Goal: Task Accomplishment & Management: Manage account settings

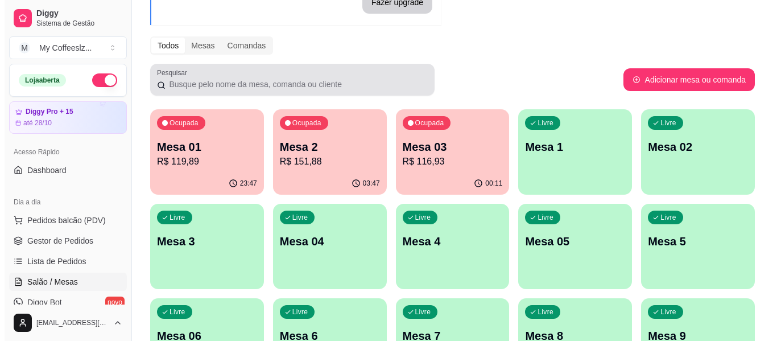
scroll to position [23, 0]
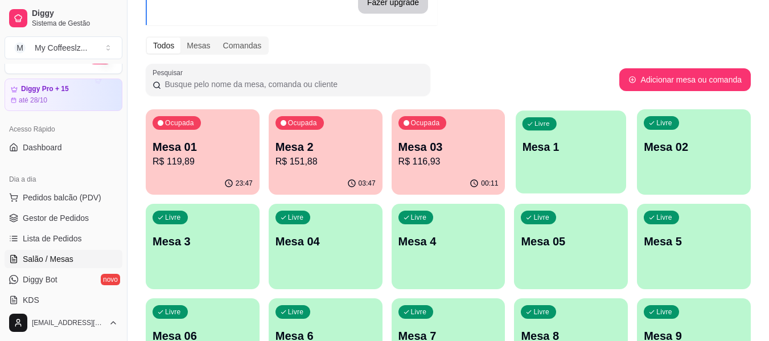
click at [557, 163] on div "Livre Mesa 1" at bounding box center [571, 144] width 110 height 69
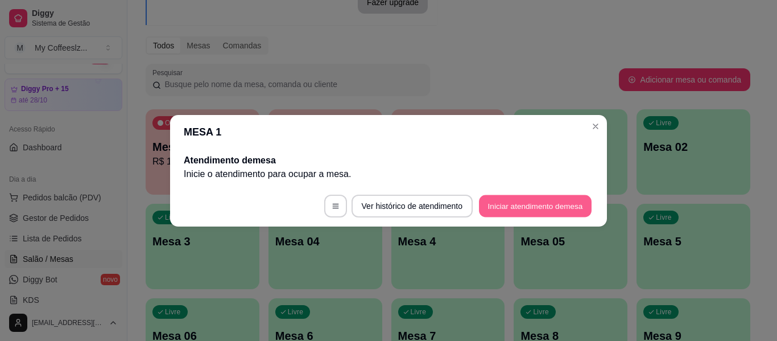
click at [496, 208] on button "Iniciar atendimento de mesa" at bounding box center [535, 206] width 113 height 22
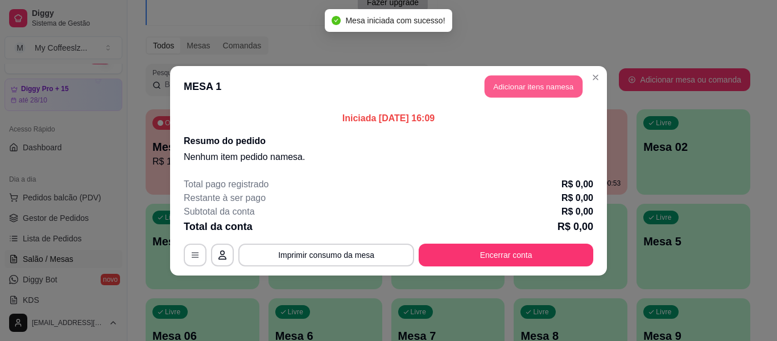
click at [515, 89] on button "Adicionar itens na mesa" at bounding box center [534, 86] width 98 height 22
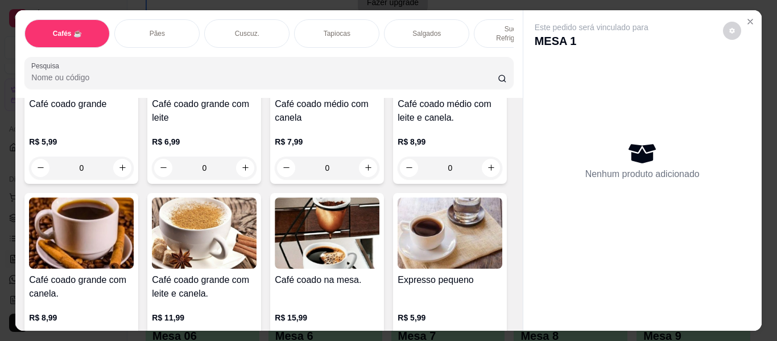
scroll to position [398, 0]
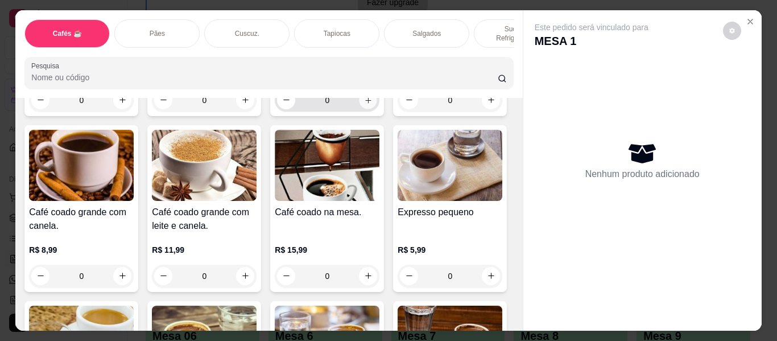
click at [364, 105] on icon "increase-product-quantity" at bounding box center [368, 100] width 9 height 9
type input "1"
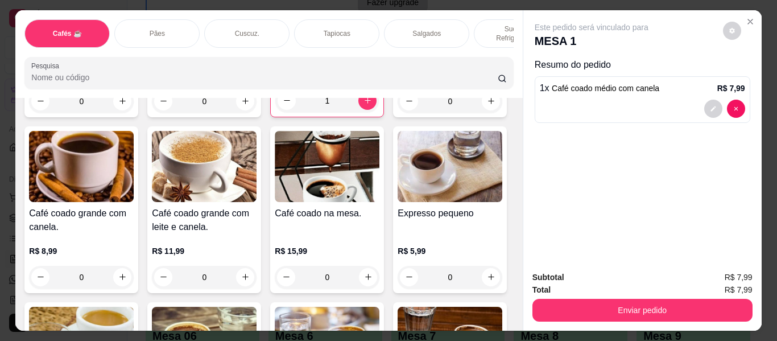
click at [484, 24] on p "Sucos e Refrigerantes" at bounding box center [517, 33] width 66 height 18
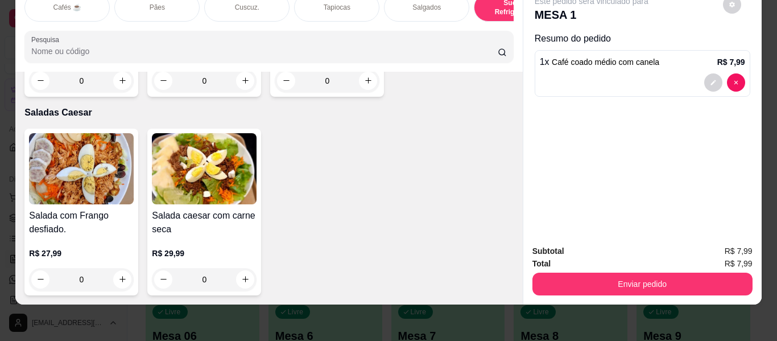
scroll to position [6732, 0]
type input "1"
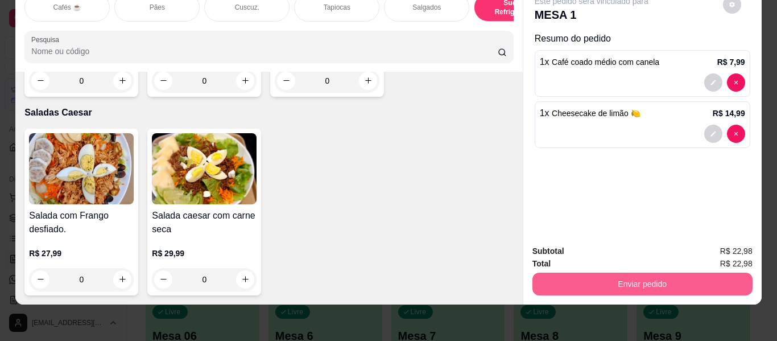
click at [619, 278] on button "Enviar pedido" at bounding box center [643, 284] width 220 height 23
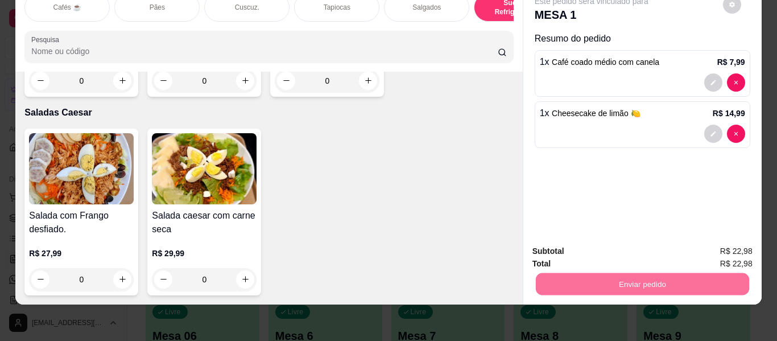
click at [705, 241] on button "Enviar pedido" at bounding box center [723, 246] width 63 height 21
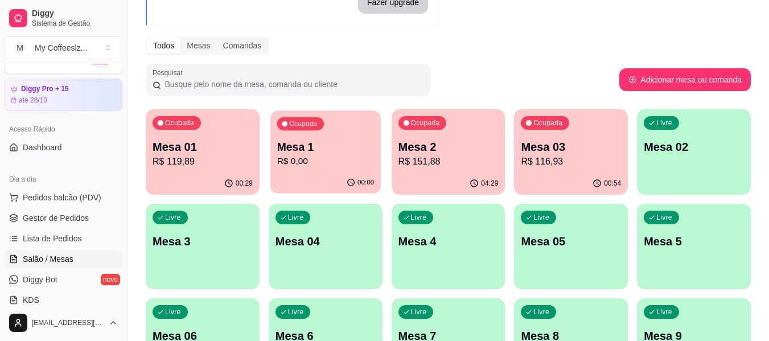
click at [346, 171] on div "Ocupada Mesa 1 R$ 0,00" at bounding box center [325, 140] width 110 height 61
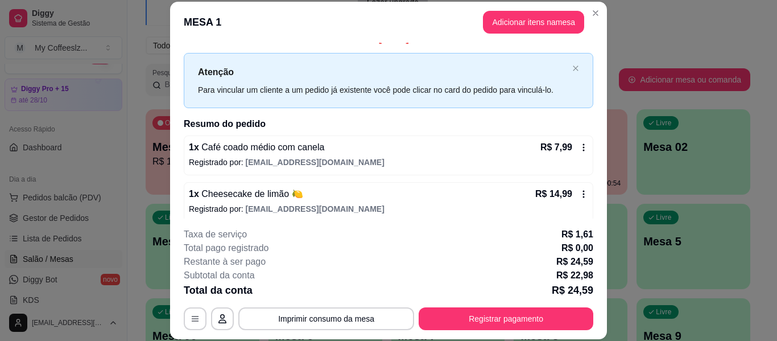
scroll to position [23, 0]
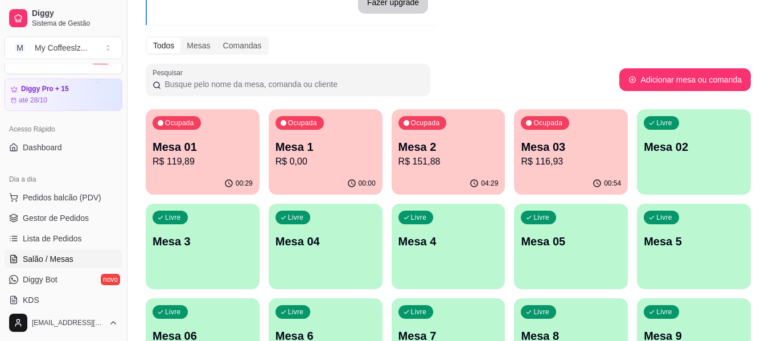
click at [706, 159] on div "Livre Mesa 02" at bounding box center [694, 145] width 114 height 72
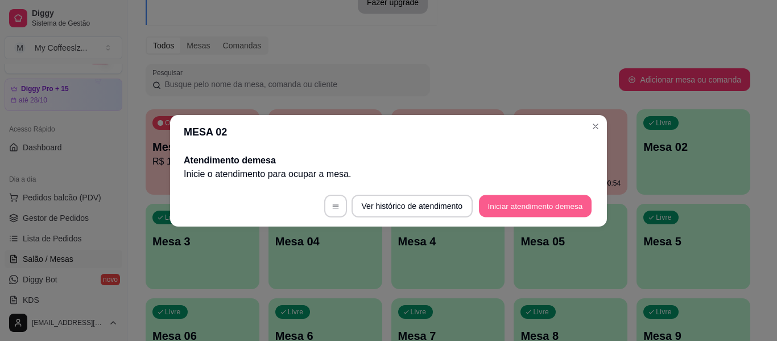
click at [504, 201] on button "Iniciar atendimento de mesa" at bounding box center [535, 206] width 113 height 22
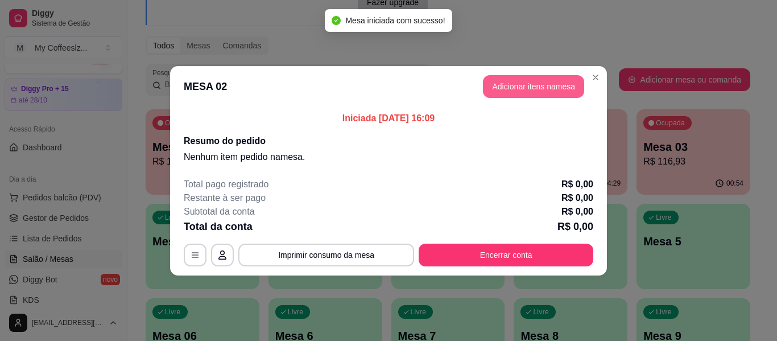
click at [521, 87] on button "Adicionar itens na mesa" at bounding box center [533, 86] width 101 height 23
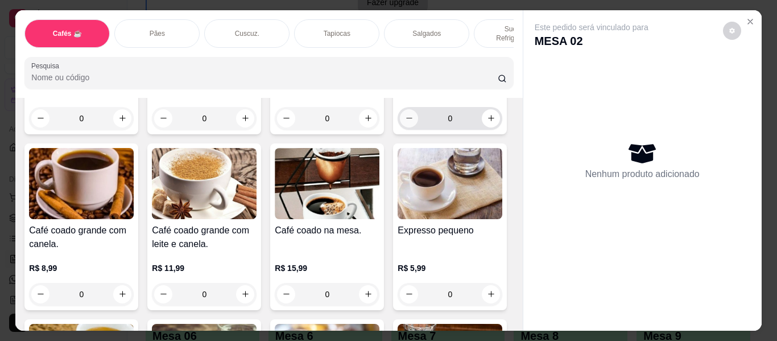
scroll to position [398, 0]
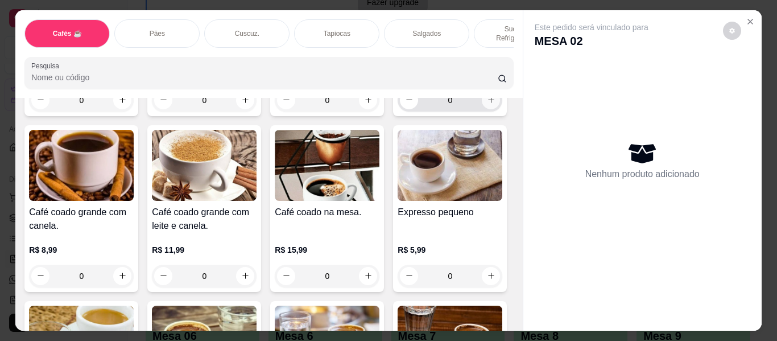
click at [482, 109] on button "increase-product-quantity" at bounding box center [491, 100] width 18 height 18
type input "1"
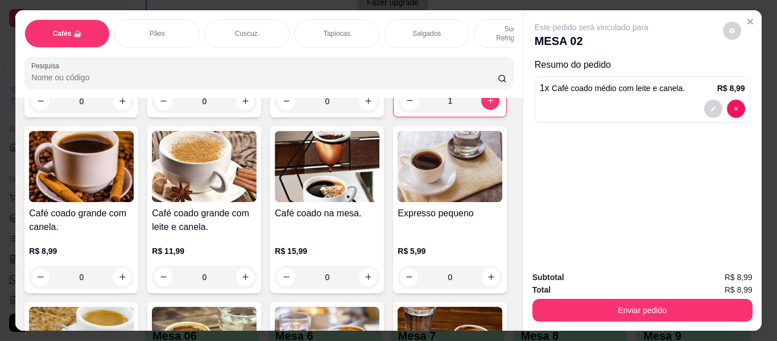
click at [176, 23] on div "Pães" at bounding box center [156, 33] width 85 height 28
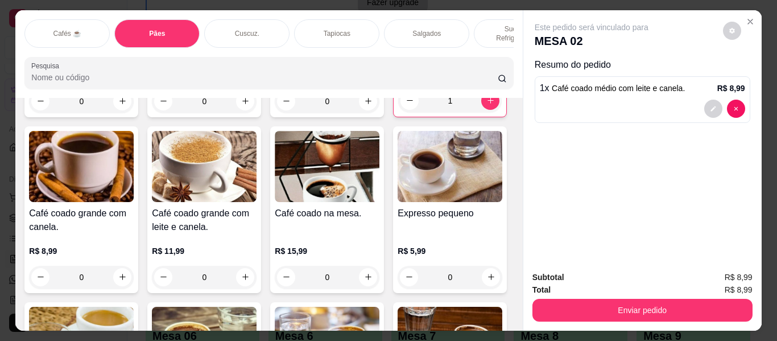
scroll to position [31, 0]
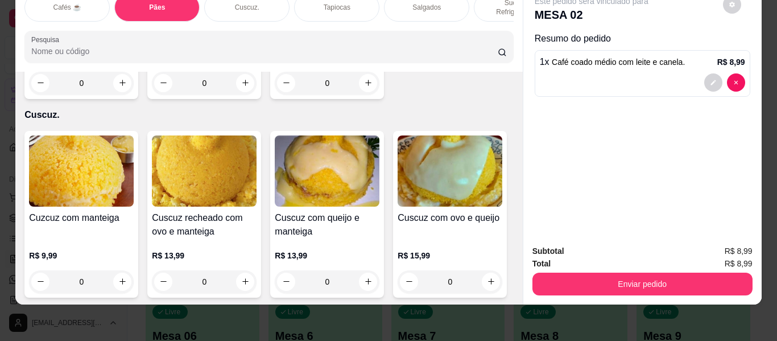
type input "2"
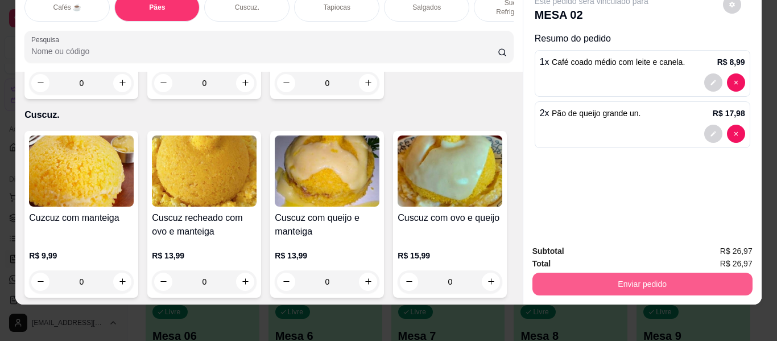
click at [586, 286] on button "Enviar pedido" at bounding box center [643, 284] width 220 height 23
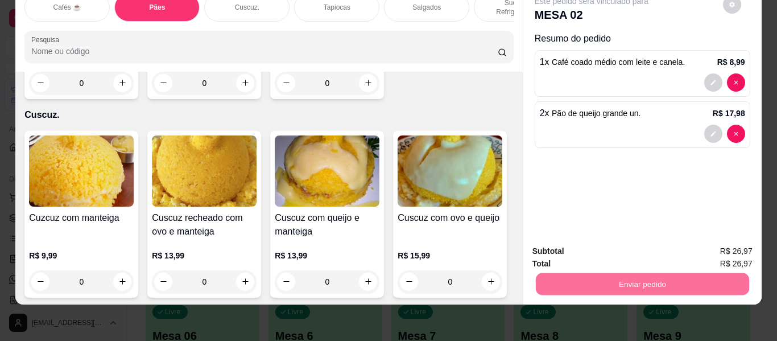
click at [737, 248] on button "Enviar pedido" at bounding box center [723, 246] width 63 height 21
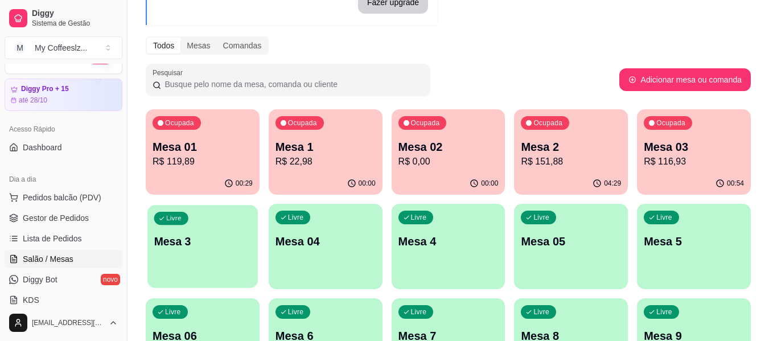
click at [218, 246] on p "Mesa 3" at bounding box center [202, 241] width 97 height 15
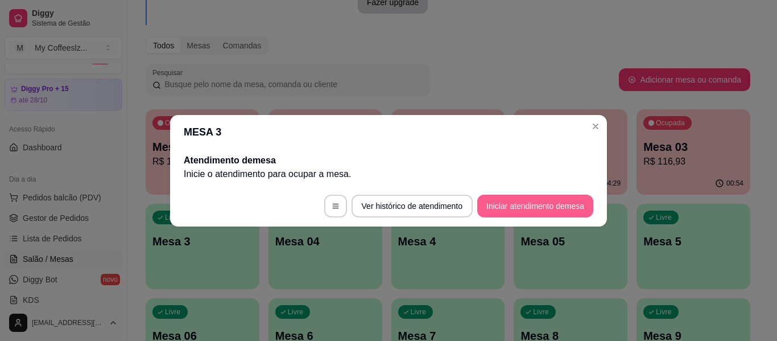
click at [488, 202] on button "Iniciar atendimento de mesa" at bounding box center [535, 206] width 116 height 23
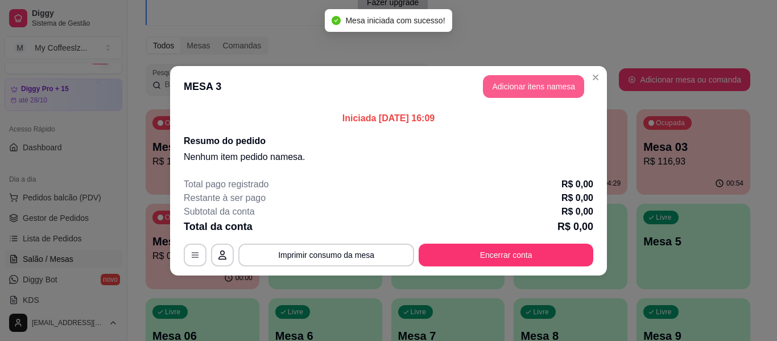
click at [540, 92] on button "Adicionar itens na mesa" at bounding box center [533, 86] width 101 height 23
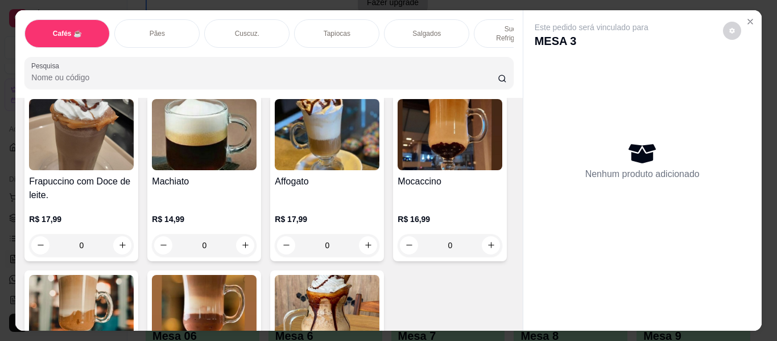
scroll to position [1309, 0]
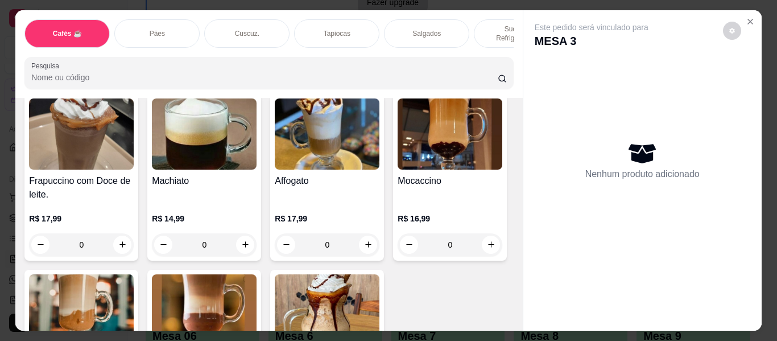
type input "1"
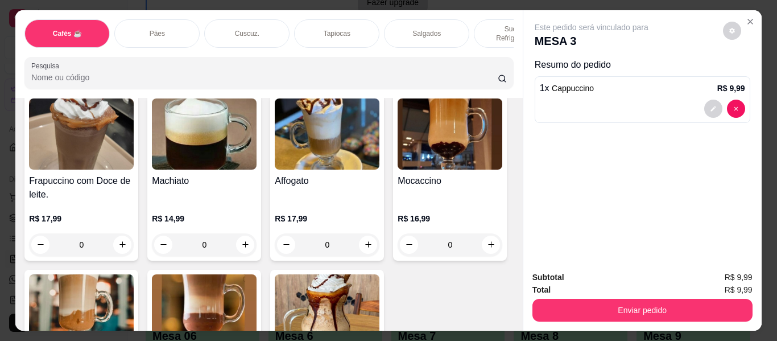
click at [439, 23] on div "Salgados" at bounding box center [426, 33] width 85 height 28
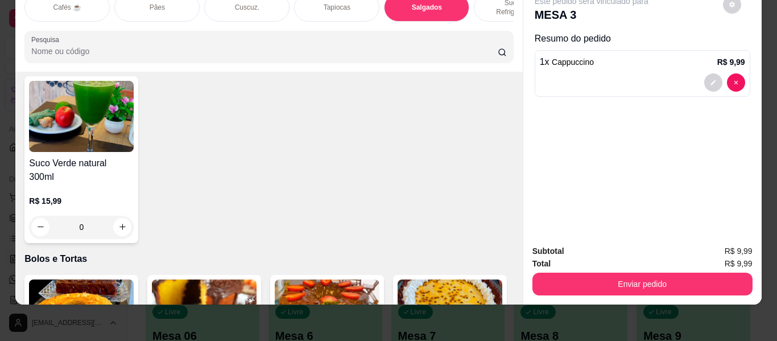
scroll to position [4872, 0]
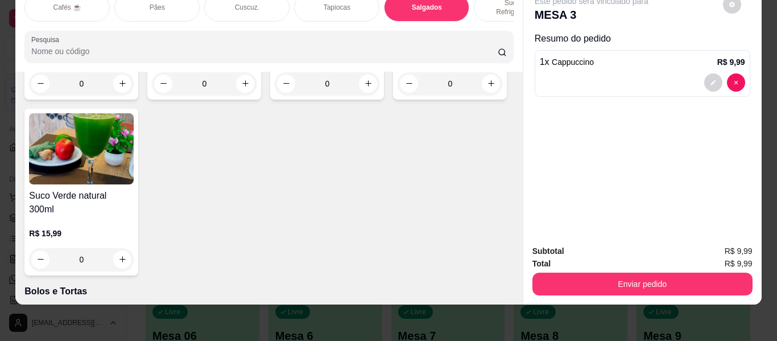
type input "1"
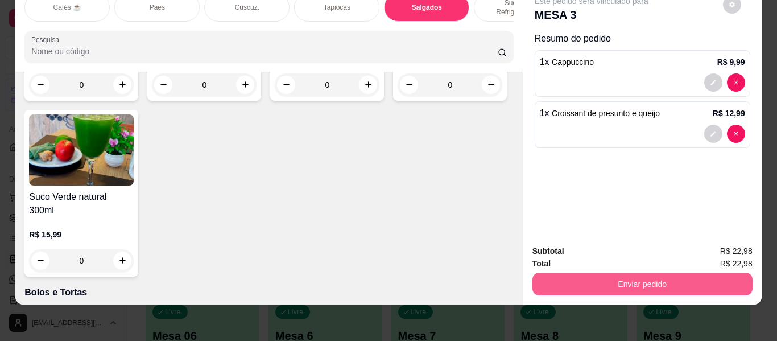
click at [613, 274] on button "Enviar pedido" at bounding box center [643, 284] width 220 height 23
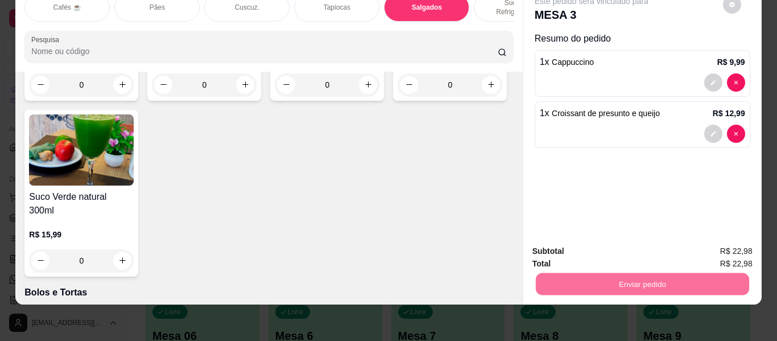
click at [711, 245] on button "Enviar pedido" at bounding box center [723, 246] width 63 height 21
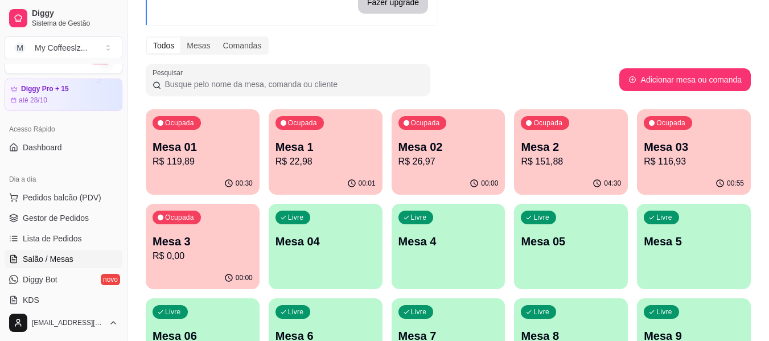
click at [332, 254] on div "Livre Mesa 04" at bounding box center [326, 240] width 114 height 72
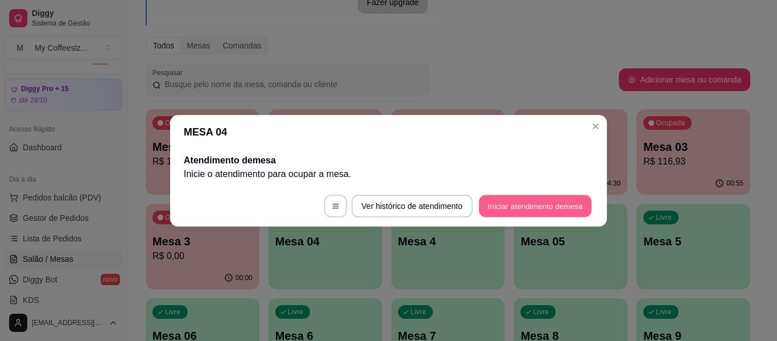
click at [517, 205] on button "Iniciar atendimento de mesa" at bounding box center [535, 206] width 113 height 22
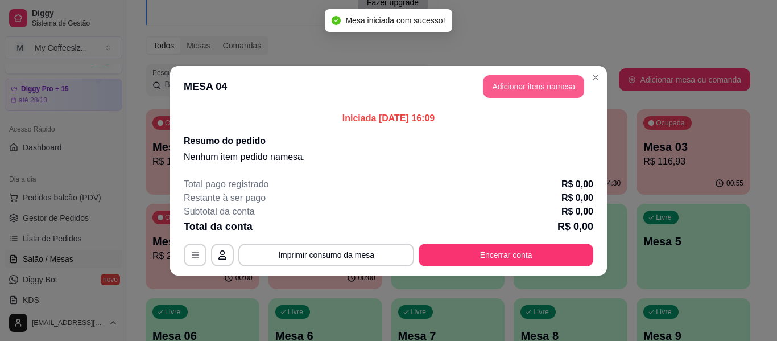
click at [527, 85] on button "Adicionar itens na mesa" at bounding box center [533, 86] width 101 height 23
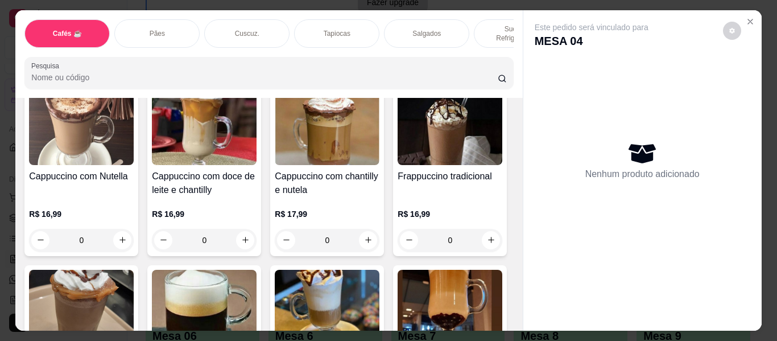
scroll to position [1138, 0]
click at [131, 72] on button "increase-product-quantity" at bounding box center [123, 64] width 18 height 18
type input "1"
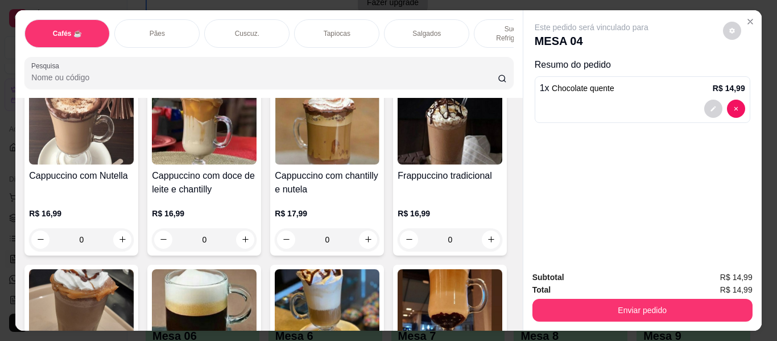
click at [492, 19] on div "Sucos e Refrigerantes" at bounding box center [516, 33] width 85 height 28
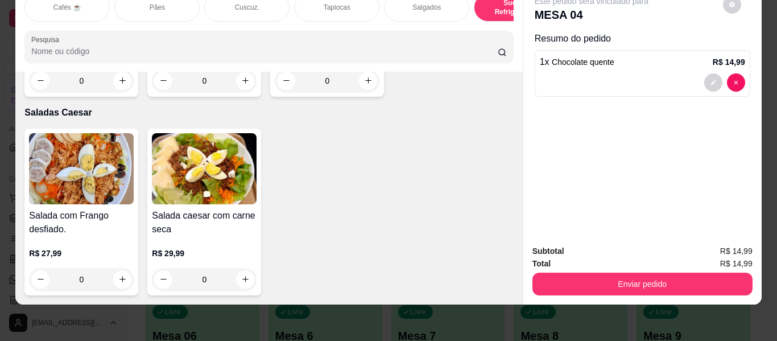
scroll to position [6674, 0]
type input "1"
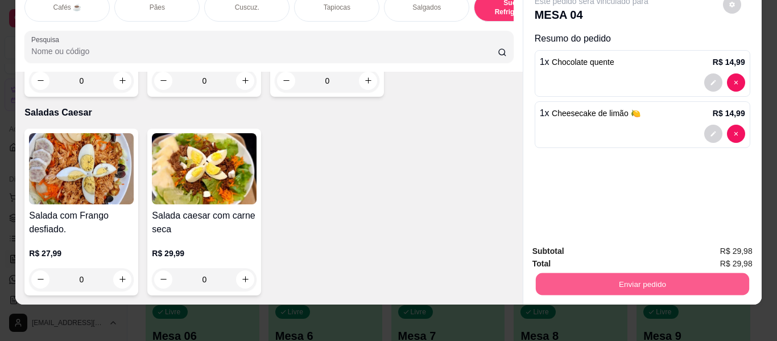
click at [593, 273] on button "Enviar pedido" at bounding box center [642, 284] width 213 height 22
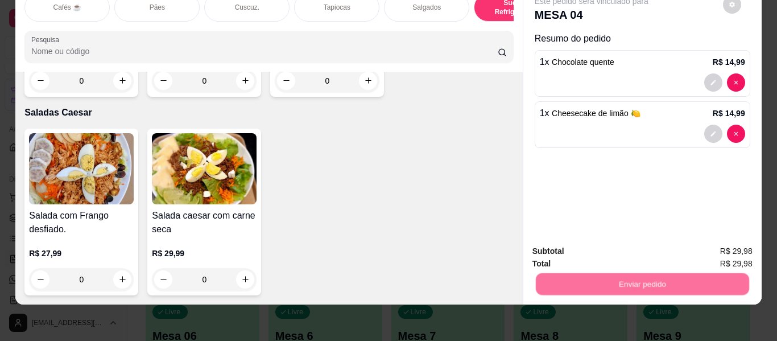
click at [709, 248] on button "Enviar pedido" at bounding box center [723, 246] width 63 height 21
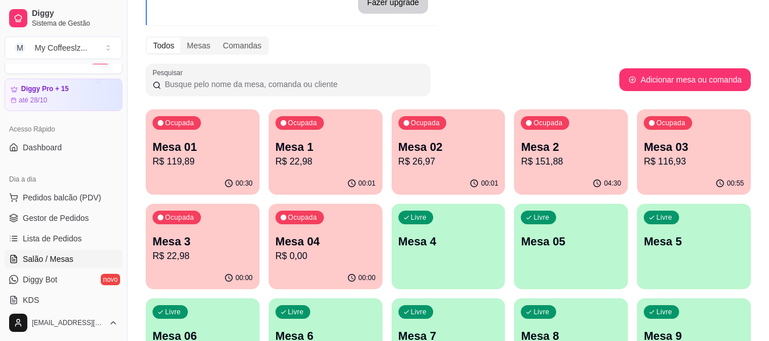
click at [305, 154] on p "Mesa 1" at bounding box center [325, 147] width 100 height 16
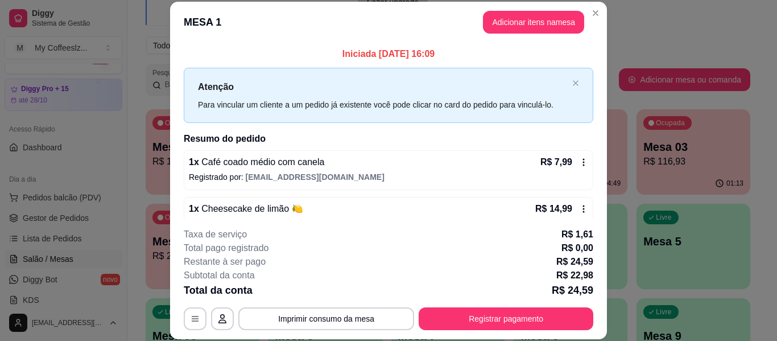
scroll to position [23, 0]
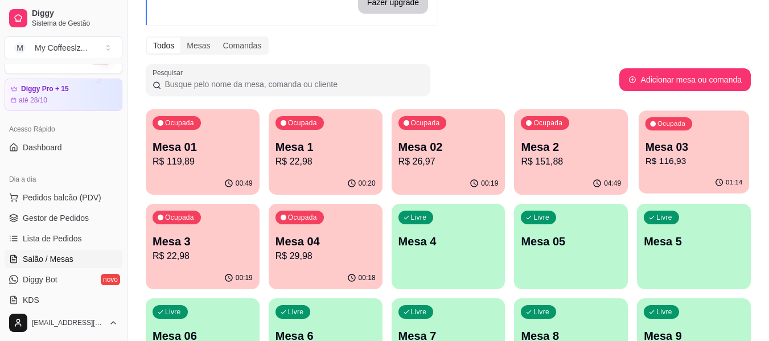
click at [680, 171] on div "Ocupada Mesa 03 R$ 116,93" at bounding box center [694, 140] width 110 height 61
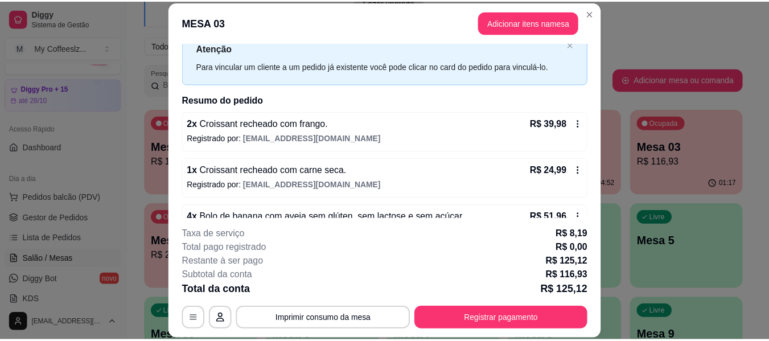
scroll to position [57, 0]
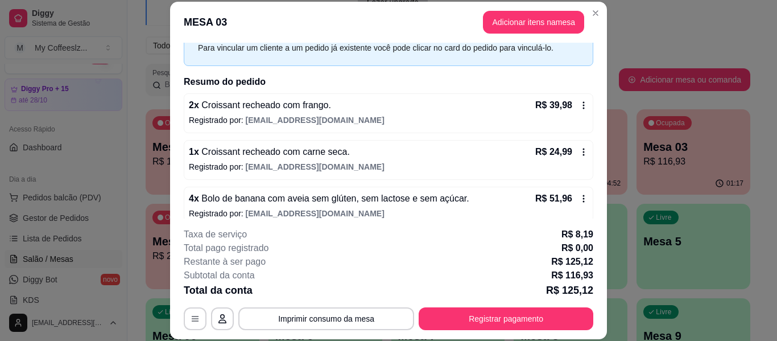
click at [449, 172] on p "Registrado por: [EMAIL_ADDRESS][DOMAIN_NAME]" at bounding box center [389, 166] width 400 height 11
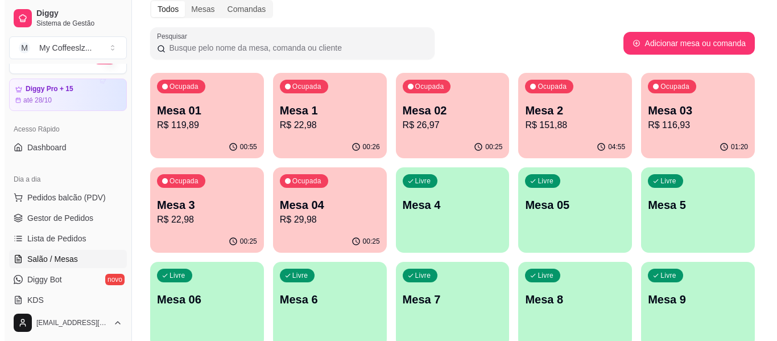
scroll to position [171, 0]
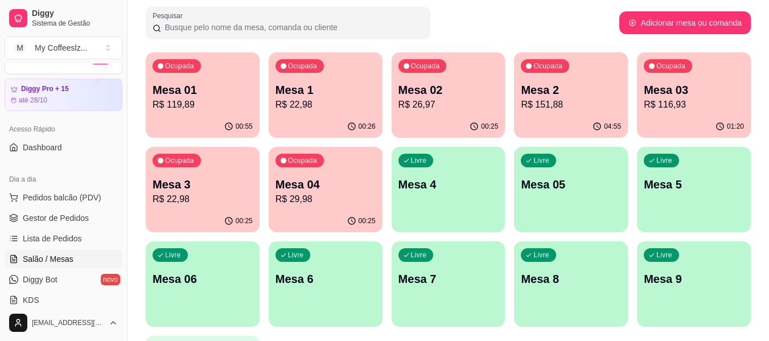
click at [314, 94] on p "Mesa 1" at bounding box center [325, 90] width 100 height 16
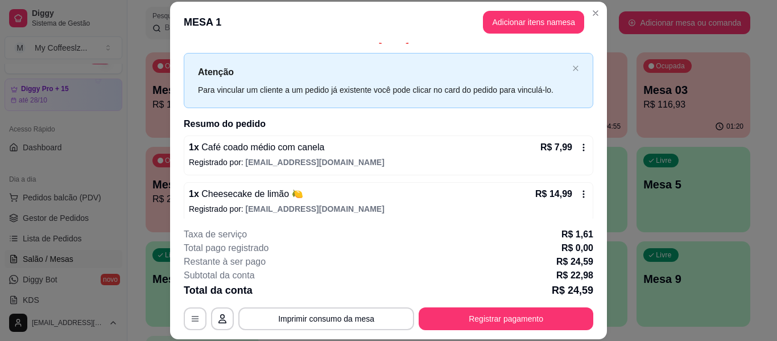
scroll to position [23, 0]
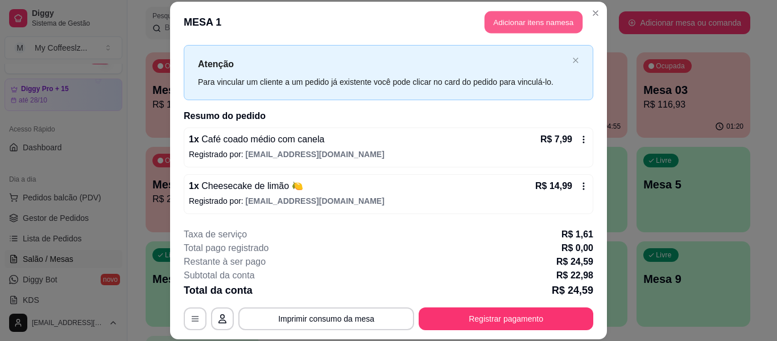
click at [493, 23] on button "Adicionar itens na mesa" at bounding box center [534, 22] width 98 height 22
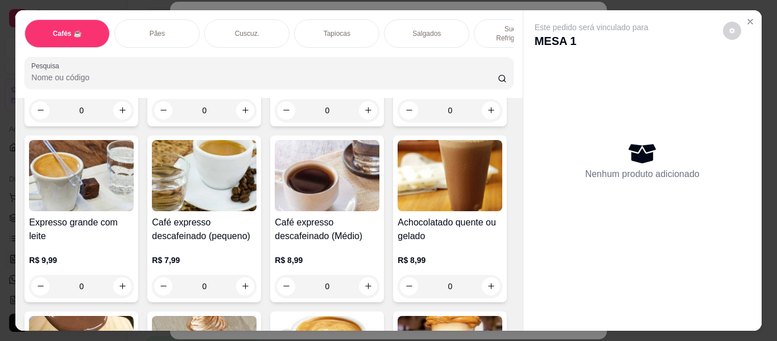
scroll to position [626, 0]
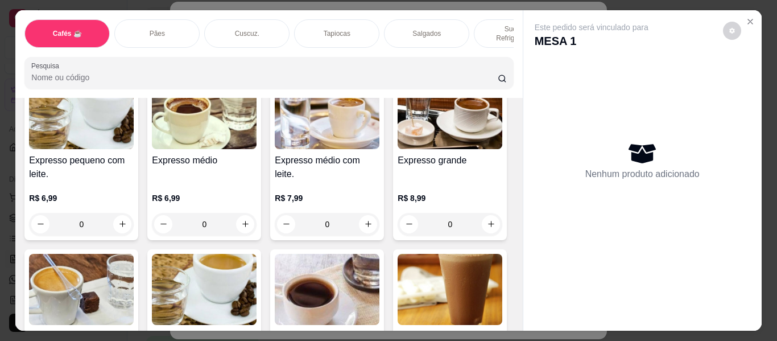
click at [487, 53] on icon "increase-product-quantity" at bounding box center [491, 48] width 9 height 9
type input "1"
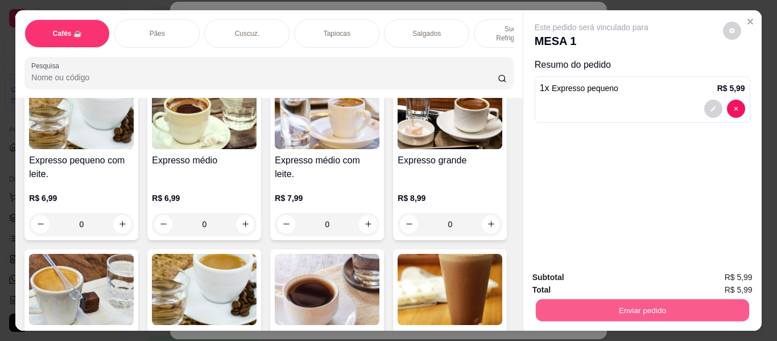
click at [567, 306] on button "Enviar pedido" at bounding box center [642, 310] width 213 height 22
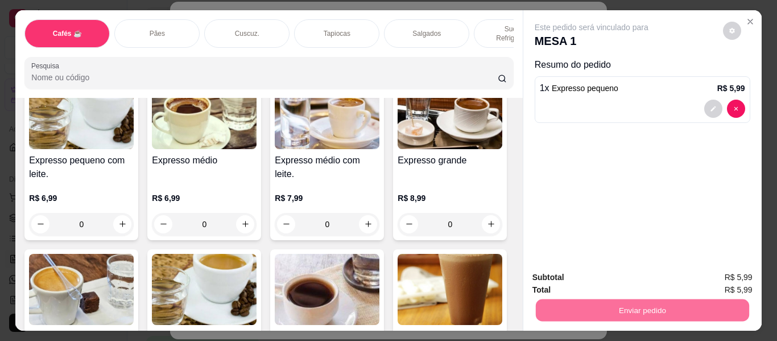
click at [702, 279] on button "Enviar pedido" at bounding box center [723, 278] width 64 height 22
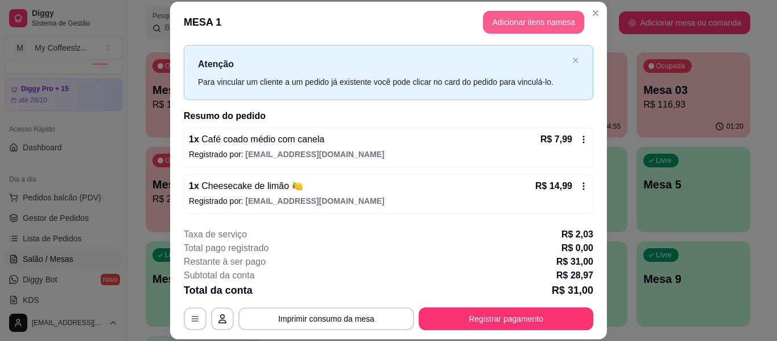
click at [525, 14] on button "Adicionar itens na mesa" at bounding box center [533, 22] width 101 height 23
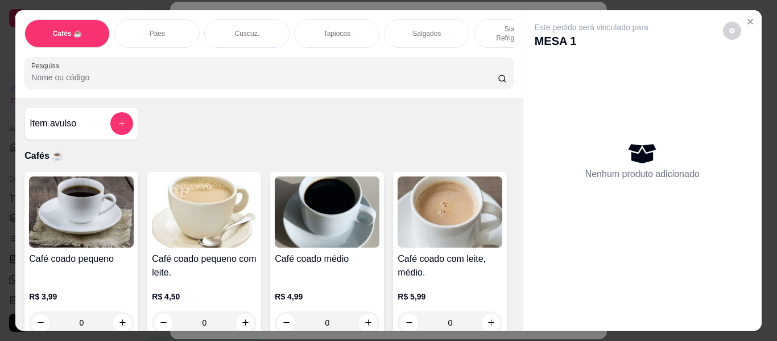
click at [492, 24] on p "Sucos e Refrigerantes" at bounding box center [517, 33] width 66 height 18
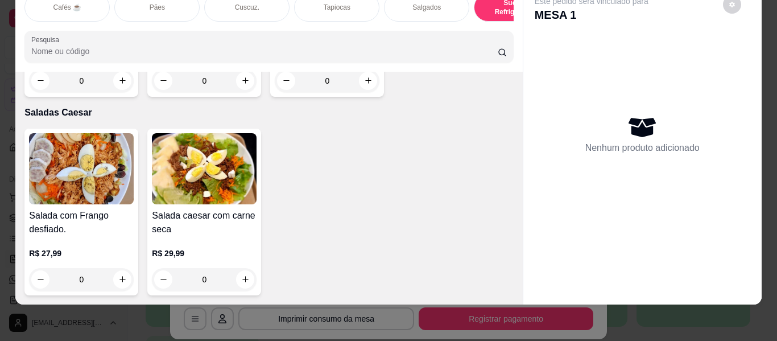
scroll to position [6902, 0]
type input "1"
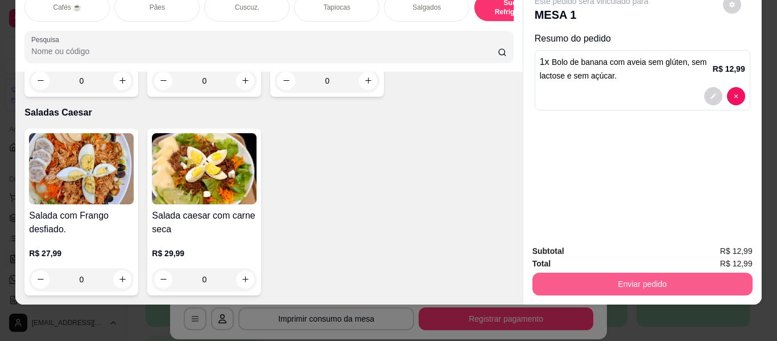
click at [602, 275] on button "Enviar pedido" at bounding box center [643, 284] width 220 height 23
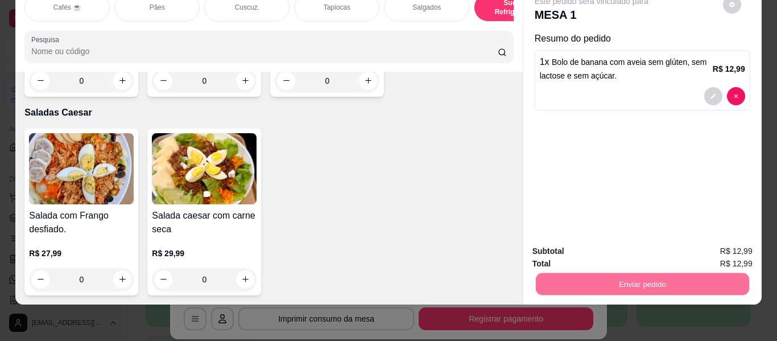
click at [720, 250] on button "Enviar pedido" at bounding box center [723, 246] width 63 height 21
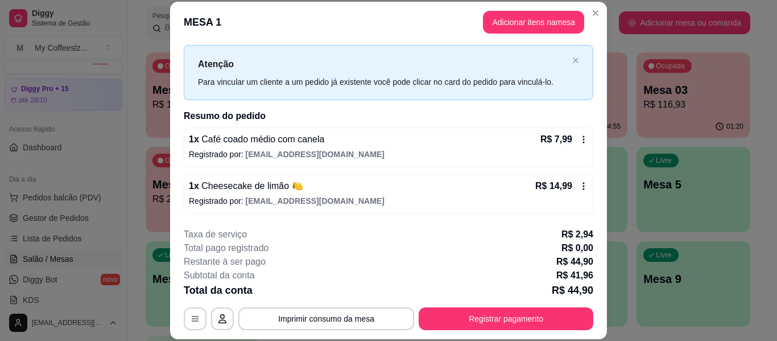
scroll to position [116, 0]
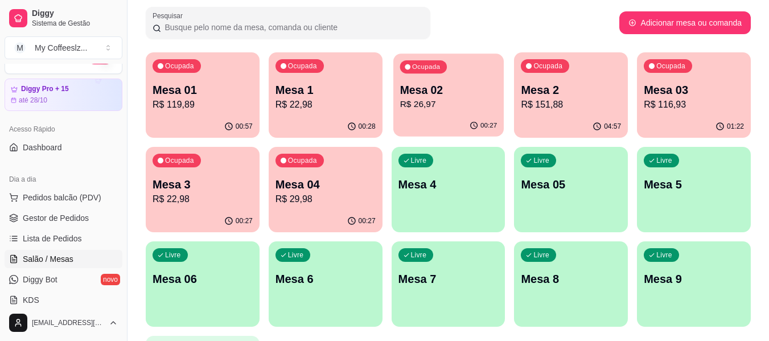
click at [470, 119] on div "00:27" at bounding box center [448, 126] width 110 height 22
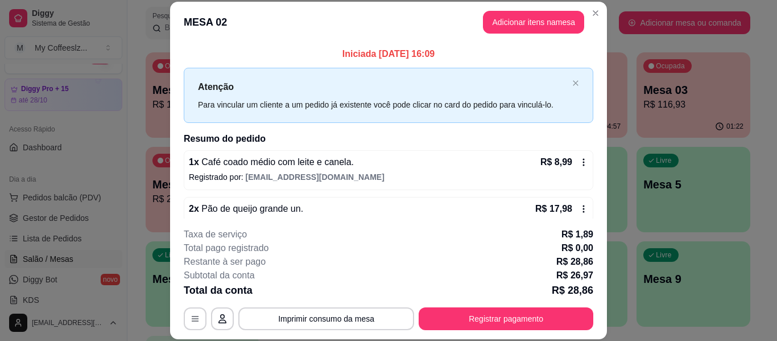
scroll to position [23, 0]
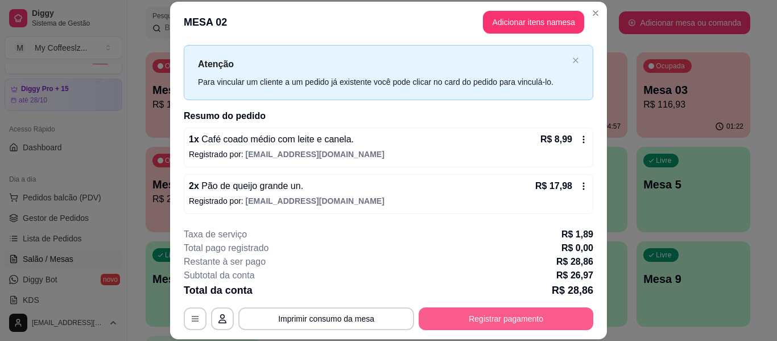
click at [481, 314] on button "Registrar pagamento" at bounding box center [506, 318] width 175 height 23
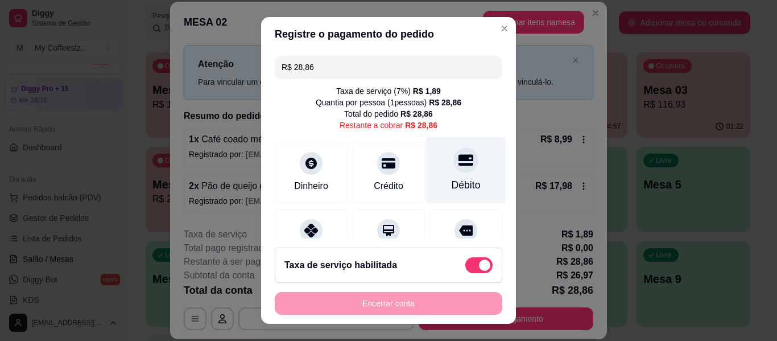
click at [454, 171] on div at bounding box center [466, 159] width 25 height 25
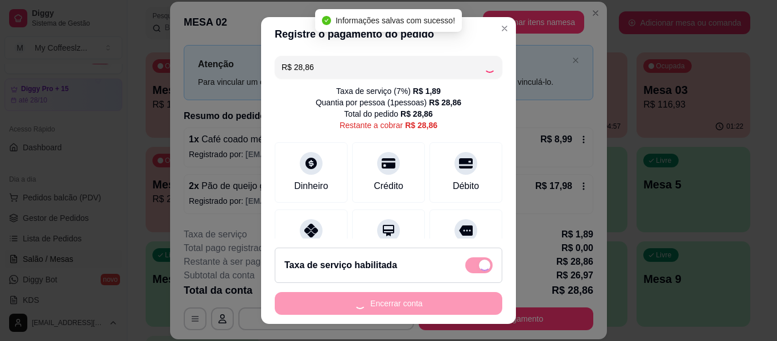
type input "R$ 0,00"
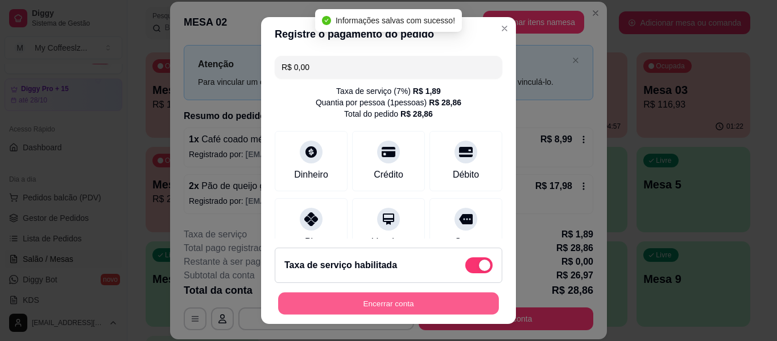
click at [418, 302] on button "Encerrar conta" at bounding box center [388, 304] width 221 height 22
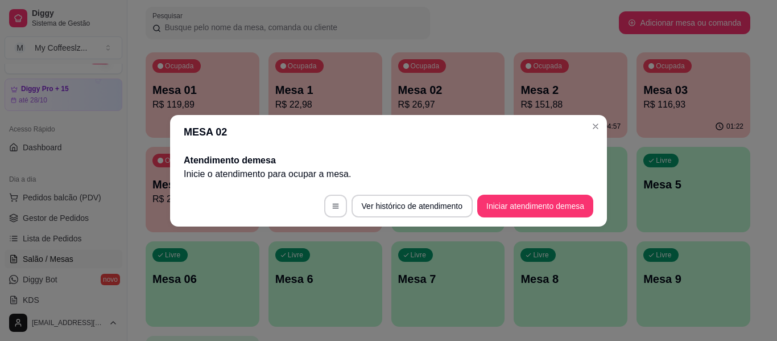
scroll to position [0, 0]
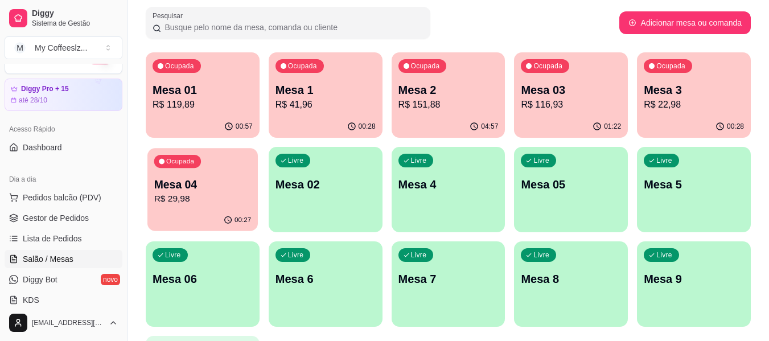
click at [226, 191] on p "Mesa 04" at bounding box center [202, 184] width 97 height 15
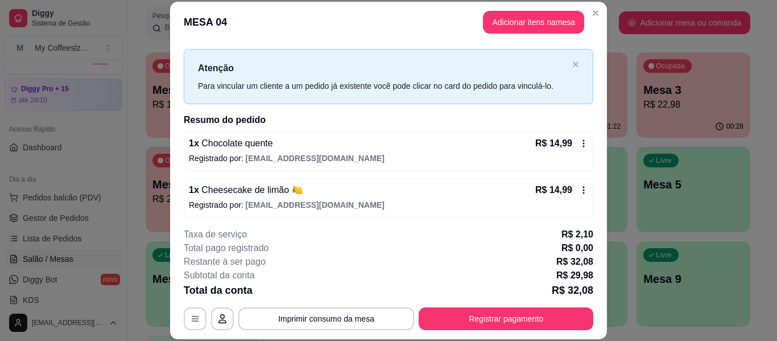
scroll to position [23, 0]
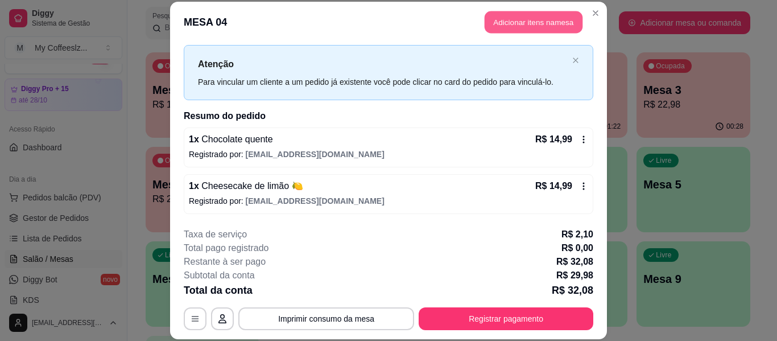
click at [513, 24] on button "Adicionar itens na mesa" at bounding box center [534, 22] width 98 height 22
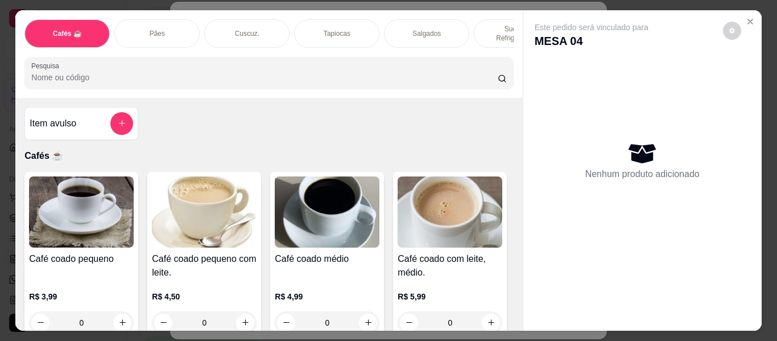
click at [495, 17] on div "Cafés ☕ Pães Cuscuz. Tapiocas Salgados Sucos e Refrigerantes Bolos e Tortas San…" at bounding box center [268, 54] width 507 height 88
click at [495, 19] on div "Sucos e Refrigerantes" at bounding box center [516, 33] width 85 height 28
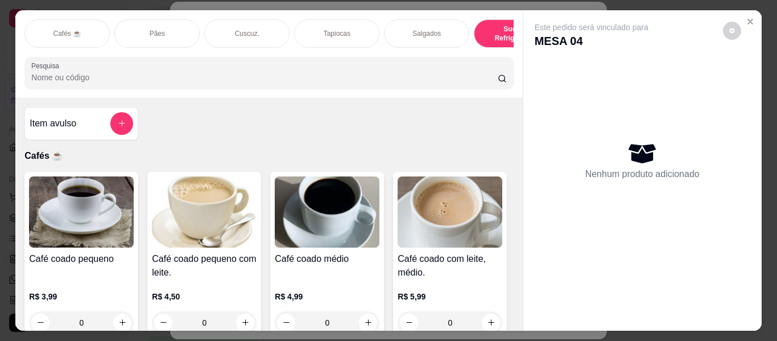
scroll to position [31, 0]
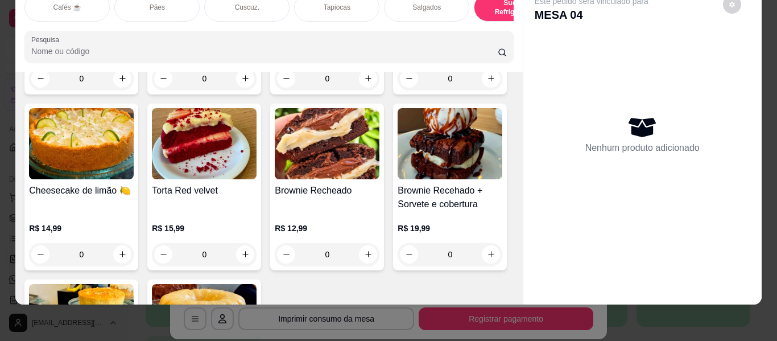
type input "1"
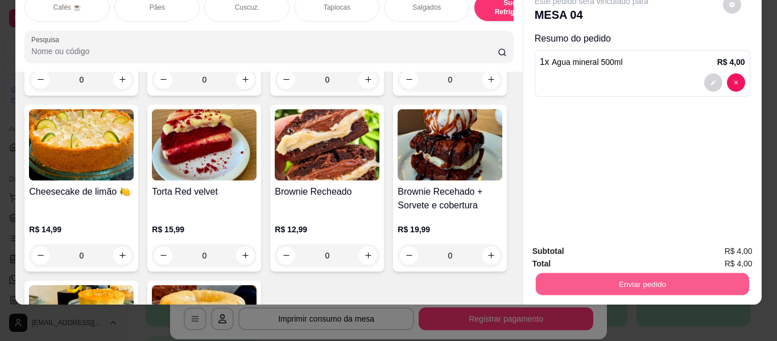
click at [561, 275] on button "Enviar pedido" at bounding box center [642, 284] width 213 height 22
click at [711, 248] on button "Enviar pedido" at bounding box center [723, 247] width 63 height 21
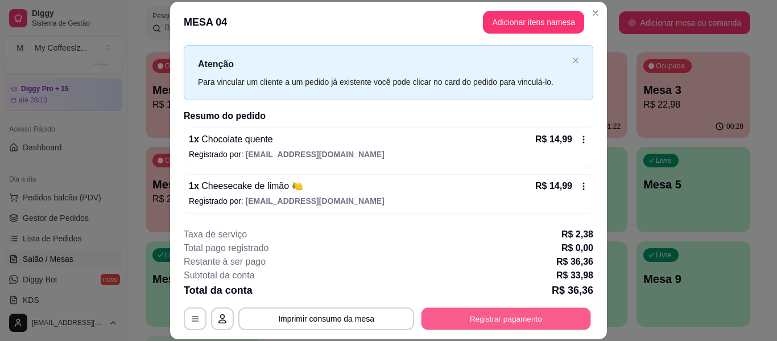
click at [522, 315] on button "Registrar pagamento" at bounding box center [507, 319] width 170 height 22
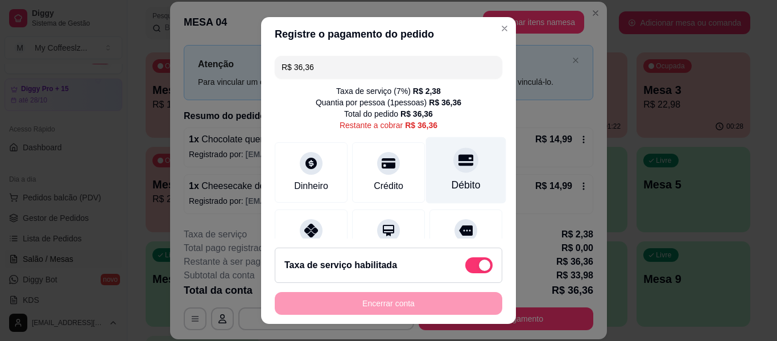
click at [454, 168] on div at bounding box center [466, 159] width 25 height 25
type input "R$ 0,00"
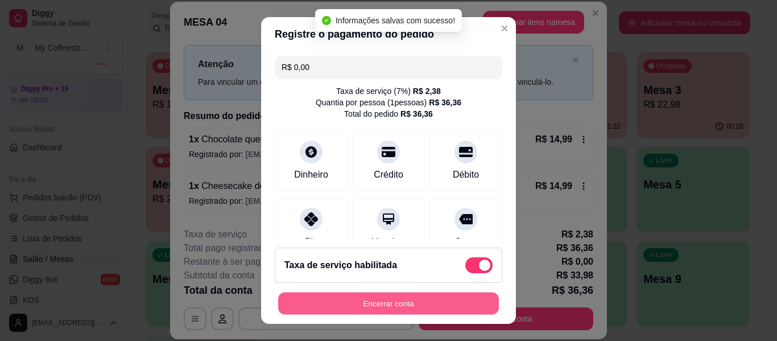
click at [355, 303] on button "Encerrar conta" at bounding box center [388, 304] width 221 height 22
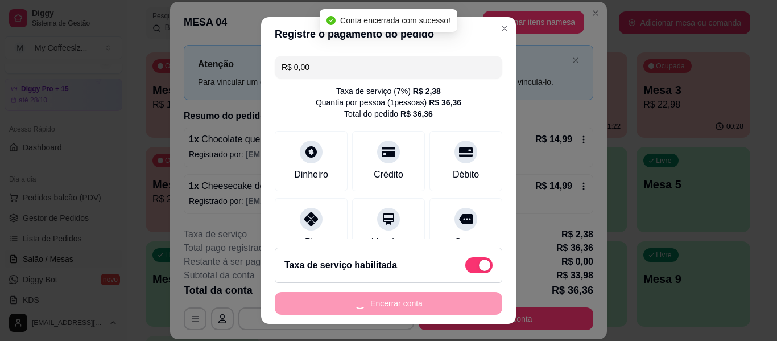
scroll to position [0, 0]
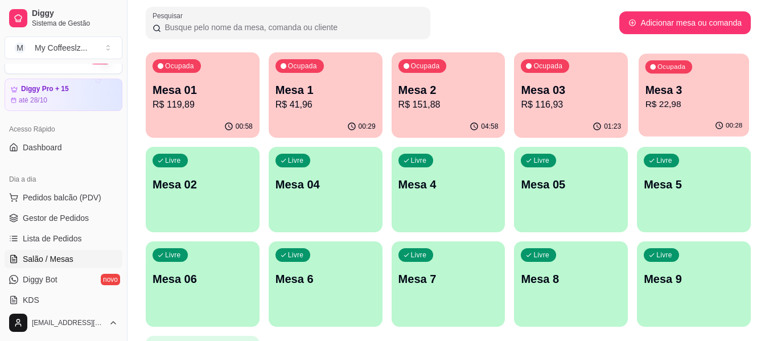
click at [674, 108] on p "R$ 22,98" at bounding box center [693, 104] width 97 height 13
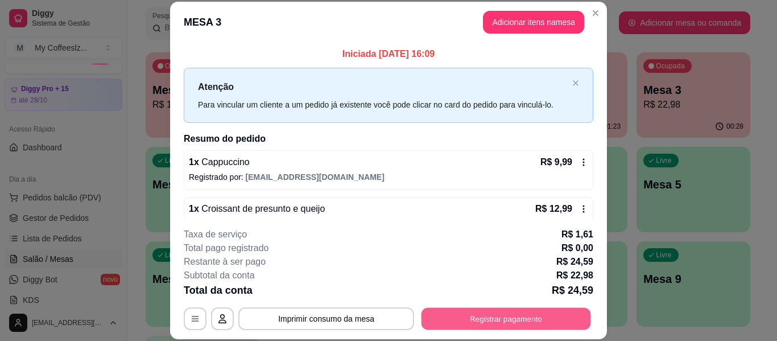
click at [492, 310] on button "Registrar pagamento" at bounding box center [507, 319] width 170 height 22
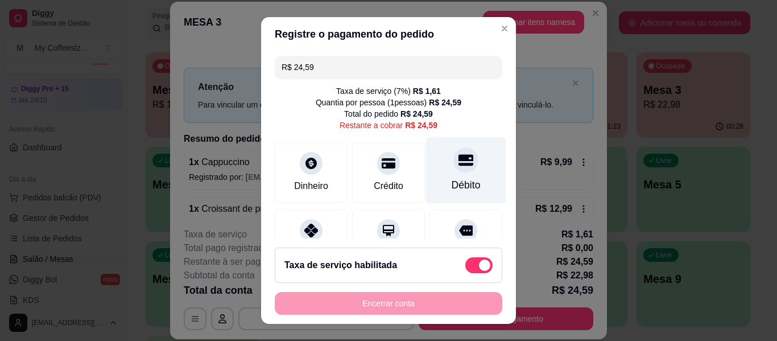
click at [438, 168] on div "Débito" at bounding box center [466, 170] width 80 height 67
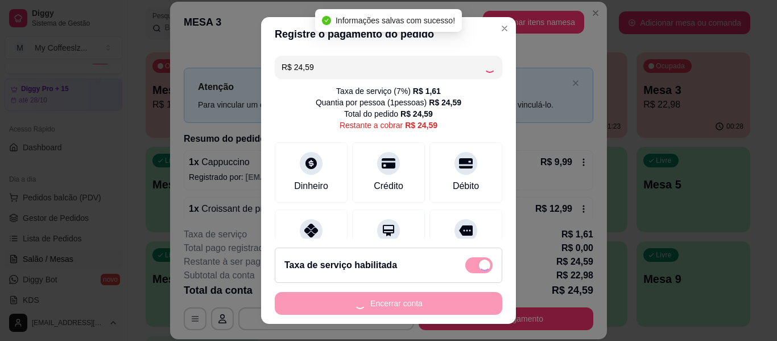
type input "R$ 0,00"
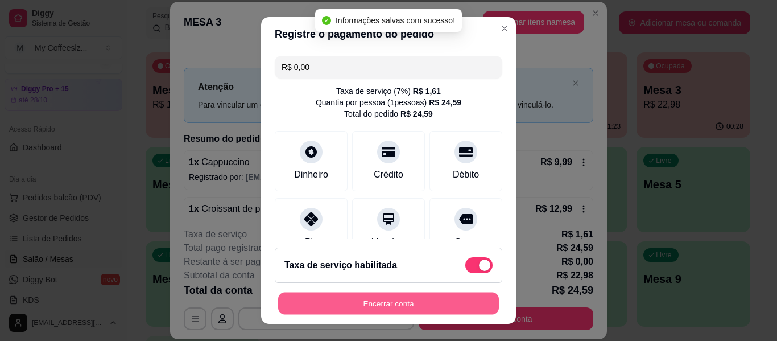
click at [360, 306] on button "Encerrar conta" at bounding box center [388, 304] width 221 height 22
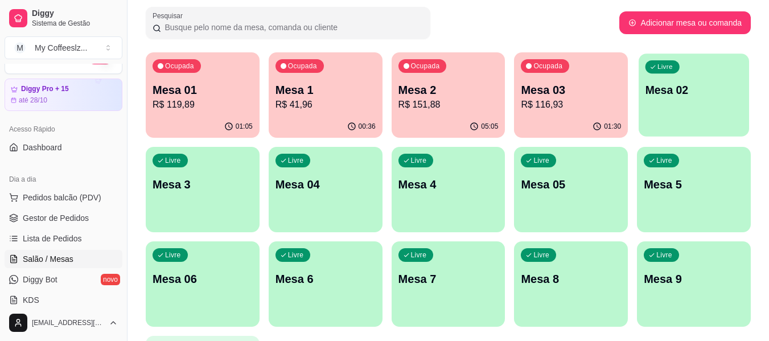
click at [666, 122] on div "Livre Mesa 02" at bounding box center [694, 87] width 110 height 69
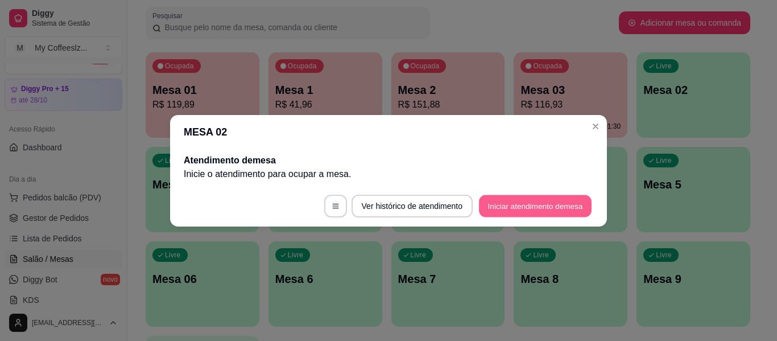
click at [516, 205] on button "Iniciar atendimento de mesa" at bounding box center [535, 206] width 113 height 22
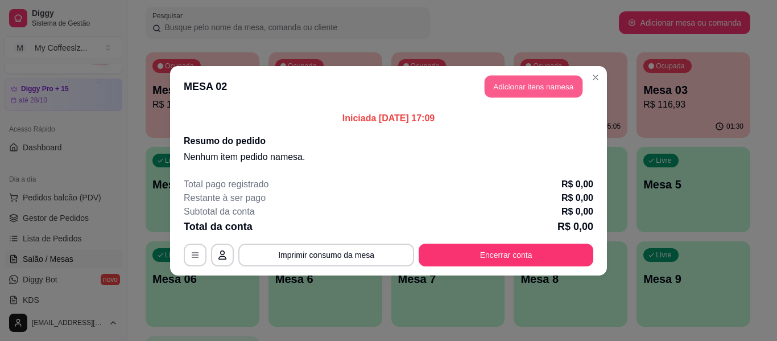
click at [524, 76] on button "Adicionar itens na mesa" at bounding box center [534, 86] width 98 height 22
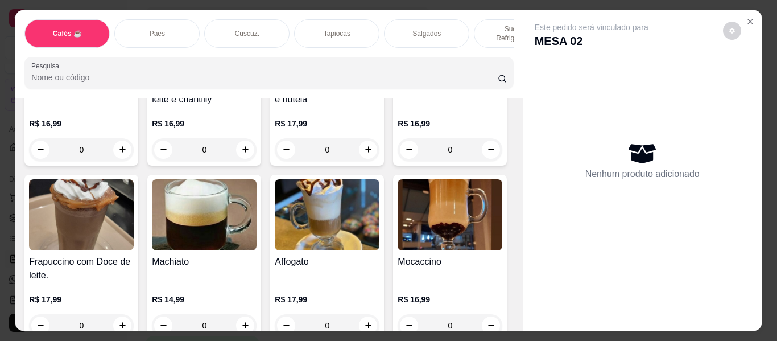
scroll to position [1432, 0]
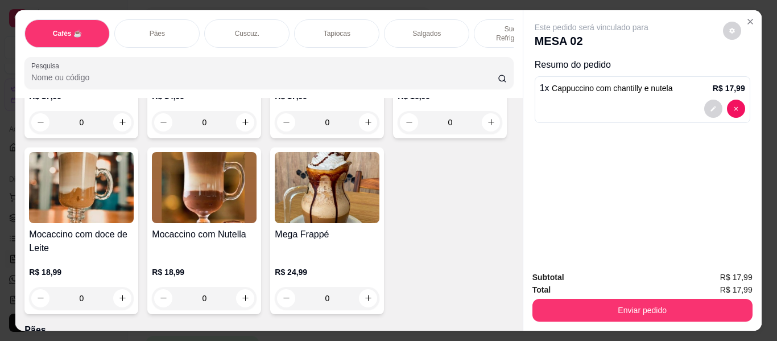
type input "2"
click at [433, 29] on p "Salgados" at bounding box center [427, 33] width 28 height 9
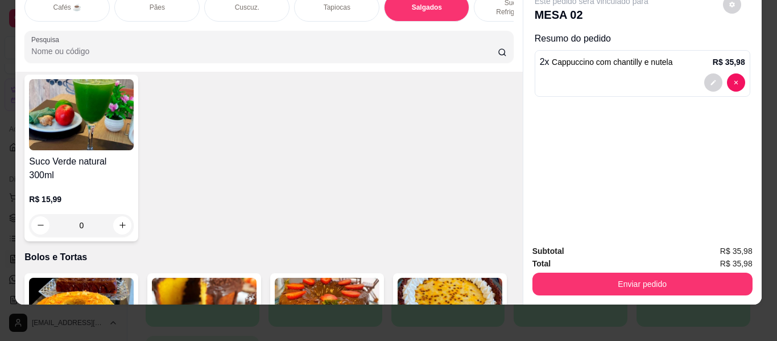
scroll to position [5112, 0]
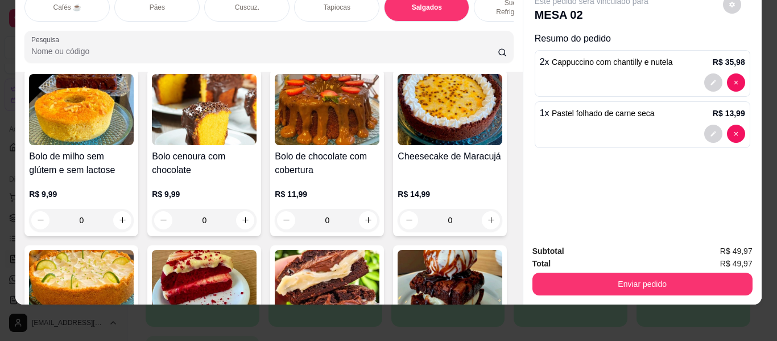
type input "2"
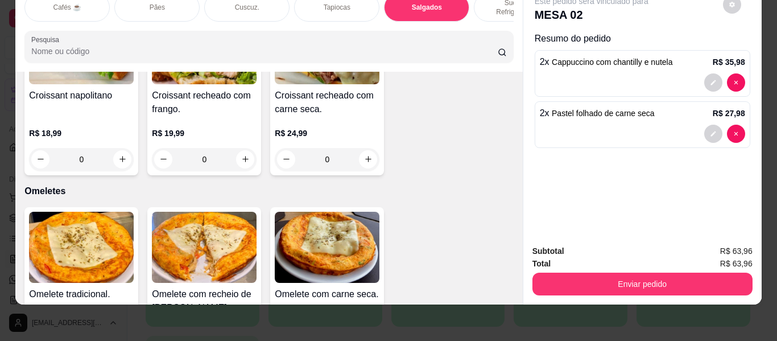
scroll to position [6231, 0]
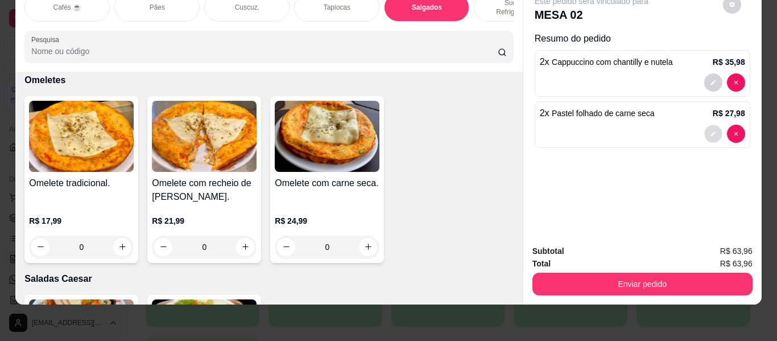
click at [710, 130] on icon "decrease-product-quantity" at bounding box center [713, 133] width 7 height 7
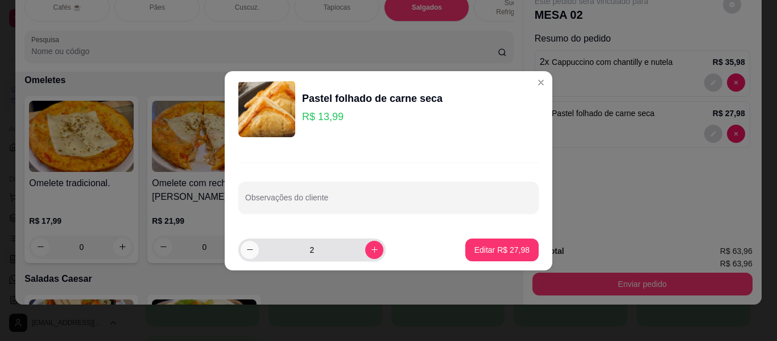
click at [253, 252] on icon "decrease-product-quantity" at bounding box center [250, 249] width 9 height 9
type input "1"
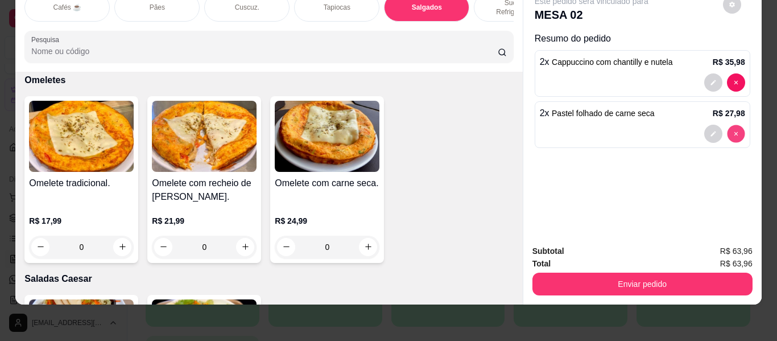
type input "0"
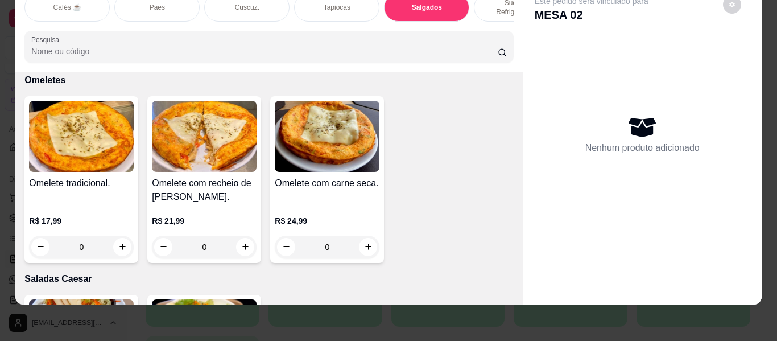
scroll to position [0, 0]
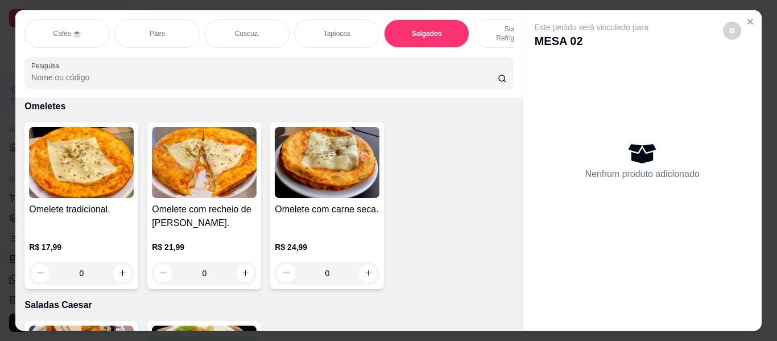
click at [81, 24] on div "Cafés ☕" at bounding box center [66, 33] width 85 height 28
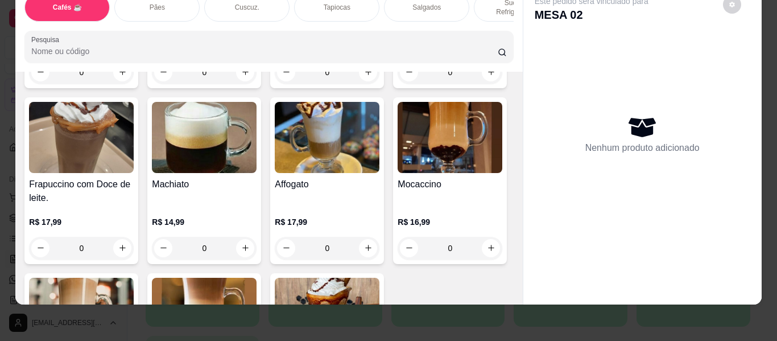
scroll to position [1484, 0]
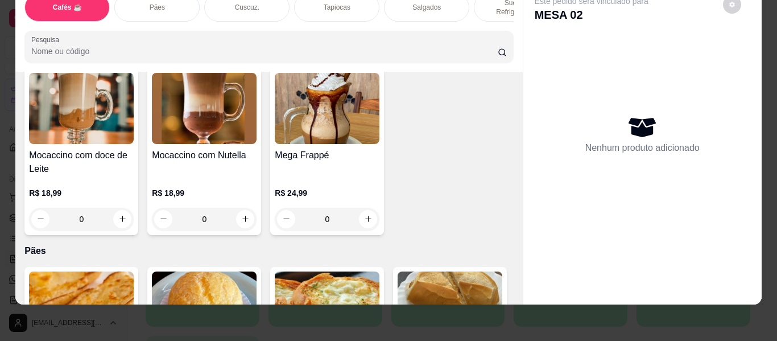
type input "1"
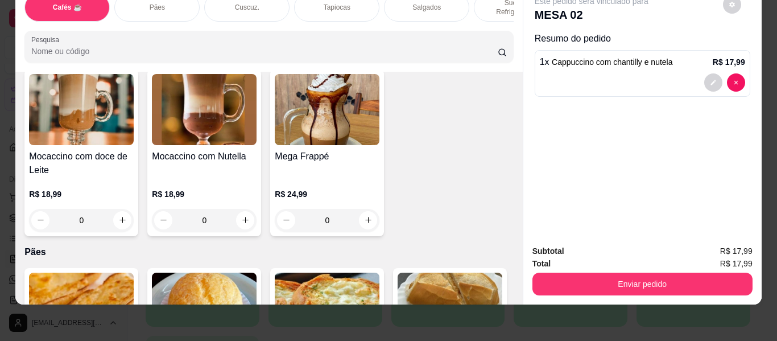
scroll to position [1074, 0]
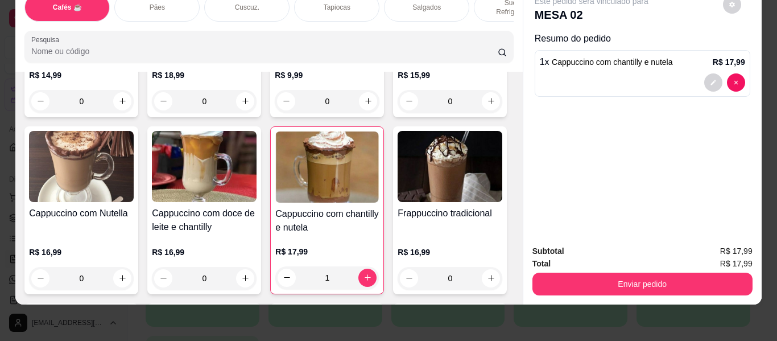
click at [516, 30] on div "Cafés ☕ Pães Cuscuz. Tapiocas Salgados Sucos e Refrigerantes Bolos e Tortas San…" at bounding box center [268, 28] width 507 height 88
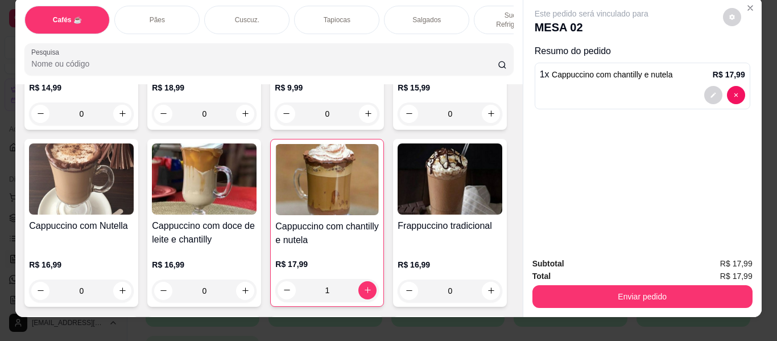
scroll to position [0, 0]
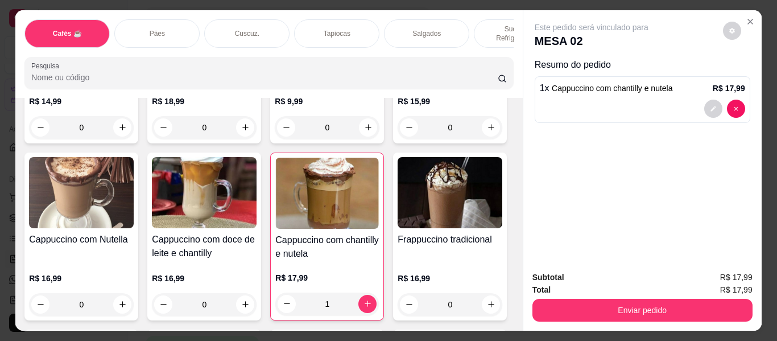
click at [417, 29] on p "Salgados" at bounding box center [427, 33] width 28 height 9
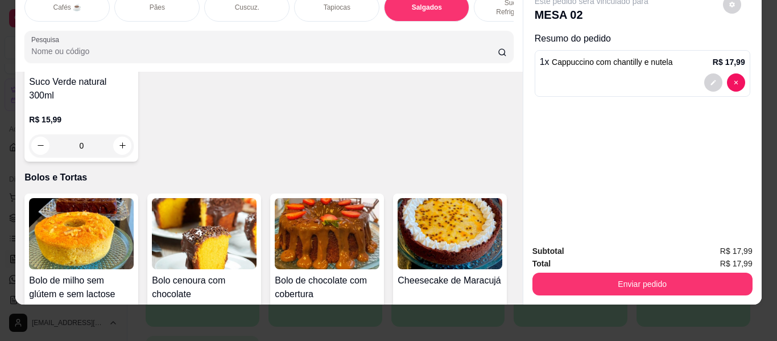
scroll to position [5043, 0]
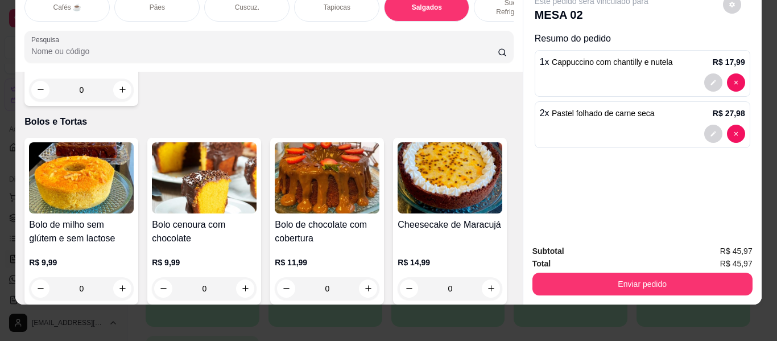
type input "0"
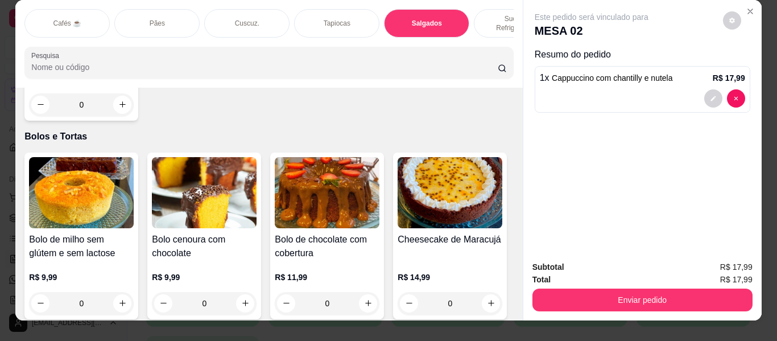
scroll to position [0, 0]
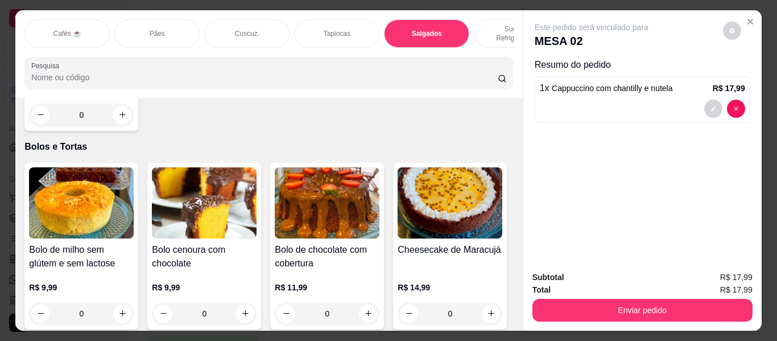
click at [486, 24] on p "Sucos e Refrigerantes" at bounding box center [517, 33] width 66 height 18
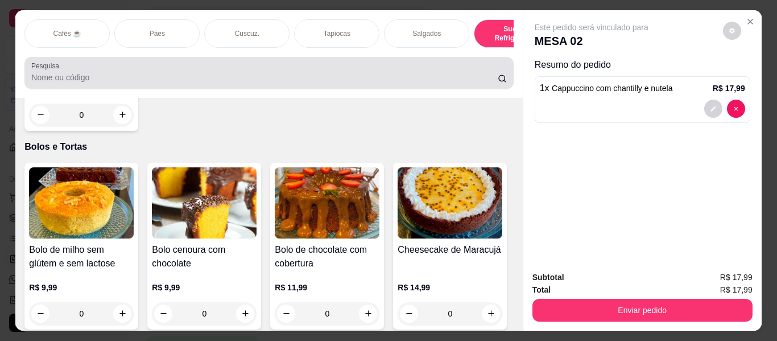
scroll to position [31, 0]
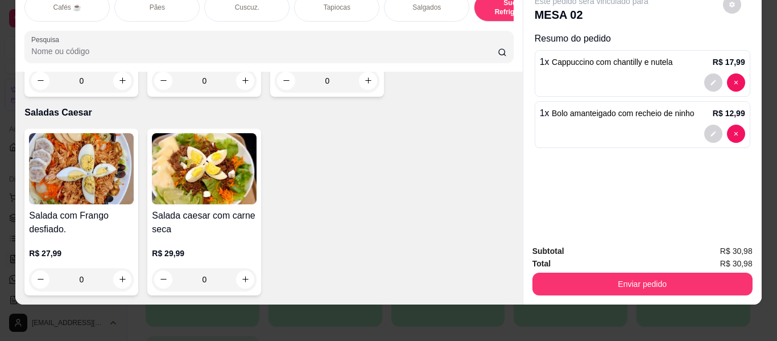
scroll to position [6903, 0]
click at [728, 73] on div at bounding box center [725, 82] width 41 height 18
type input "0"
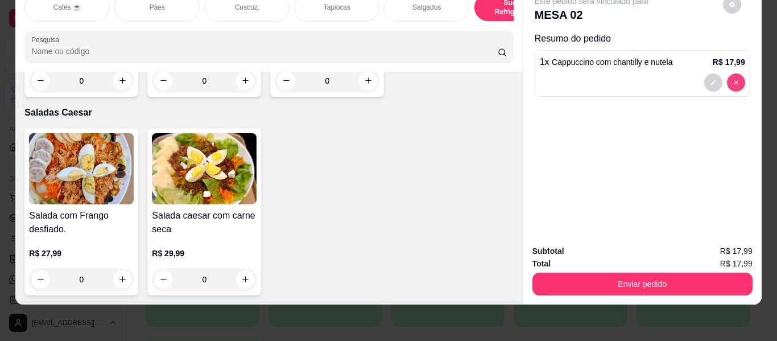
type input "0"
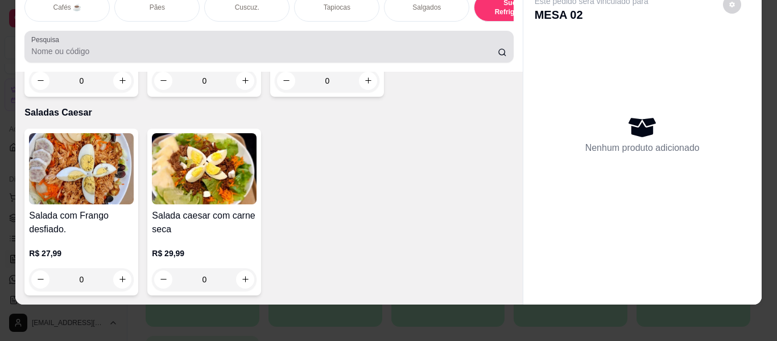
scroll to position [0, 0]
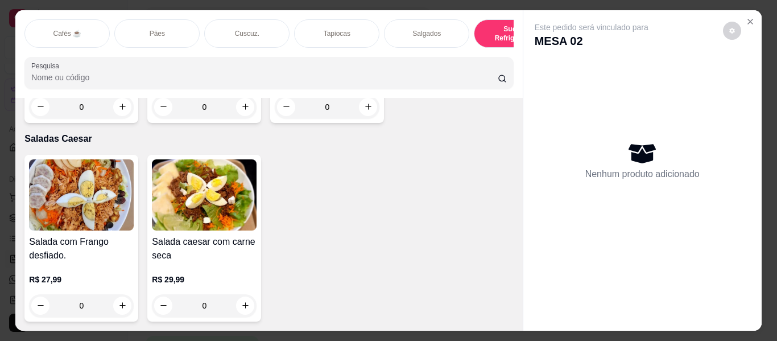
click at [439, 32] on div "Salgados" at bounding box center [426, 33] width 85 height 28
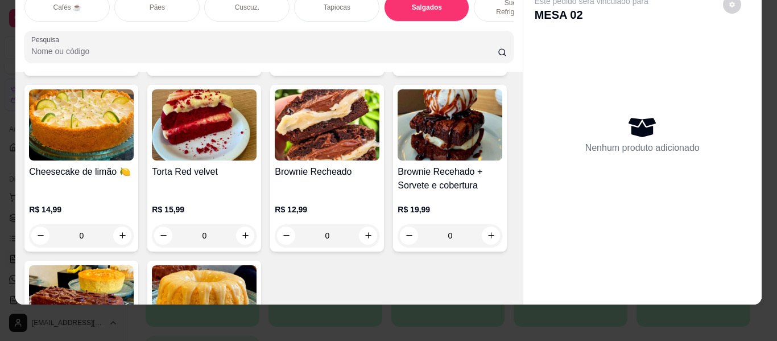
scroll to position [5042, 0]
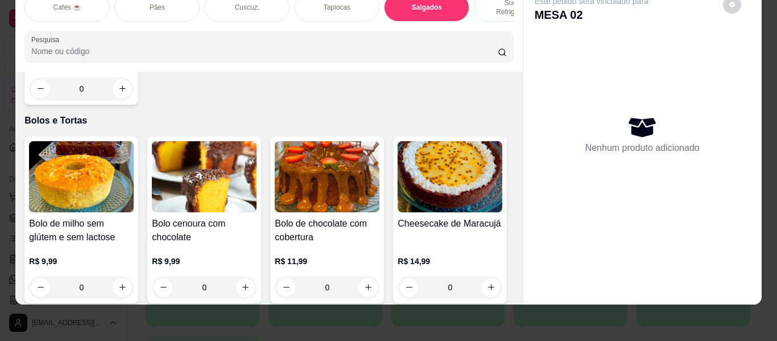
type input "1"
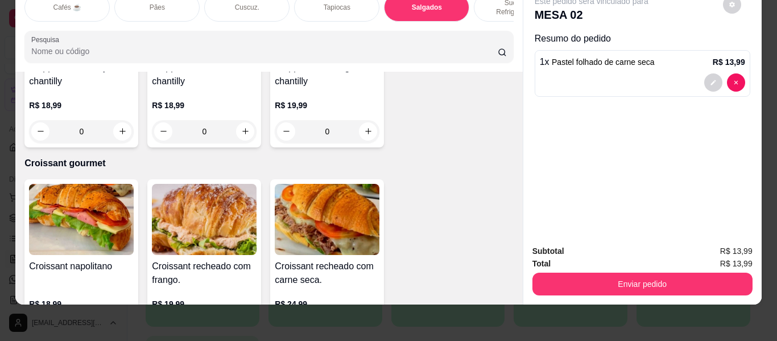
scroll to position [5953, 0]
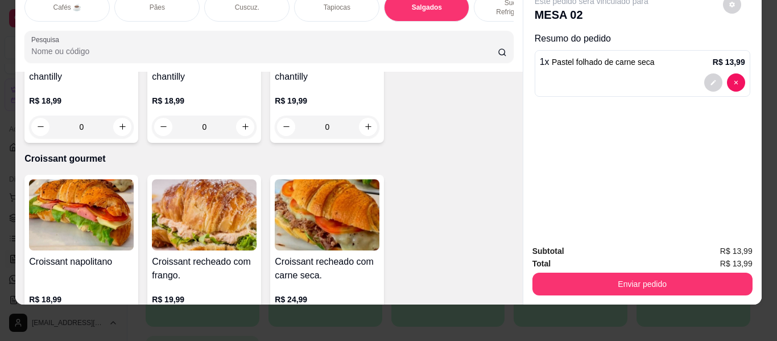
type input "1"
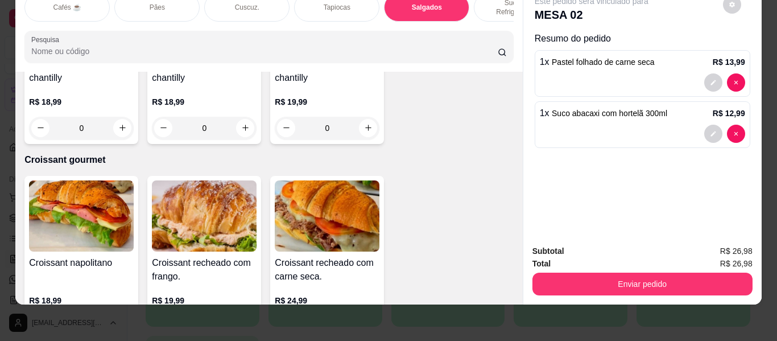
scroll to position [5953, 0]
type input "0"
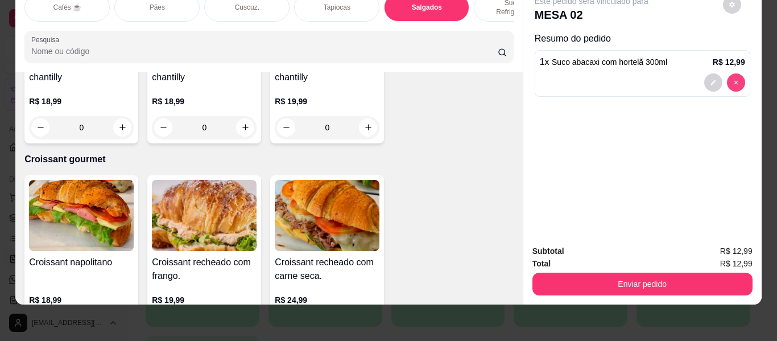
type input "0"
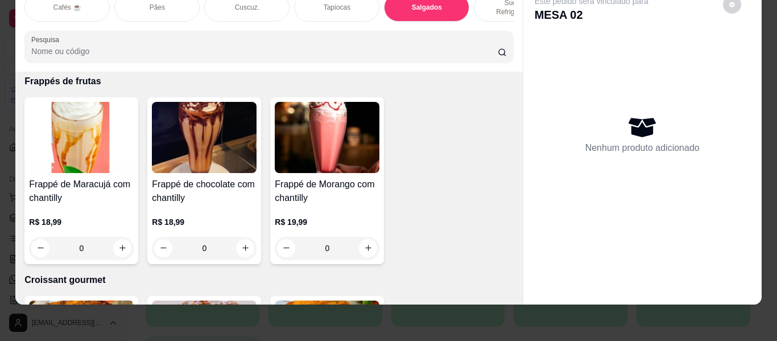
scroll to position [5838, 0]
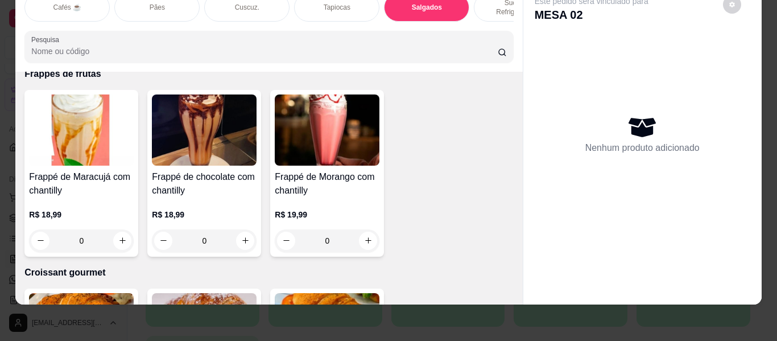
type input "1"
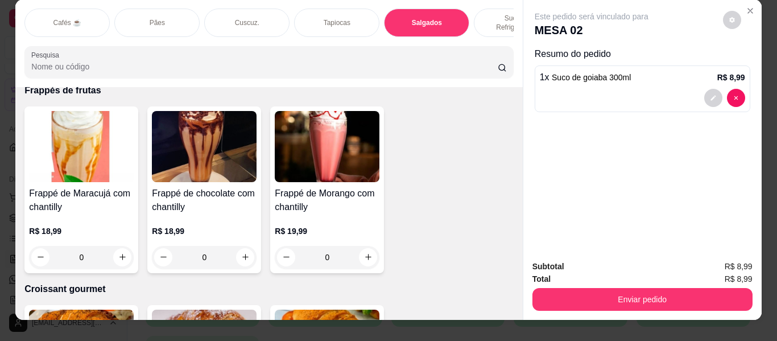
scroll to position [0, 0]
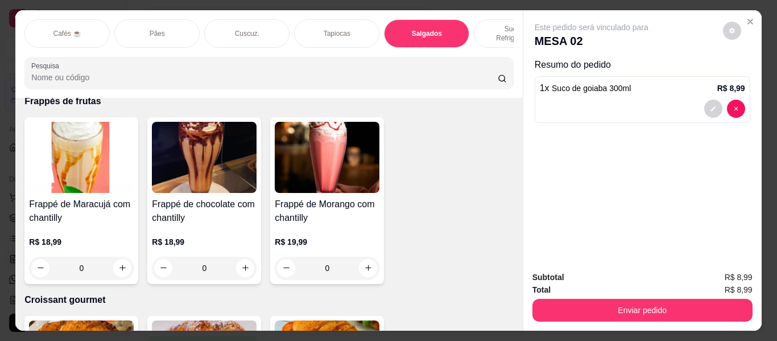
click at [406, 24] on div "Salgados" at bounding box center [426, 33] width 85 height 28
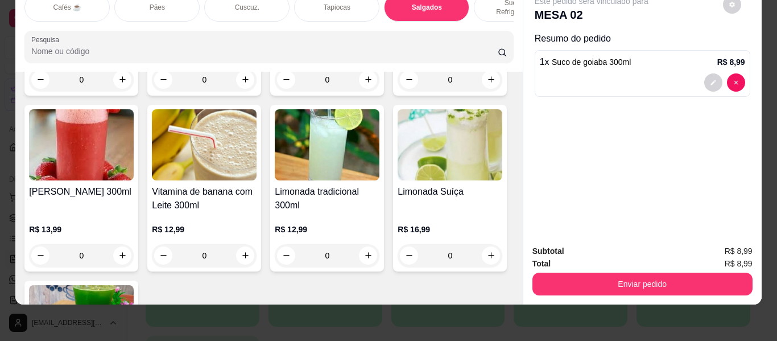
type input "1"
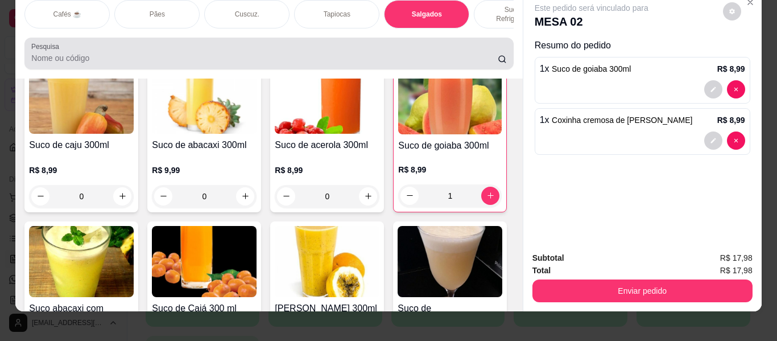
scroll to position [0, 0]
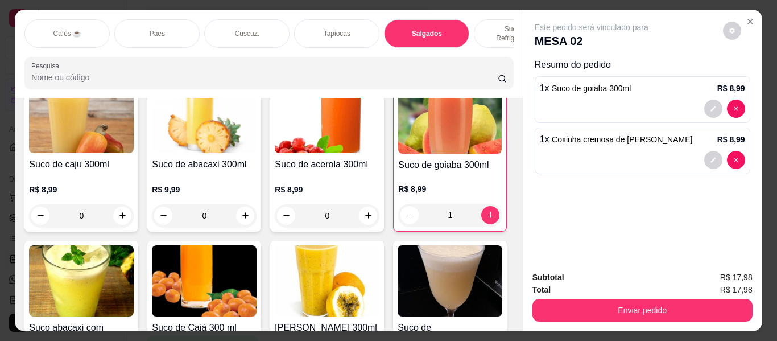
click at [325, 29] on p "Tapiocas" at bounding box center [337, 33] width 27 height 9
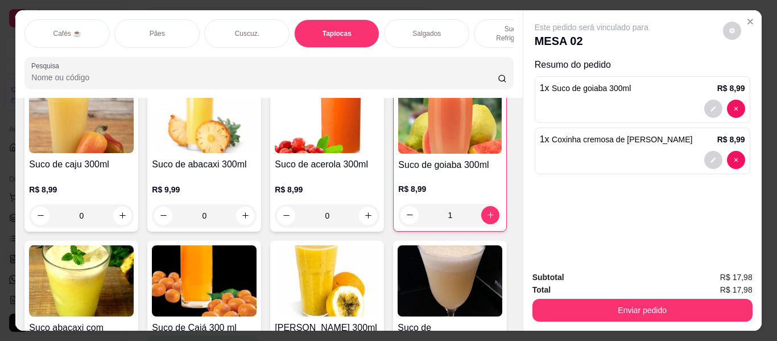
scroll to position [31, 0]
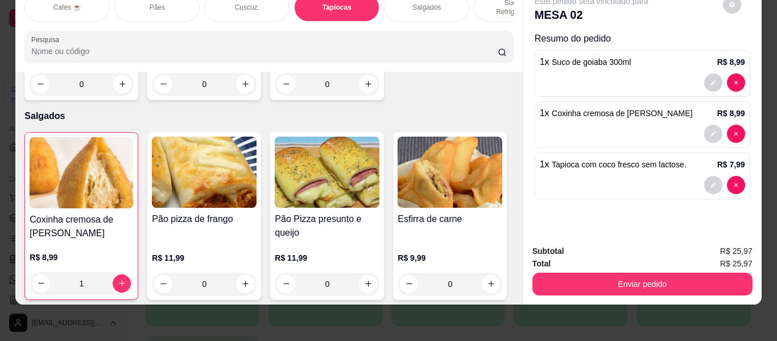
type input "2"
drag, startPoint x: 437, startPoint y: 196, endPoint x: 440, endPoint y: 211, distance: 15.1
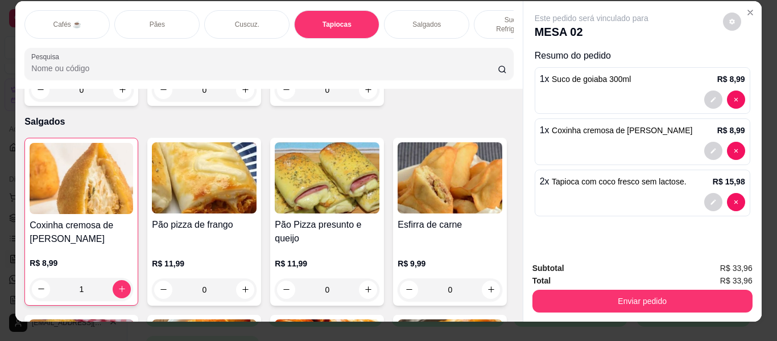
scroll to position [0, 0]
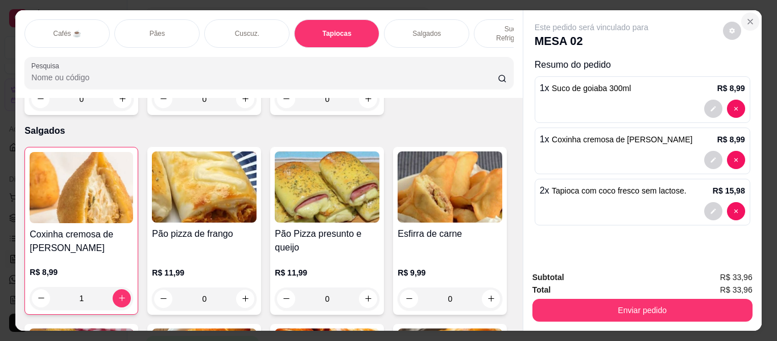
click at [746, 19] on icon "Close" at bounding box center [750, 21] width 9 height 9
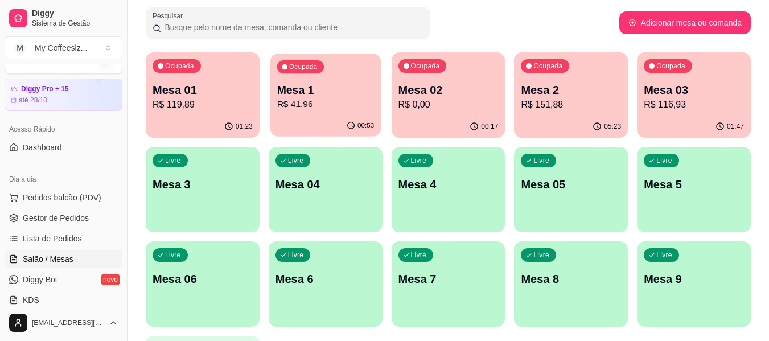
click at [334, 102] on p "R$ 41,96" at bounding box center [325, 104] width 97 height 13
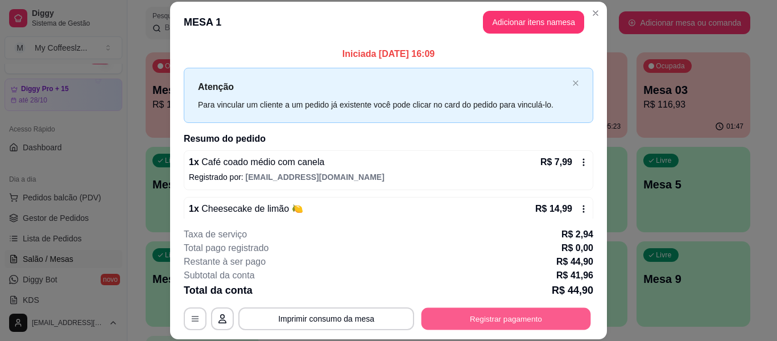
click at [513, 323] on button "Registrar pagamento" at bounding box center [507, 319] width 170 height 22
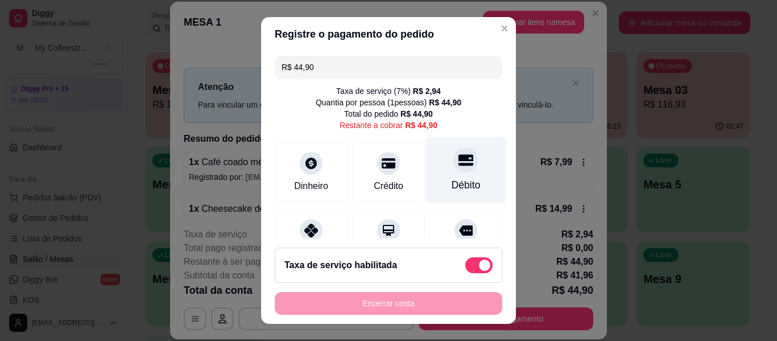
click at [463, 176] on div "Débito" at bounding box center [466, 170] width 80 height 67
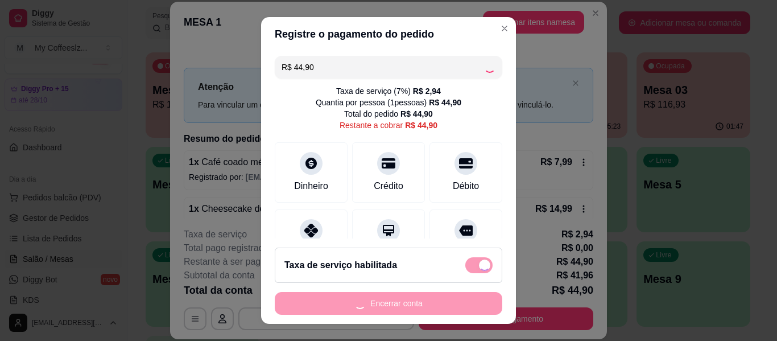
type input "R$ 0,00"
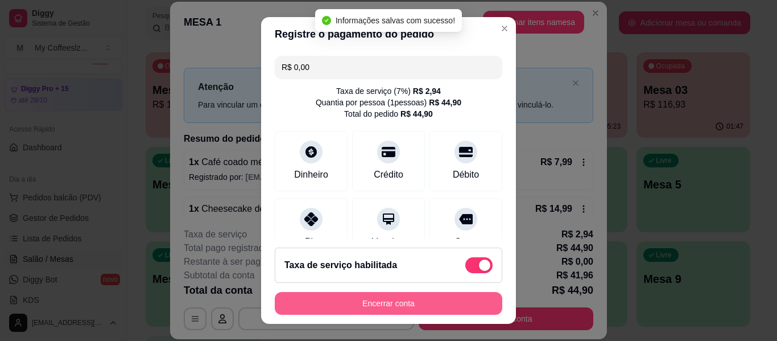
click at [388, 304] on button "Encerrar conta" at bounding box center [389, 303] width 228 height 23
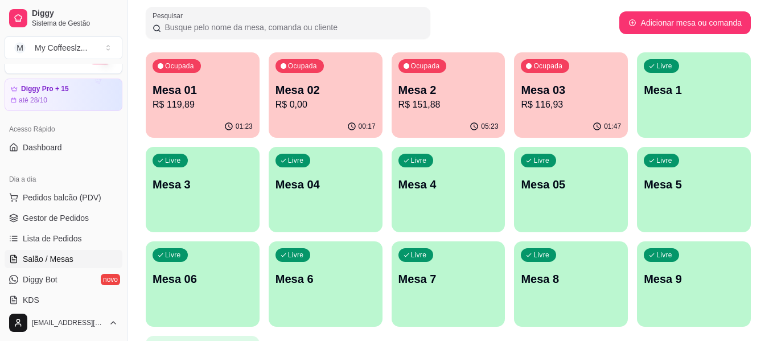
click at [355, 109] on p "R$ 0,00" at bounding box center [325, 105] width 100 height 14
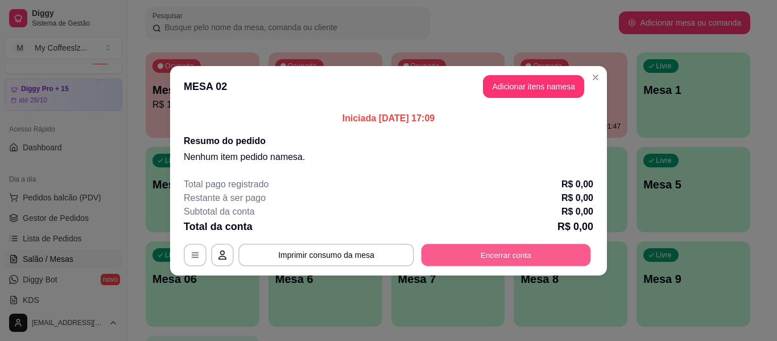
click at [521, 261] on button "Encerrar conta" at bounding box center [507, 255] width 170 height 22
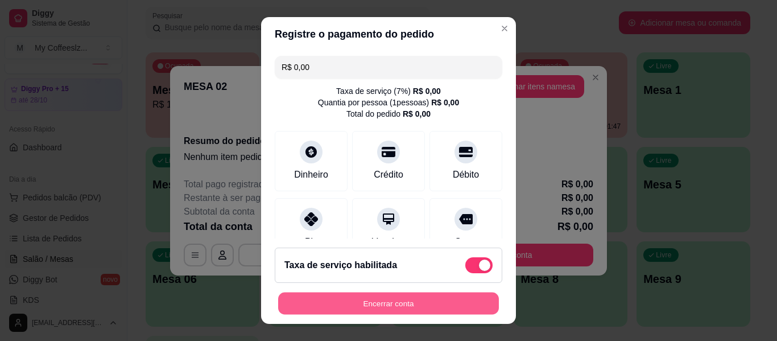
click at [458, 299] on button "Encerrar conta" at bounding box center [388, 304] width 221 height 22
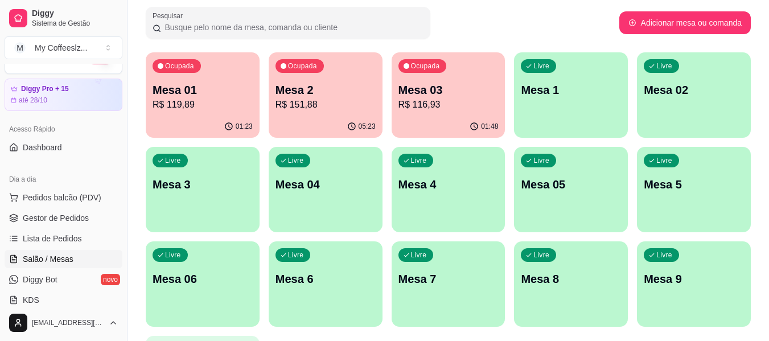
click at [352, 117] on div "05:23" at bounding box center [326, 127] width 114 height 22
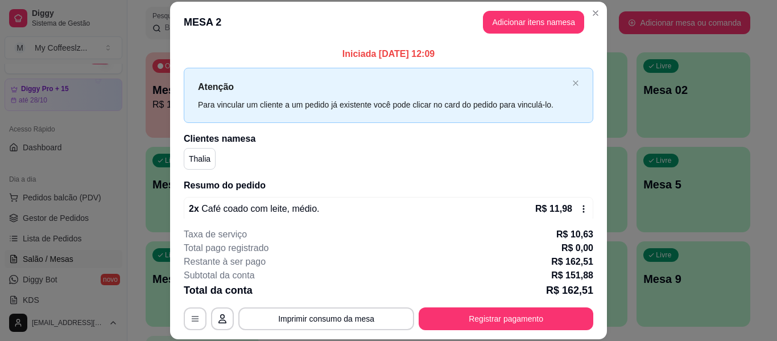
scroll to position [228, 0]
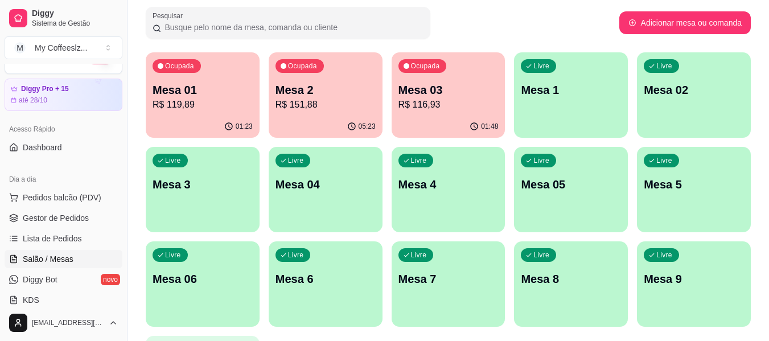
click at [473, 103] on p "R$ 116,93" at bounding box center [448, 105] width 100 height 14
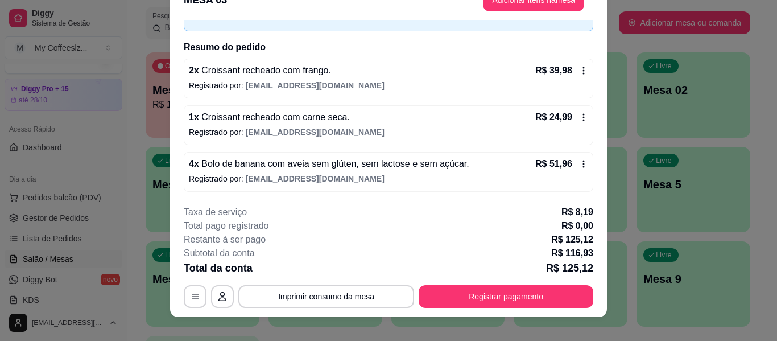
scroll to position [35, 0]
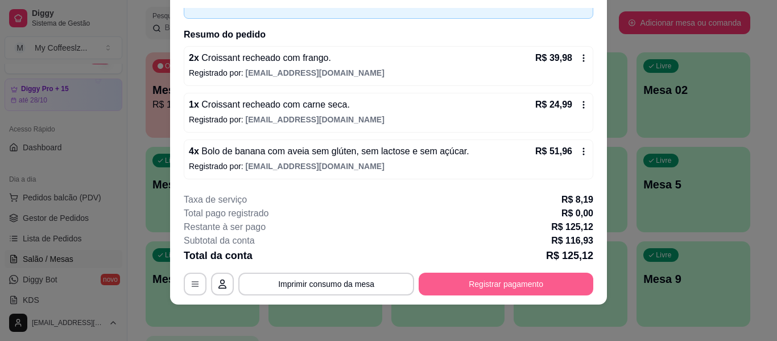
click at [475, 286] on button "Registrar pagamento" at bounding box center [506, 284] width 175 height 23
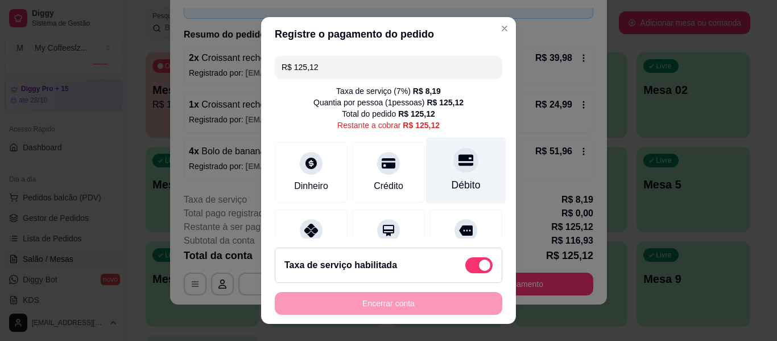
click at [448, 174] on div "Débito" at bounding box center [466, 170] width 80 height 67
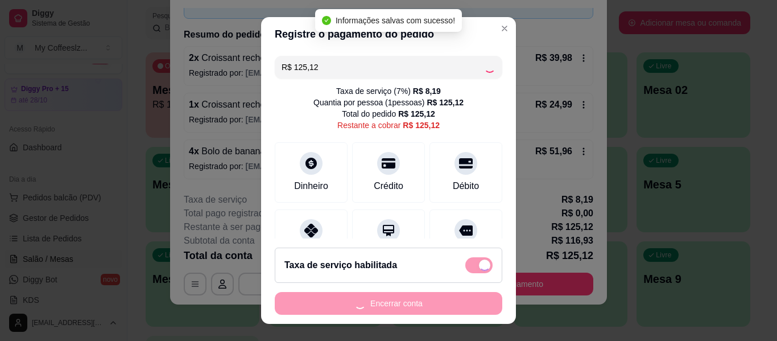
type input "R$ 0,00"
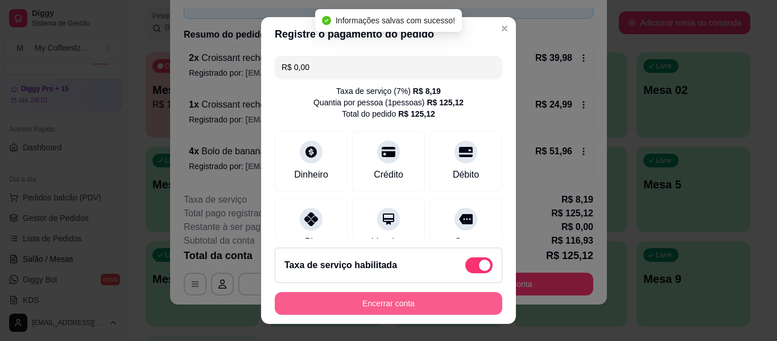
click at [414, 301] on button "Encerrar conta" at bounding box center [389, 303] width 228 height 23
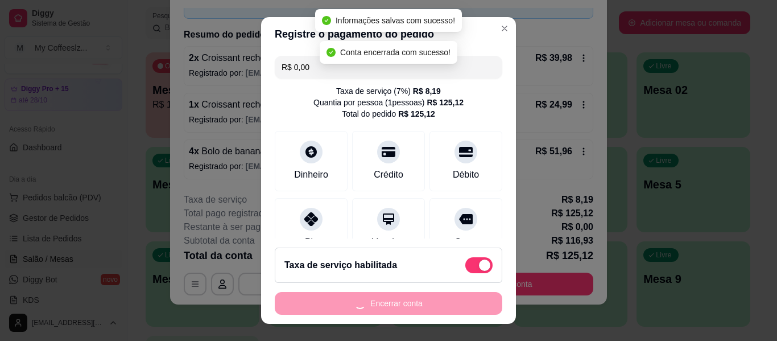
scroll to position [0, 0]
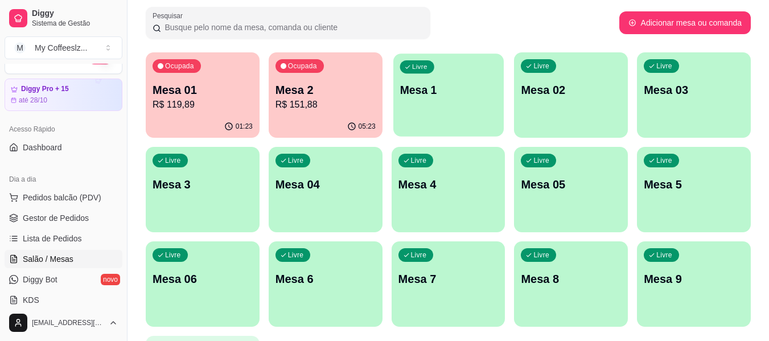
click at [473, 124] on div "button" at bounding box center [448, 129] width 110 height 13
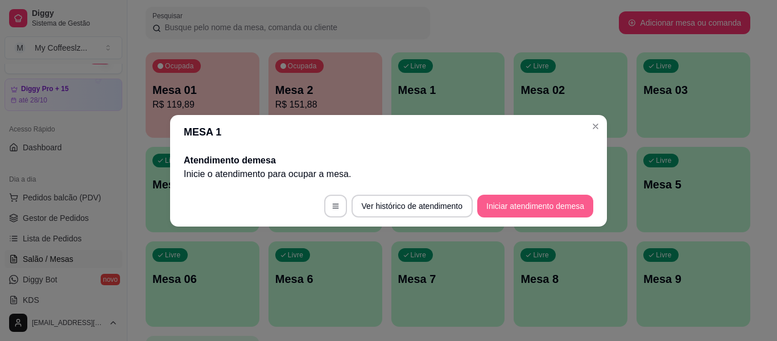
click at [572, 201] on button "Iniciar atendimento de mesa" at bounding box center [535, 206] width 116 height 23
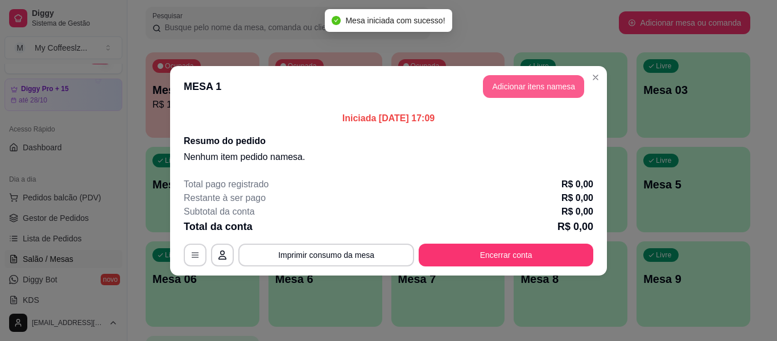
click at [532, 80] on button "Adicionar itens na mesa" at bounding box center [533, 86] width 101 height 23
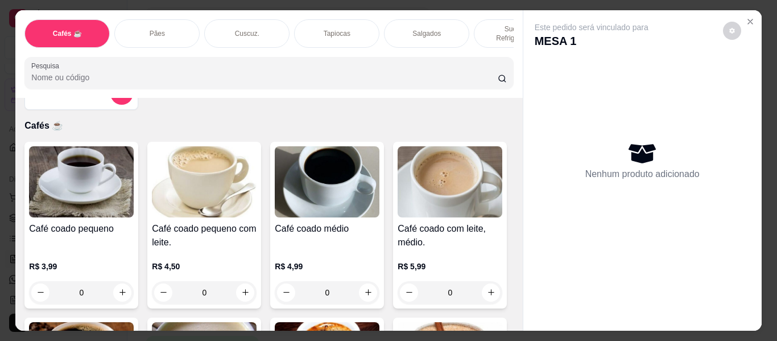
scroll to position [57, 0]
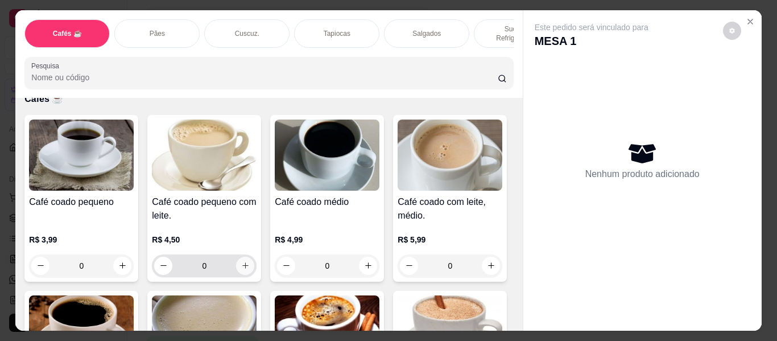
click at [241, 261] on icon "increase-product-quantity" at bounding box center [245, 265] width 9 height 9
type input "1"
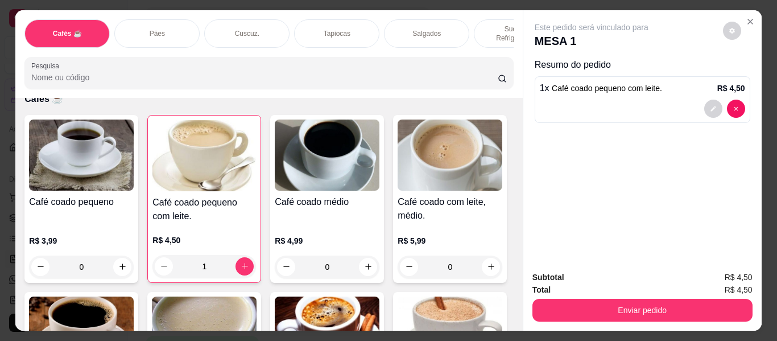
click at [149, 19] on div "Pães" at bounding box center [156, 33] width 85 height 28
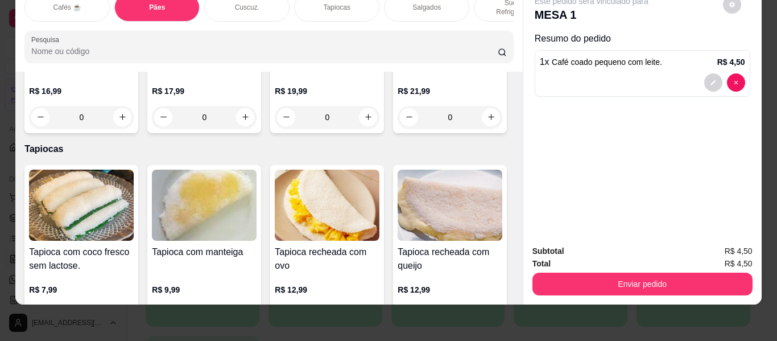
scroll to position [2513, 0]
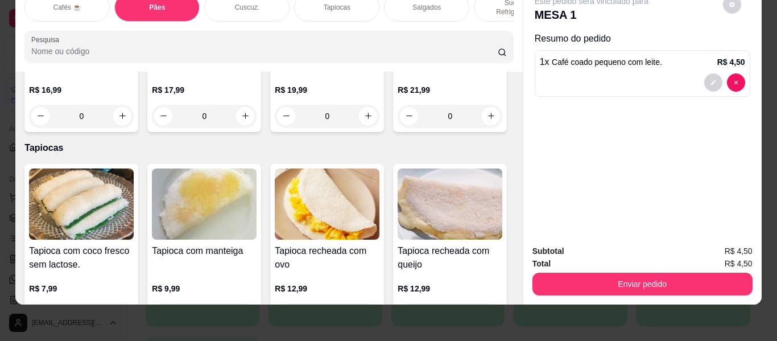
type input "1"
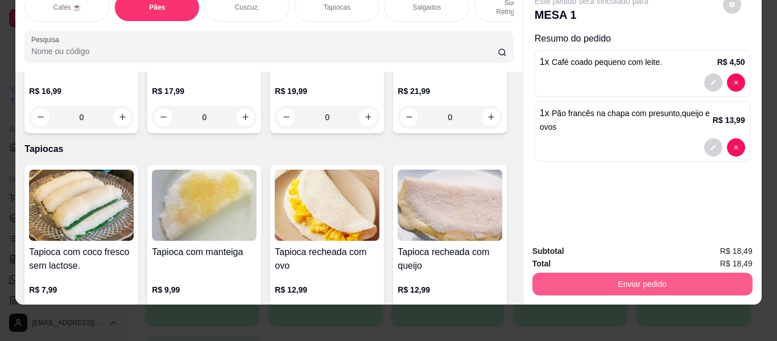
click at [543, 273] on button "Enviar pedido" at bounding box center [643, 284] width 220 height 23
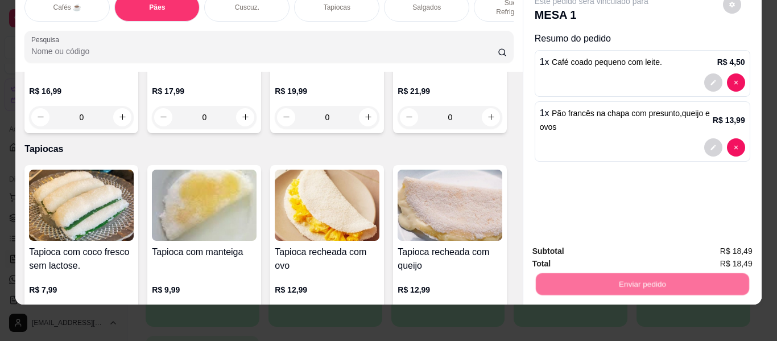
click at [734, 247] on button "Enviar pedido" at bounding box center [723, 248] width 64 height 22
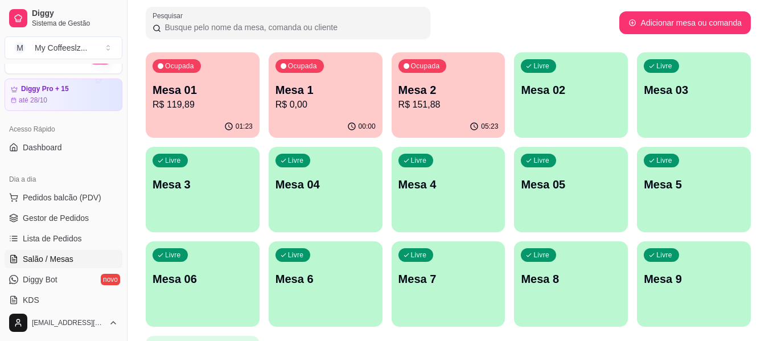
click at [580, 93] on p "Mesa 02" at bounding box center [571, 90] width 100 height 16
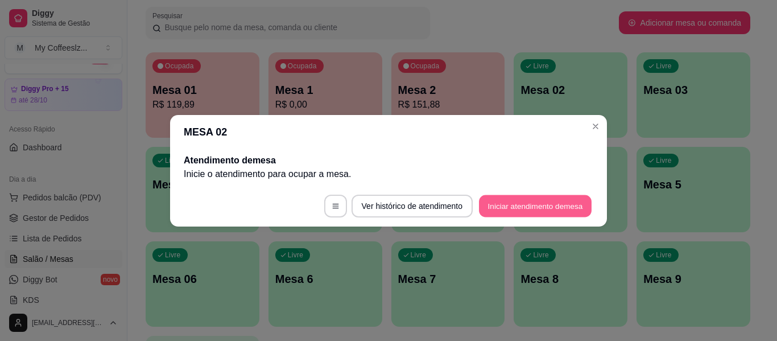
click at [505, 197] on button "Iniciar atendimento de mesa" at bounding box center [535, 206] width 113 height 22
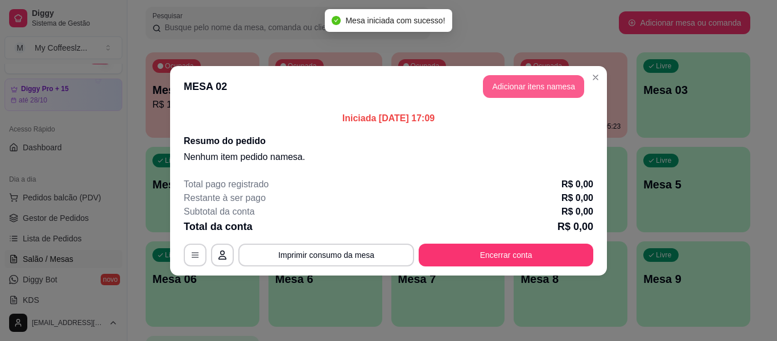
click at [520, 88] on button "Adicionar itens na mesa" at bounding box center [533, 86] width 101 height 23
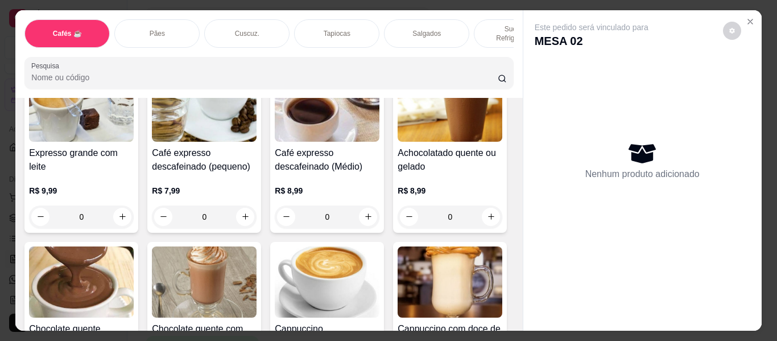
scroll to position [797, 0]
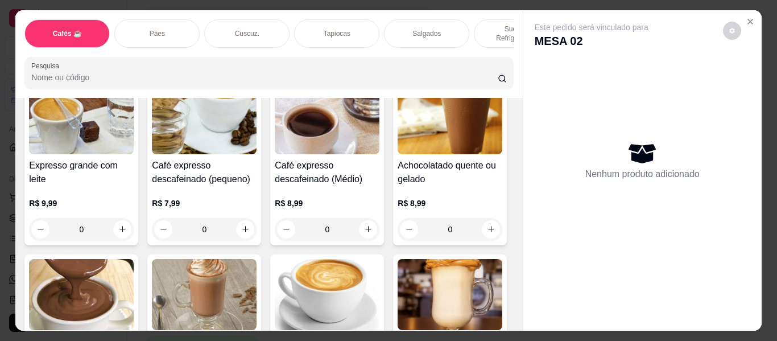
click at [241, 63] on button "increase-product-quantity" at bounding box center [245, 53] width 18 height 18
type input "1"
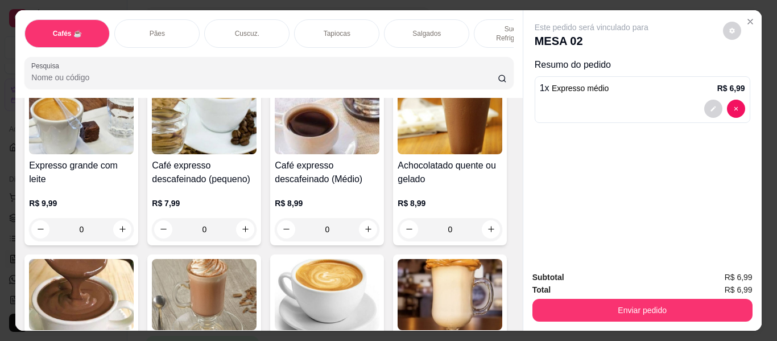
click at [145, 24] on div "Pães" at bounding box center [156, 33] width 85 height 28
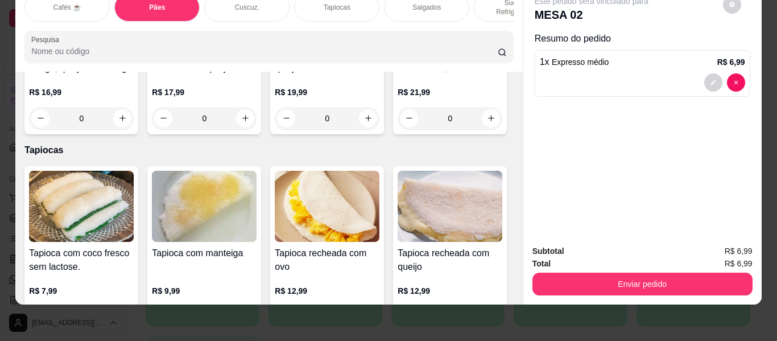
scroll to position [2512, 0]
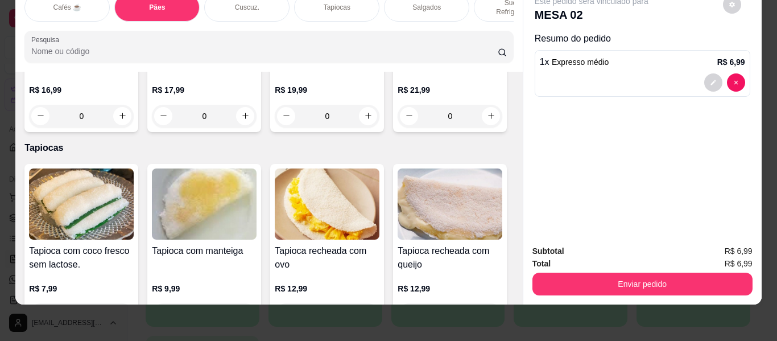
type input "1"
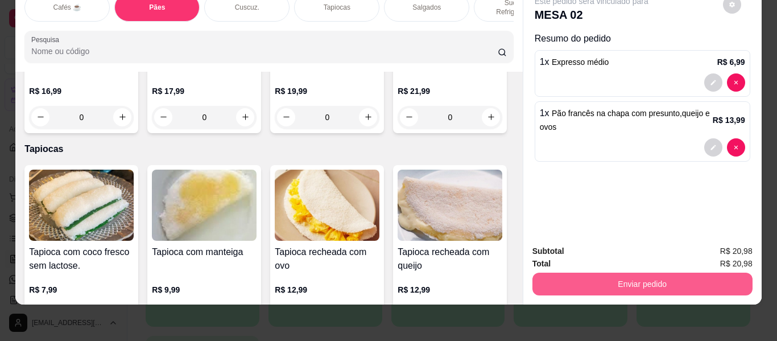
click at [595, 278] on button "Enviar pedido" at bounding box center [643, 284] width 220 height 23
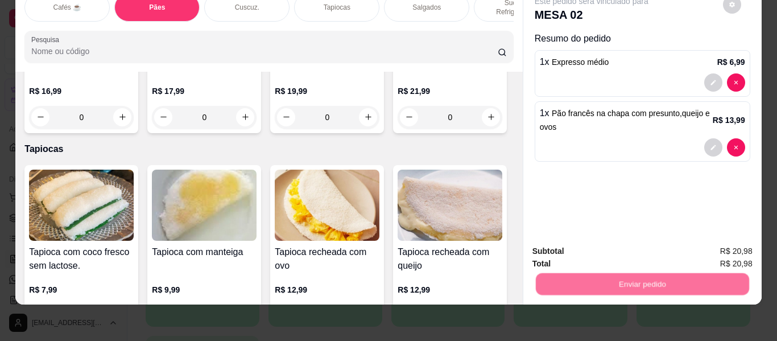
click at [719, 248] on button "Enviar pedido" at bounding box center [723, 247] width 64 height 22
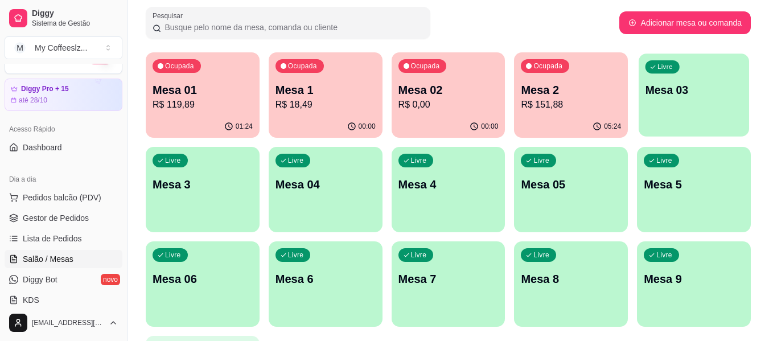
click at [710, 105] on div "Livre Mesa 03" at bounding box center [694, 87] width 110 height 69
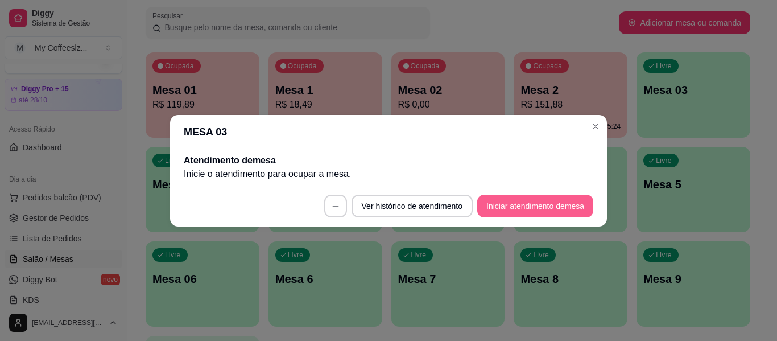
click at [532, 214] on button "Iniciar atendimento de mesa" at bounding box center [535, 206] width 116 height 23
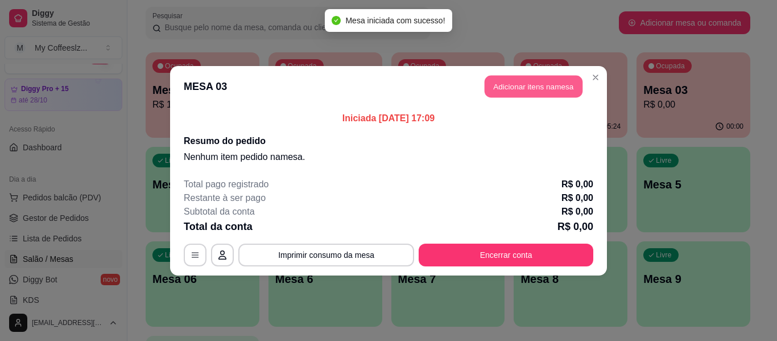
click at [533, 87] on button "Adicionar itens na mesa" at bounding box center [534, 86] width 98 height 22
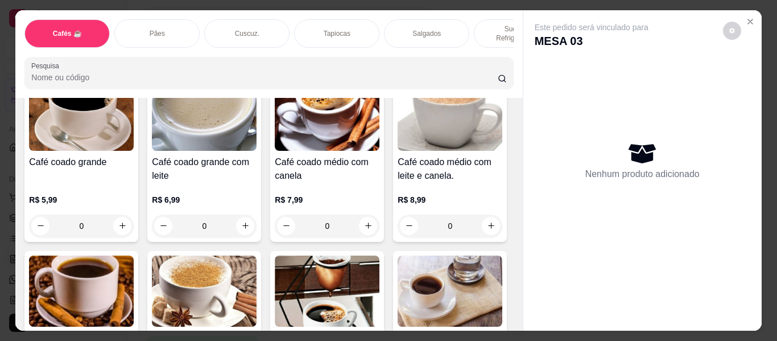
scroll to position [171, 0]
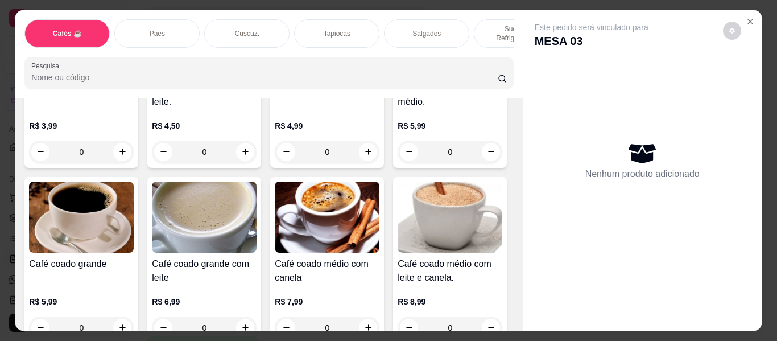
click at [313, 26] on div "Tapiocas" at bounding box center [336, 33] width 85 height 28
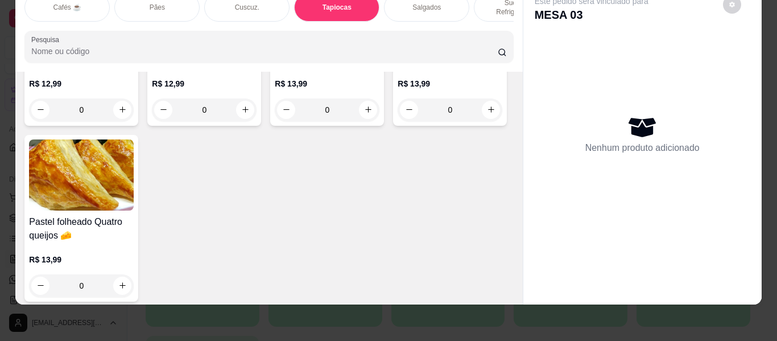
scroll to position [3789, 0]
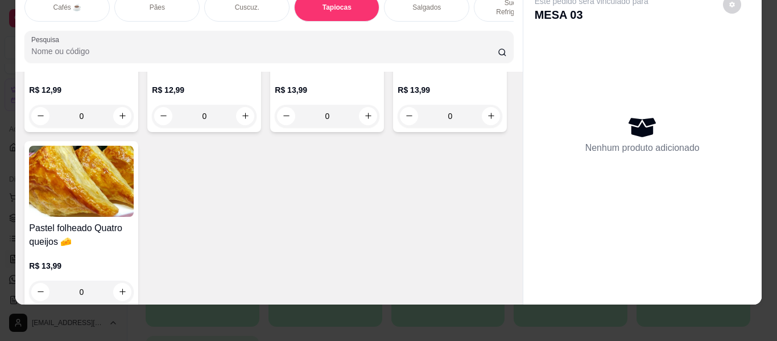
type input "1"
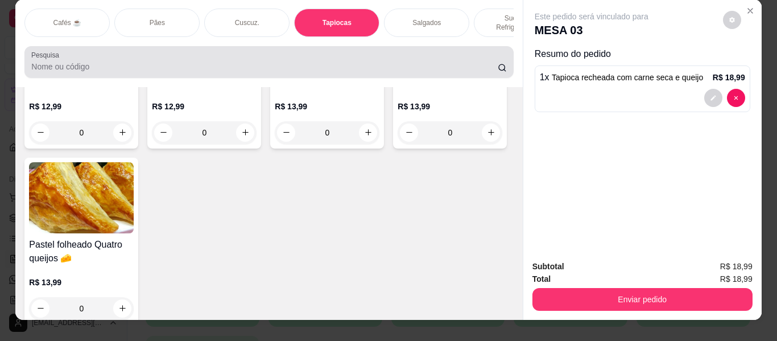
scroll to position [0, 0]
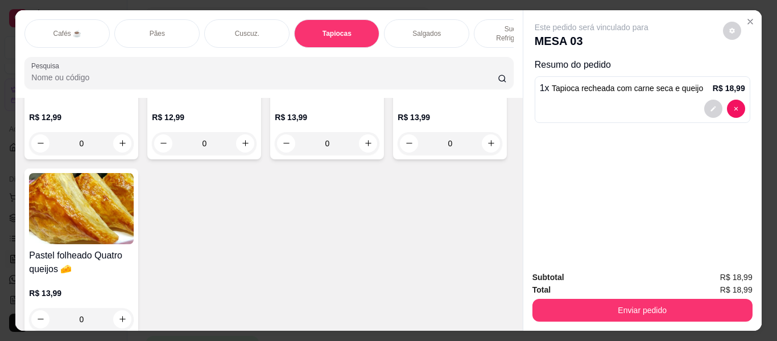
click at [492, 19] on div "Sucos e Refrigerantes" at bounding box center [516, 33] width 85 height 28
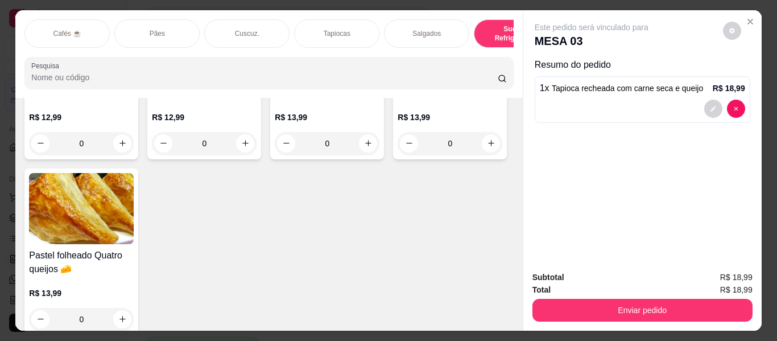
scroll to position [31, 0]
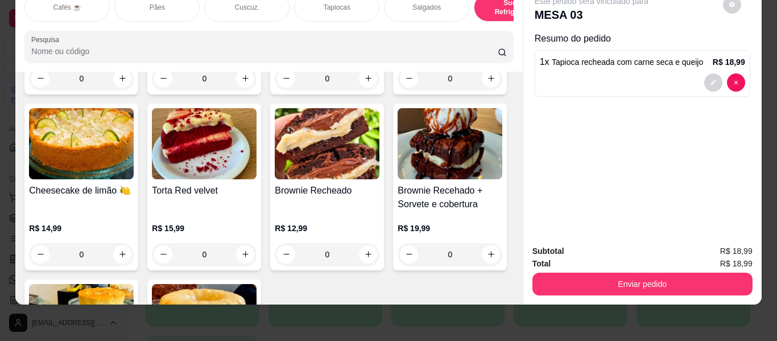
type input "1"
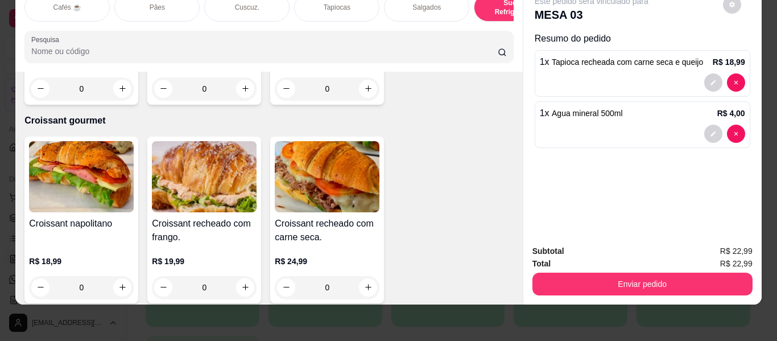
scroll to position [5878, 0]
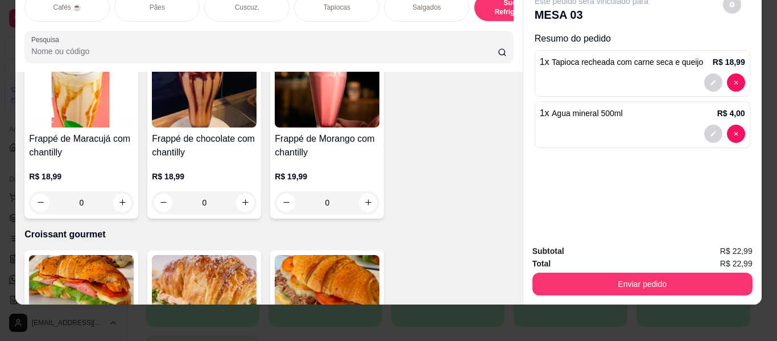
type input "1"
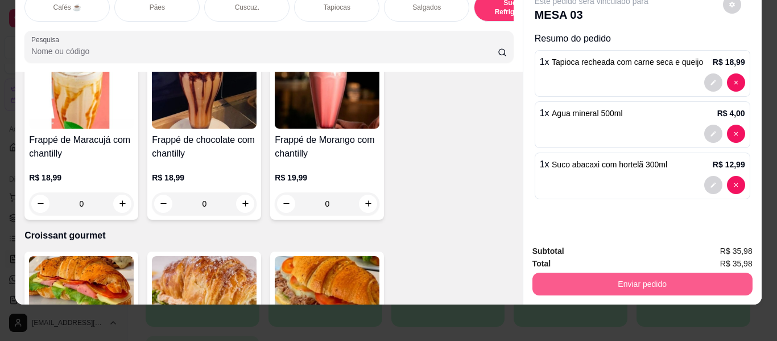
click at [637, 273] on button "Enviar pedido" at bounding box center [643, 284] width 220 height 23
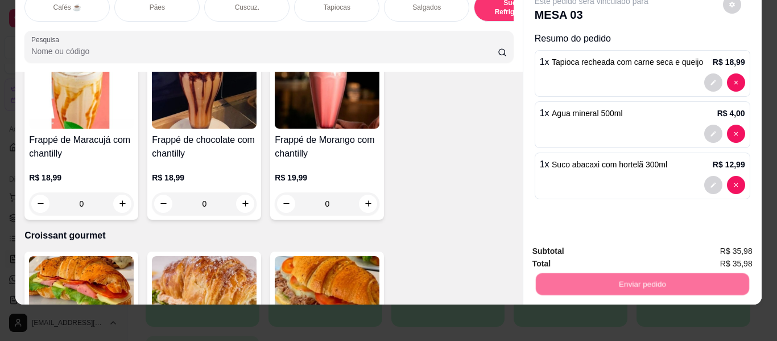
click at [715, 250] on button "Enviar pedido" at bounding box center [723, 247] width 64 height 22
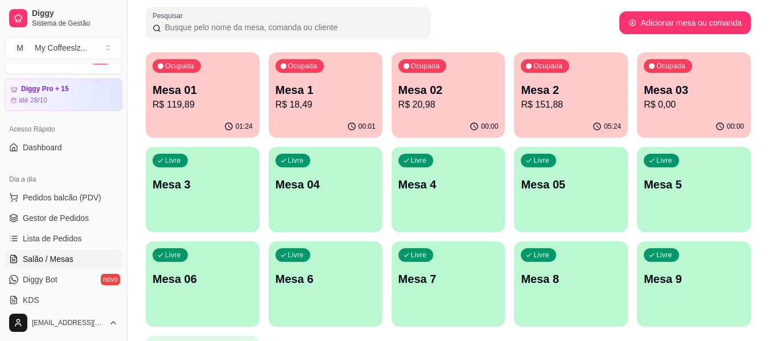
click at [649, 105] on p "R$ 0,00" at bounding box center [694, 105] width 100 height 14
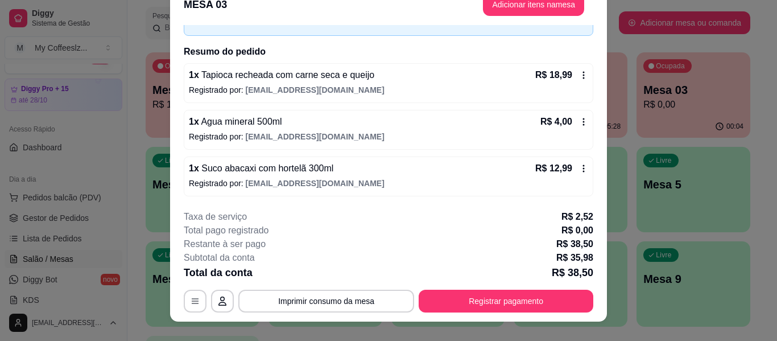
scroll to position [35, 0]
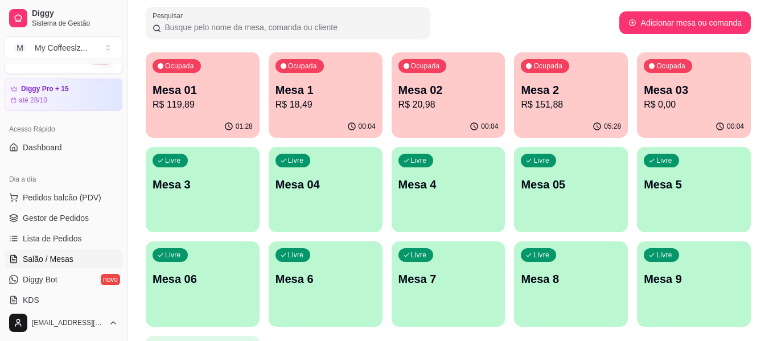
click at [344, 103] on p "R$ 18,49" at bounding box center [325, 105] width 100 height 14
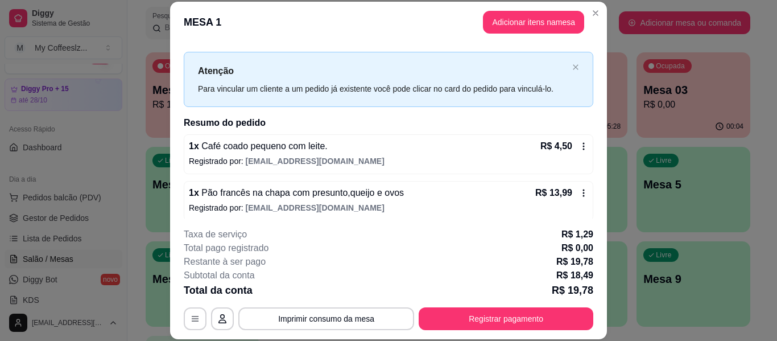
scroll to position [23, 0]
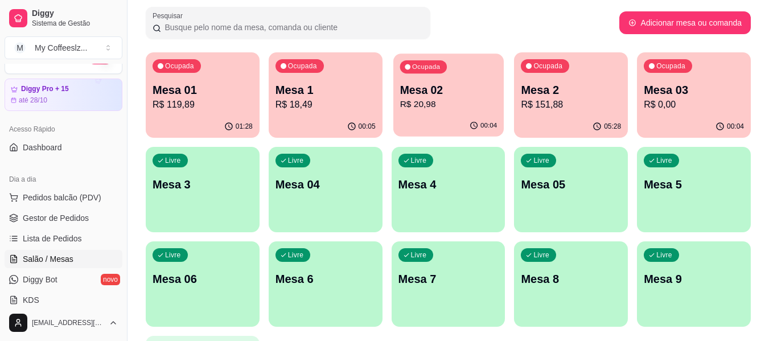
click at [484, 104] on p "R$ 20,98" at bounding box center [448, 104] width 97 height 13
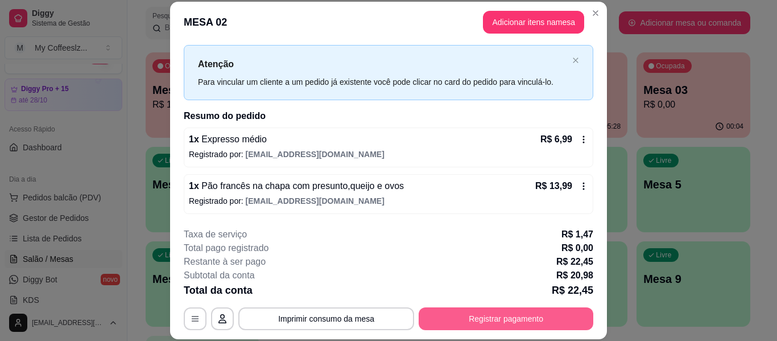
click at [456, 314] on button "Registrar pagamento" at bounding box center [506, 318] width 175 height 23
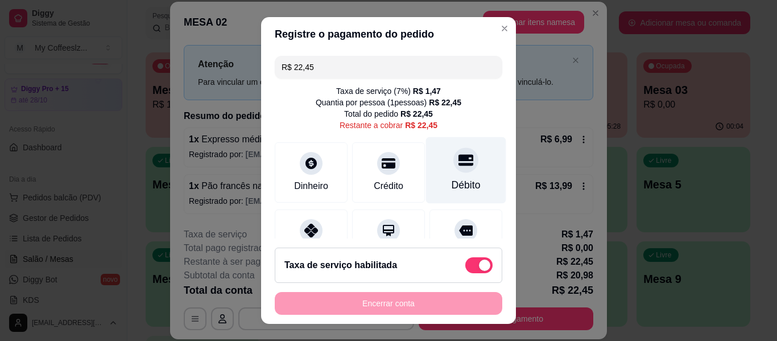
click at [470, 165] on div "Débito" at bounding box center [466, 170] width 80 height 67
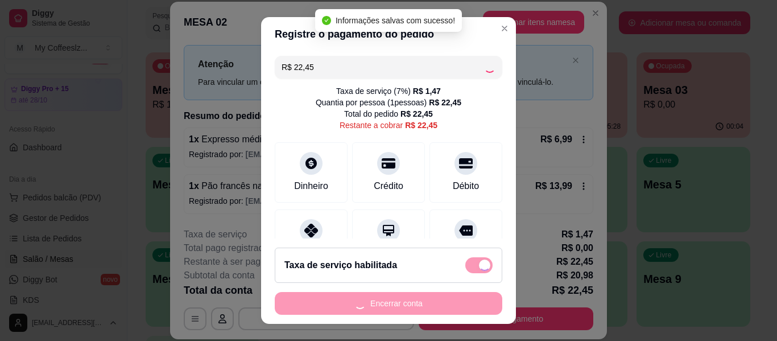
type input "R$ 0,00"
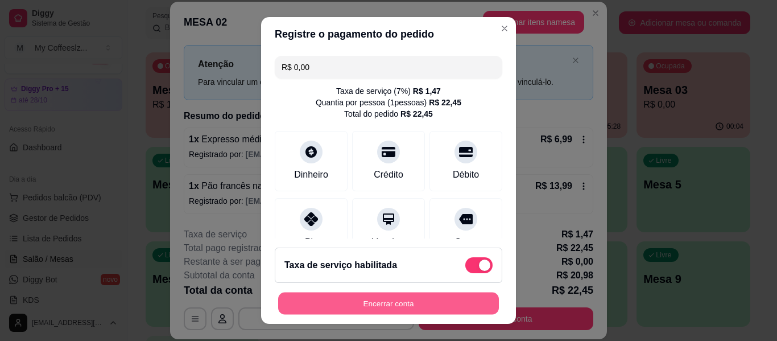
click at [391, 303] on button "Encerrar conta" at bounding box center [388, 304] width 221 height 22
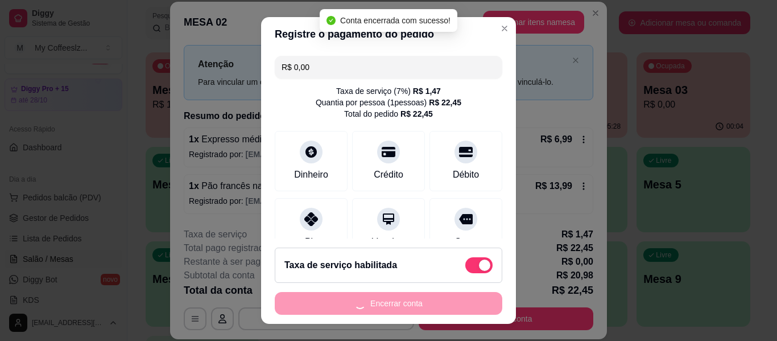
scroll to position [0, 0]
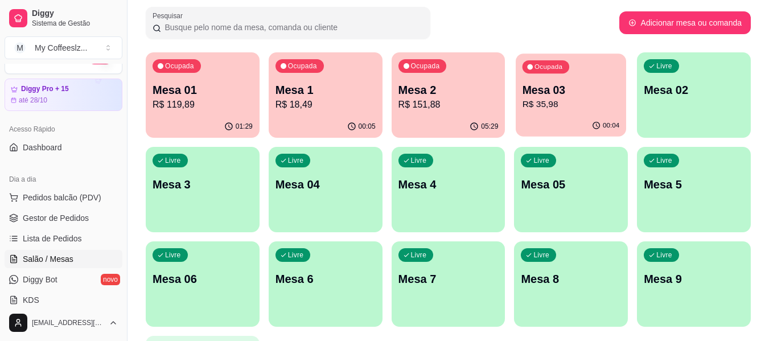
click at [586, 110] on p "R$ 35,98" at bounding box center [570, 104] width 97 height 13
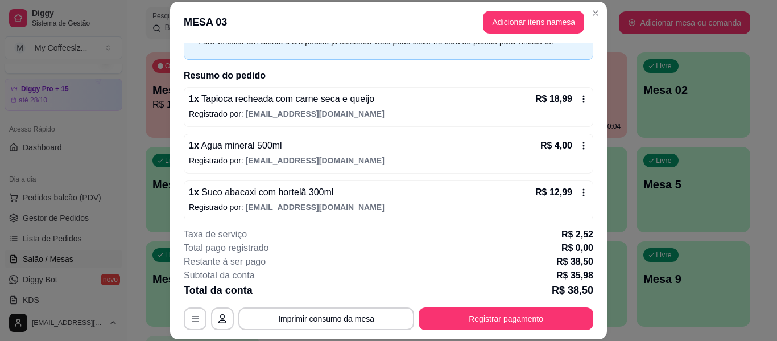
scroll to position [69, 0]
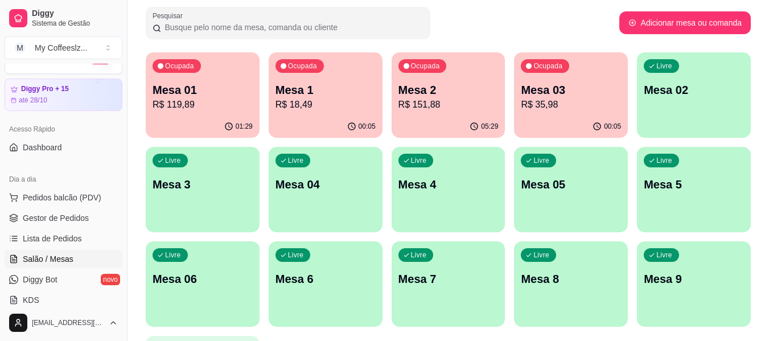
click at [308, 109] on p "R$ 18,49" at bounding box center [325, 105] width 100 height 14
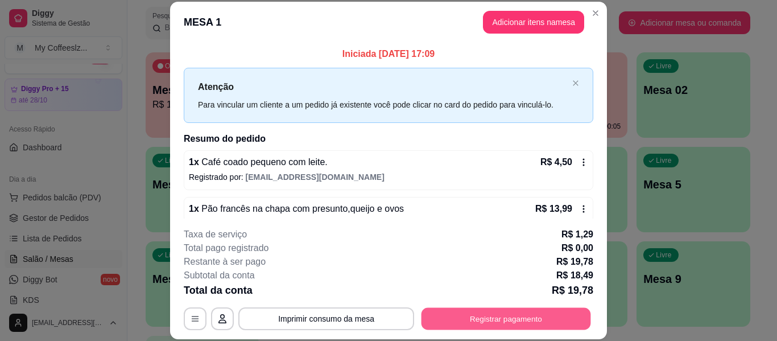
click at [430, 316] on button "Registrar pagamento" at bounding box center [507, 319] width 170 height 22
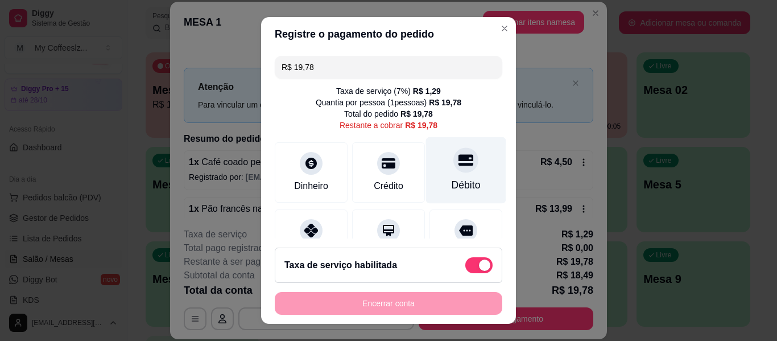
click at [452, 183] on div "Débito" at bounding box center [466, 185] width 29 height 15
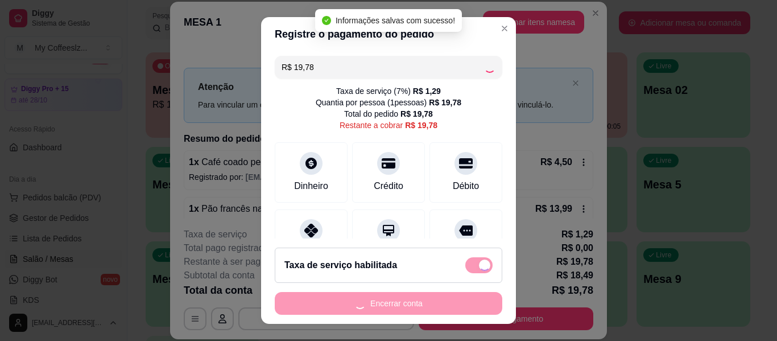
type input "R$ 0,00"
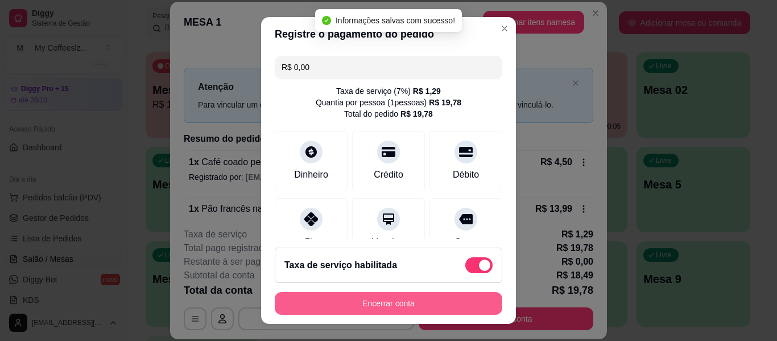
click at [371, 305] on button "Encerrar conta" at bounding box center [389, 303] width 228 height 23
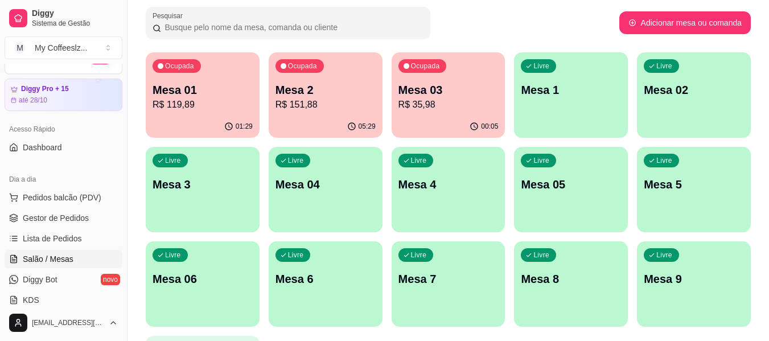
click at [434, 106] on p "R$ 35,98" at bounding box center [448, 105] width 100 height 14
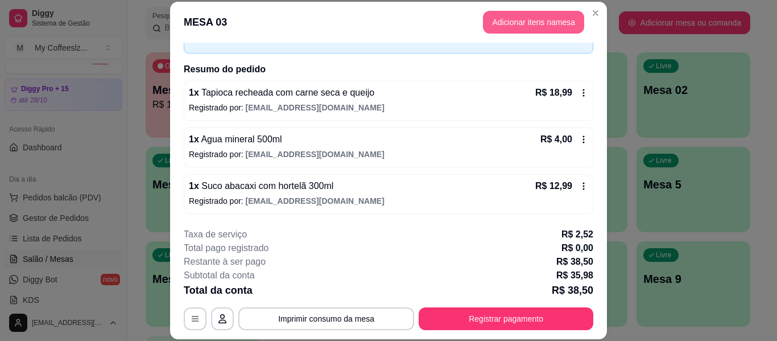
click at [526, 25] on button "Adicionar itens na mesa" at bounding box center [533, 22] width 101 height 23
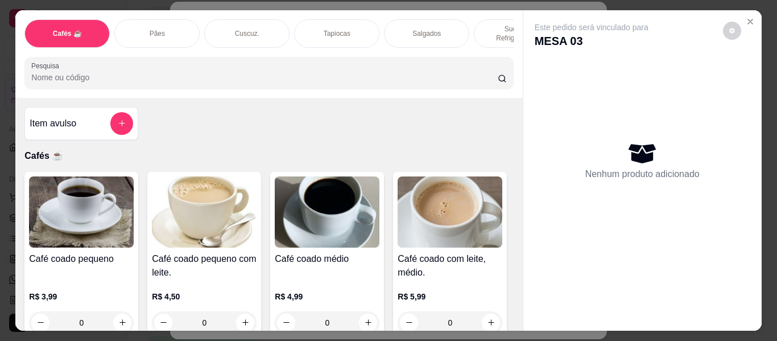
click at [488, 24] on p "Sucos e Refrigerantes" at bounding box center [517, 33] width 66 height 18
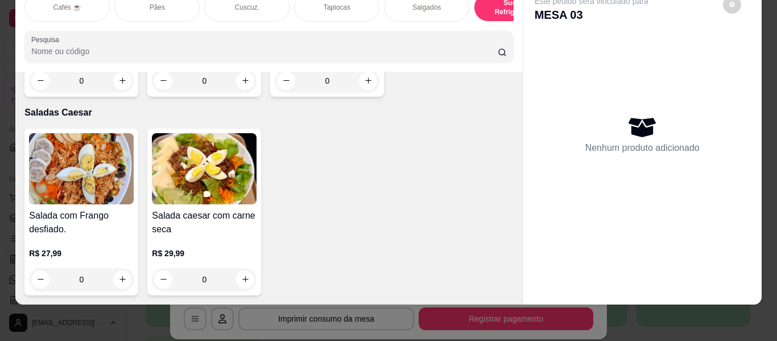
scroll to position [6446, 0]
type input "1"
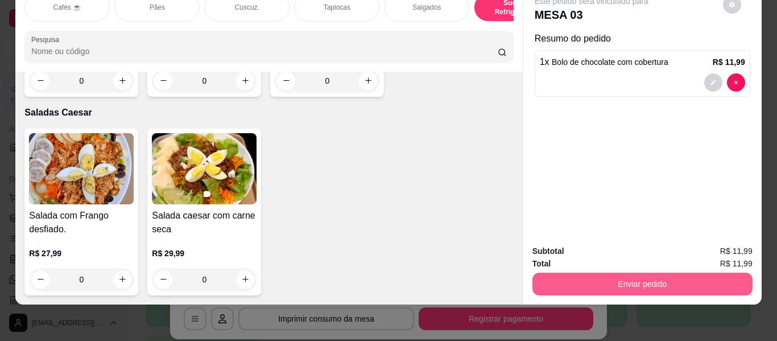
click at [566, 273] on button "Enviar pedido" at bounding box center [643, 284] width 220 height 23
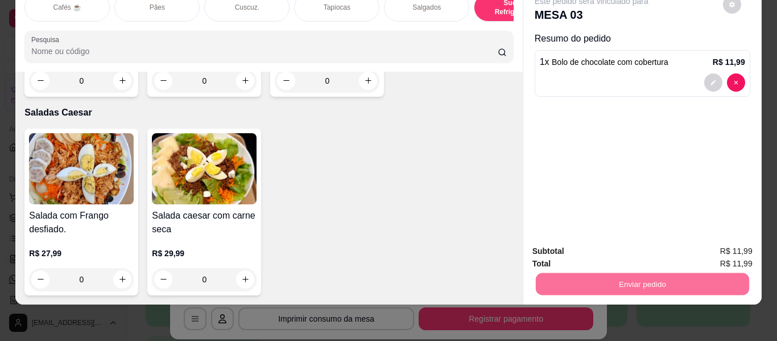
click at [715, 241] on button "Enviar pedido" at bounding box center [723, 246] width 63 height 21
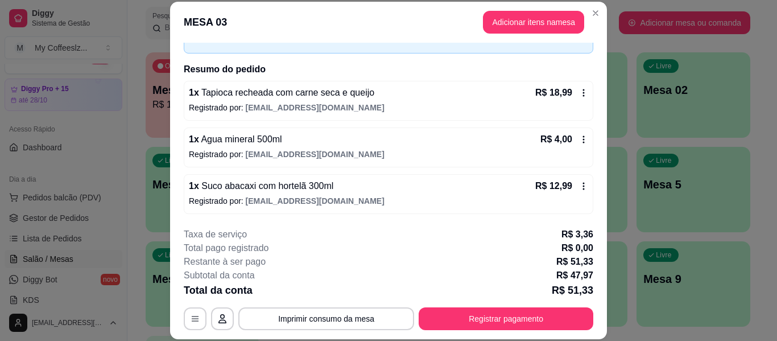
scroll to position [116, 0]
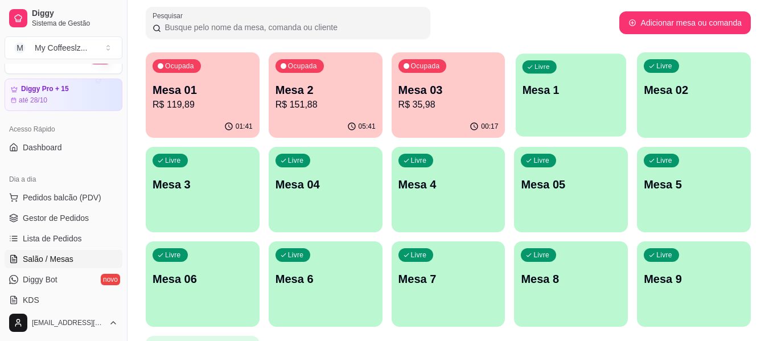
click at [592, 113] on div "Livre Mesa 1" at bounding box center [571, 87] width 110 height 69
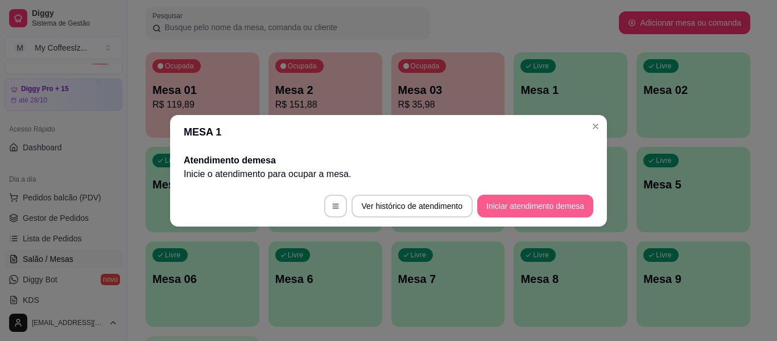
click at [532, 201] on button "Iniciar atendimento de mesa" at bounding box center [535, 206] width 116 height 23
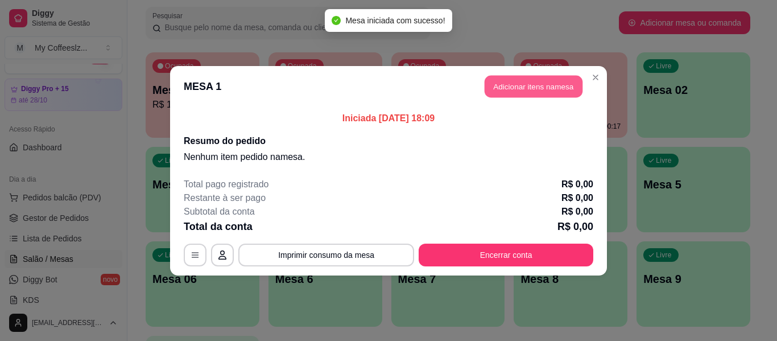
click at [546, 90] on button "Adicionar itens na mesa" at bounding box center [534, 86] width 98 height 22
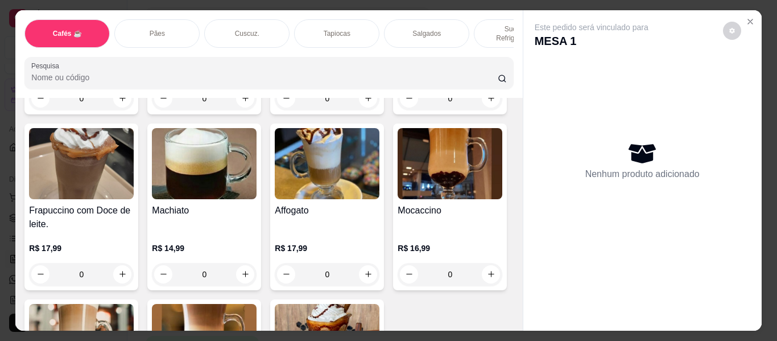
scroll to position [1309, 0]
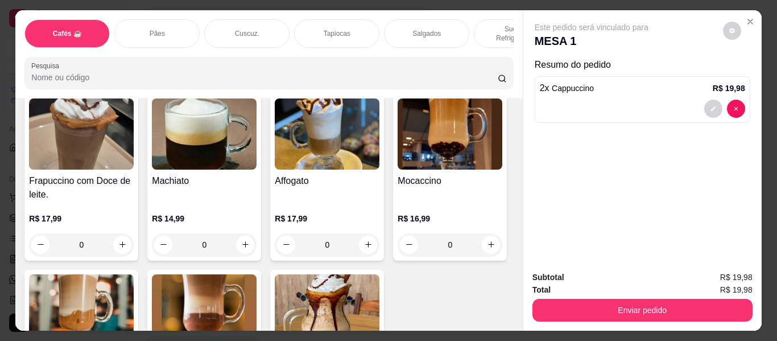
type input "3"
drag, startPoint x: 321, startPoint y: 19, endPoint x: 314, endPoint y: 30, distance: 12.6
click at [321, 20] on div "Tapiocas" at bounding box center [336, 33] width 85 height 28
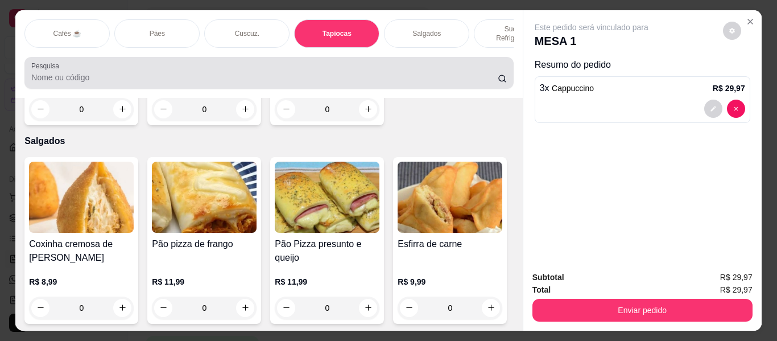
scroll to position [31, 0]
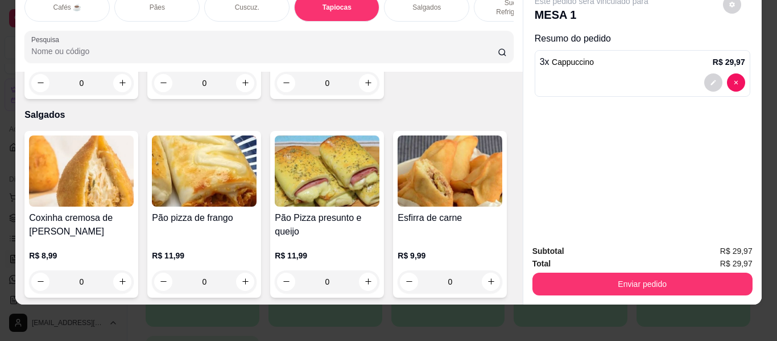
type input "1"
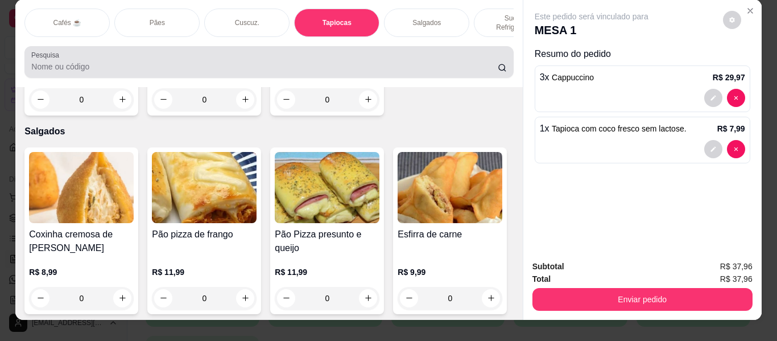
scroll to position [0, 0]
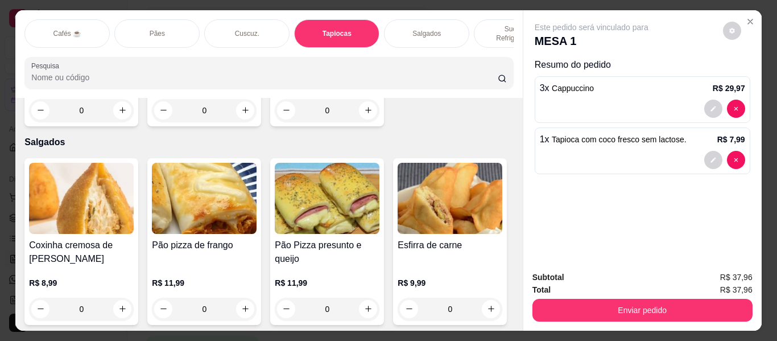
click at [492, 25] on p "Sucos e Refrigerantes" at bounding box center [517, 33] width 66 height 18
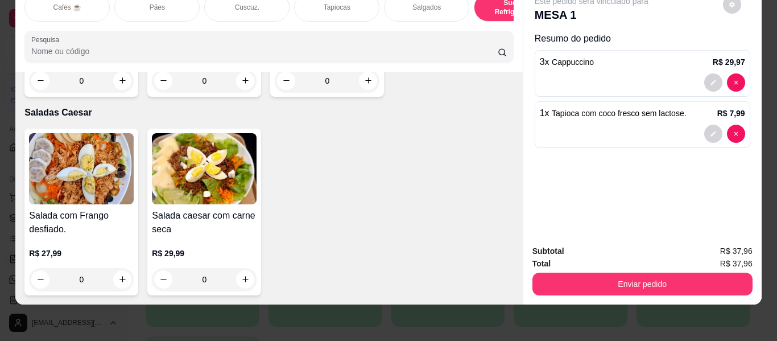
scroll to position [6561, 0]
type input "1"
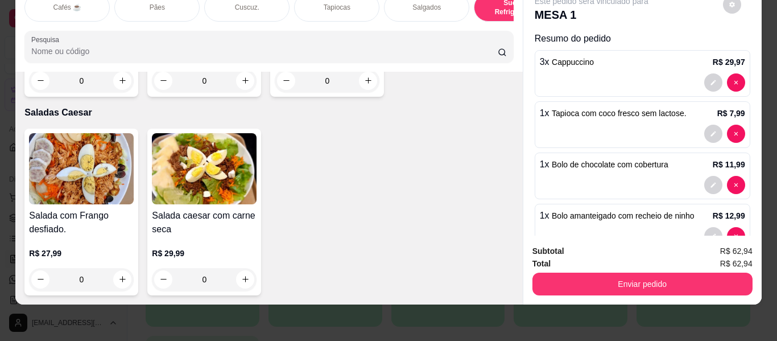
scroll to position [0, 0]
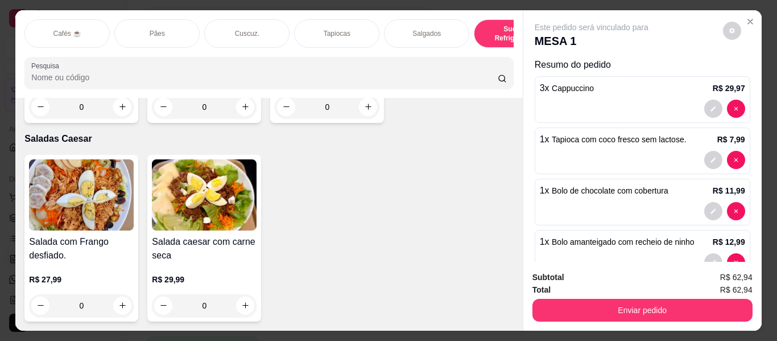
click at [497, 24] on p "Sucos e Refrigerantes" at bounding box center [517, 33] width 66 height 18
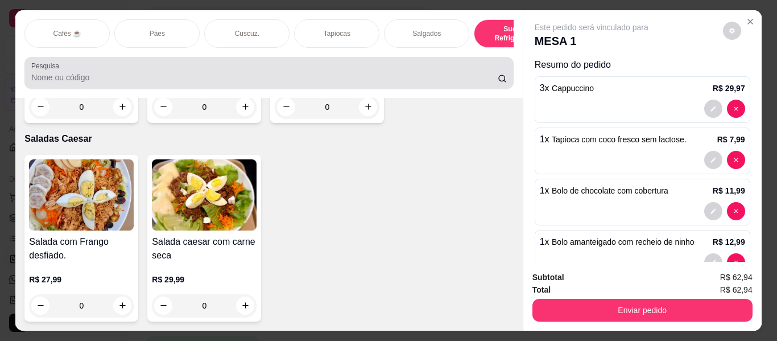
scroll to position [31, 0]
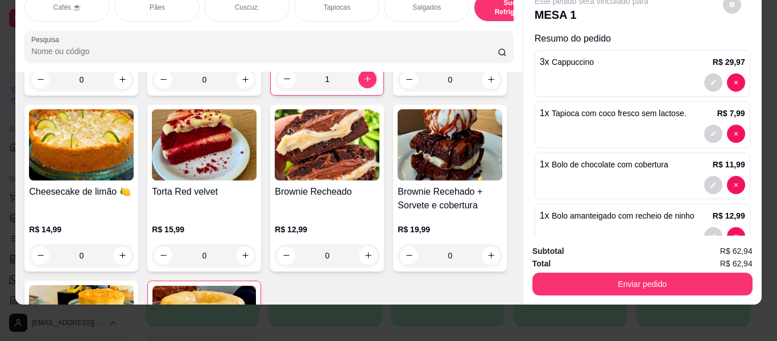
type input "1"
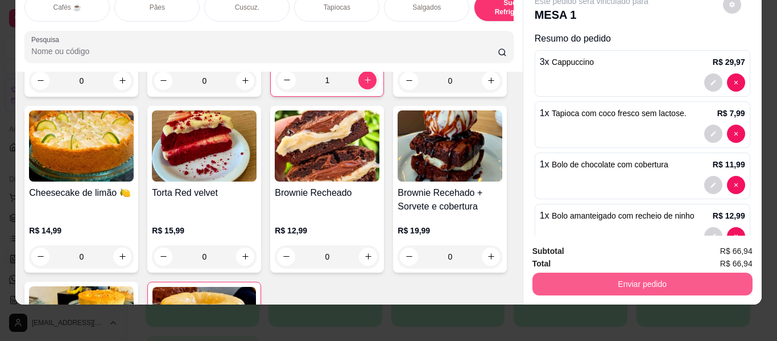
click at [577, 273] on button "Enviar pedido" at bounding box center [643, 284] width 220 height 23
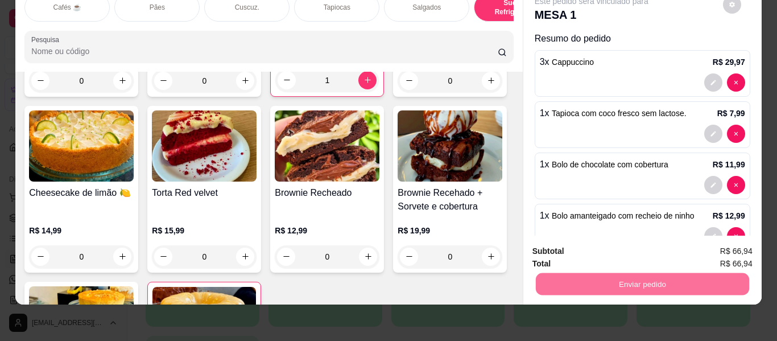
click at [707, 242] on button "Enviar pedido" at bounding box center [723, 248] width 64 height 22
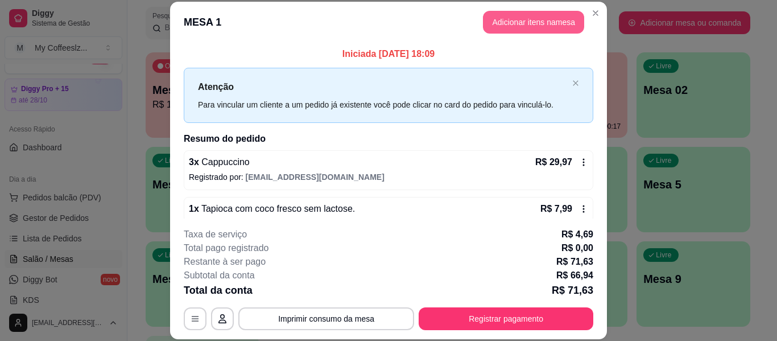
click at [508, 23] on button "Adicionar itens na mesa" at bounding box center [533, 22] width 101 height 23
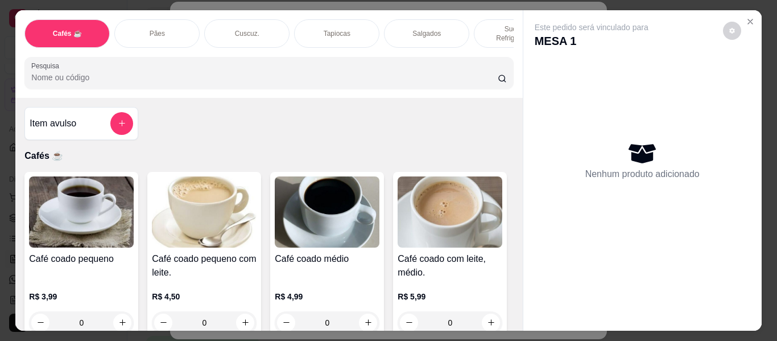
click at [484, 24] on p "Sucos e Refrigerantes" at bounding box center [517, 33] width 66 height 18
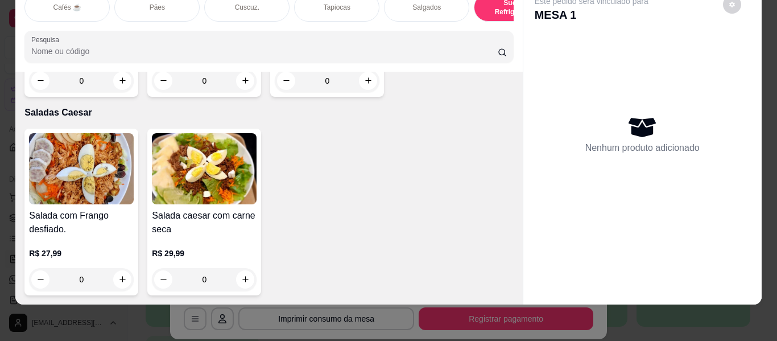
scroll to position [6958, 0]
type input "1"
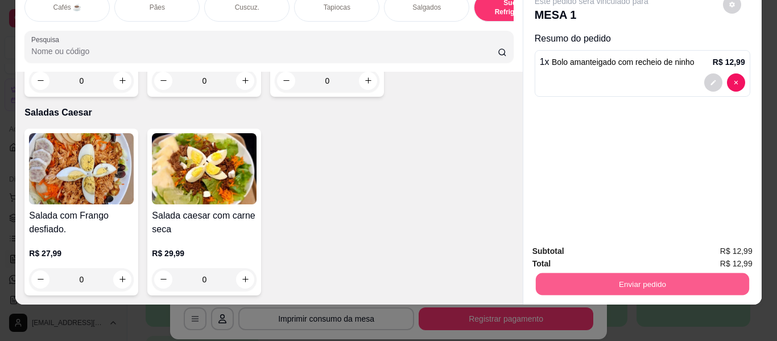
click at [645, 273] on button "Enviar pedido" at bounding box center [642, 284] width 213 height 22
click at [715, 241] on button "Enviar pedido" at bounding box center [723, 247] width 64 height 22
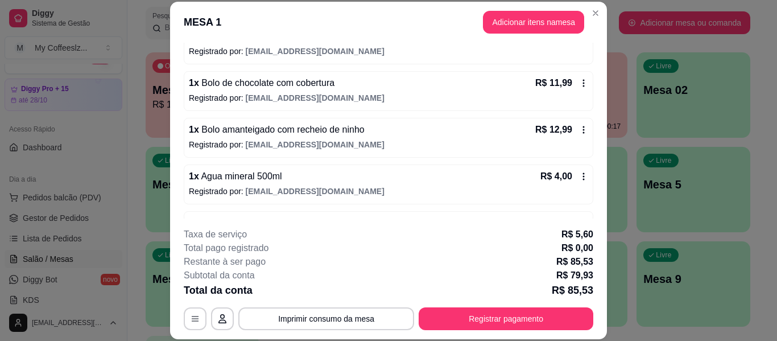
scroll to position [153, 0]
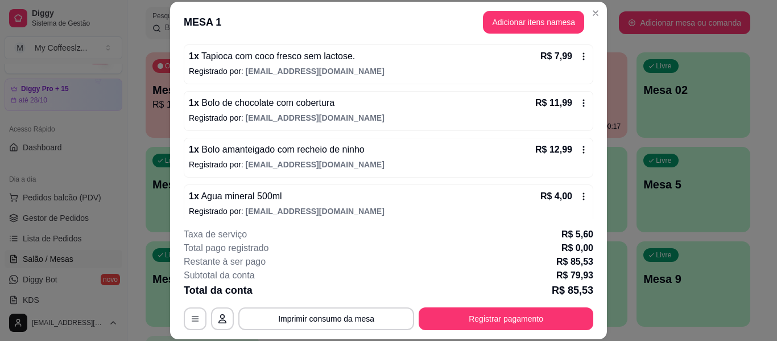
click at [430, 194] on div "1 x Agua mineral 500ml R$ 4,00" at bounding box center [389, 197] width 400 height 14
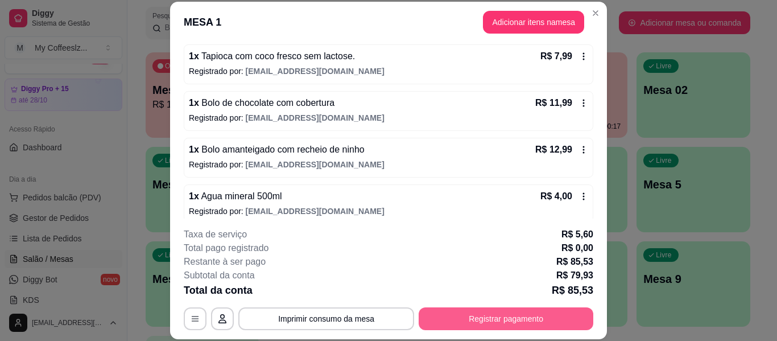
click at [453, 319] on button "Registrar pagamento" at bounding box center [506, 318] width 175 height 23
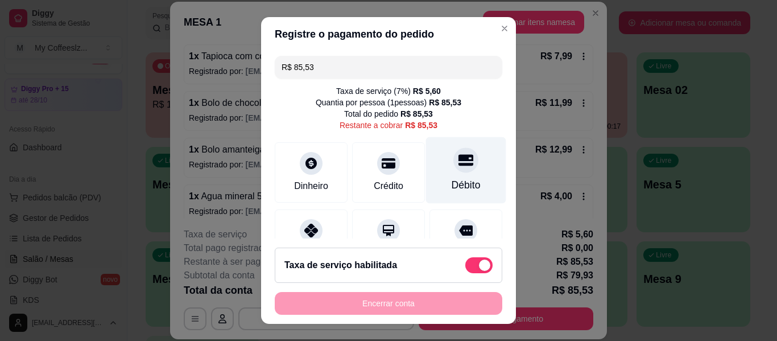
click at [460, 174] on div "Débito" at bounding box center [466, 170] width 80 height 67
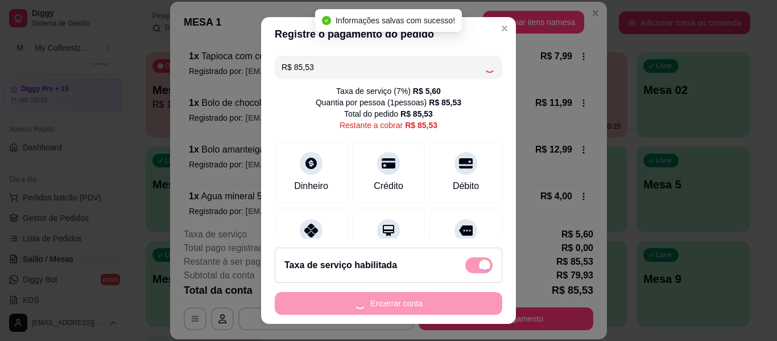
type input "R$ 0,00"
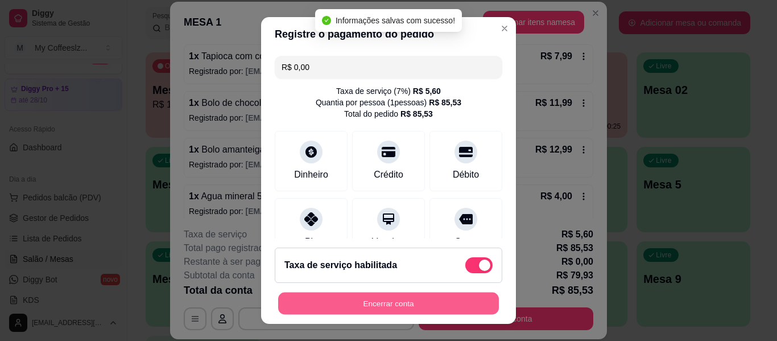
click at [364, 299] on button "Encerrar conta" at bounding box center [388, 304] width 221 height 22
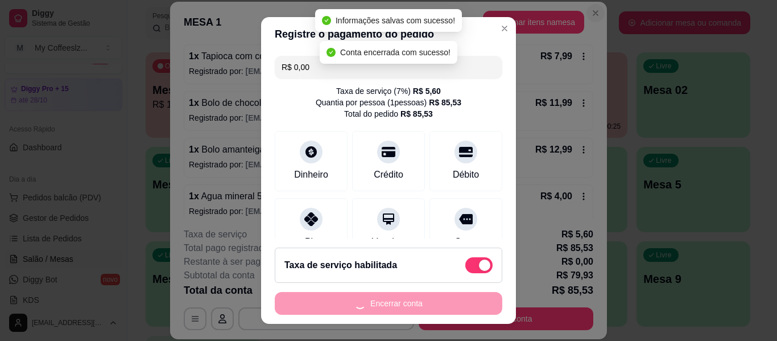
scroll to position [0, 0]
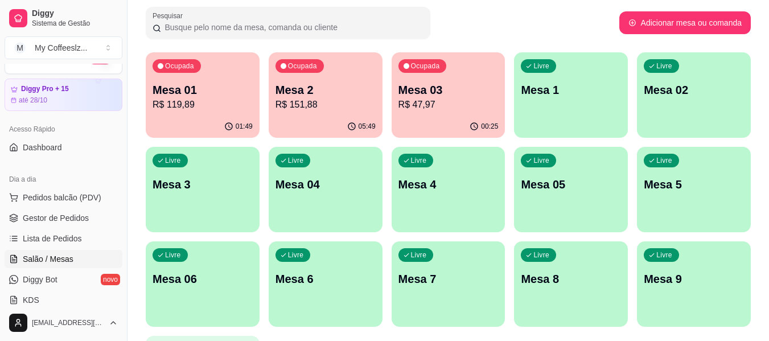
click at [457, 104] on p "R$ 47,97" at bounding box center [448, 105] width 100 height 14
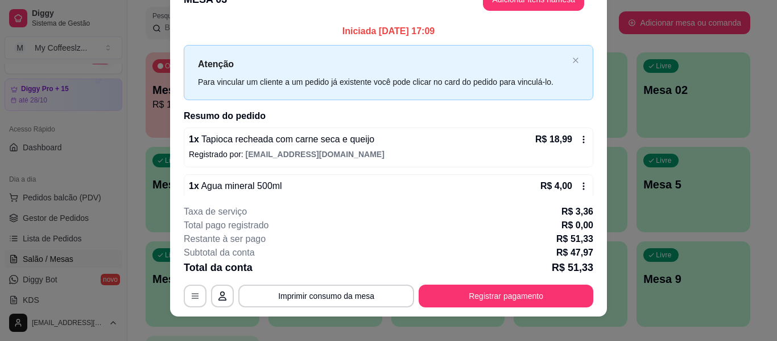
scroll to position [35, 0]
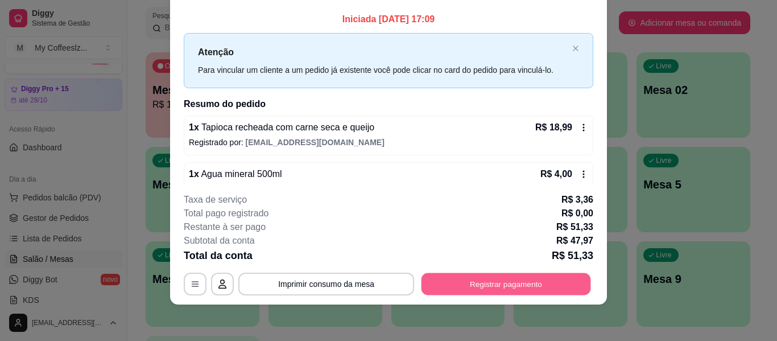
click at [481, 282] on button "Registrar pagamento" at bounding box center [507, 284] width 170 height 22
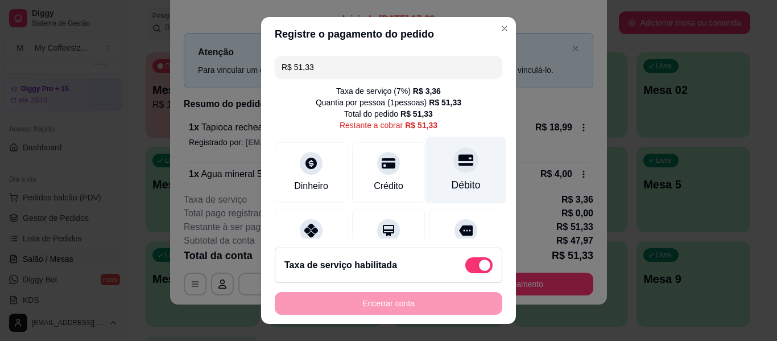
click at [459, 155] on icon at bounding box center [466, 159] width 15 height 11
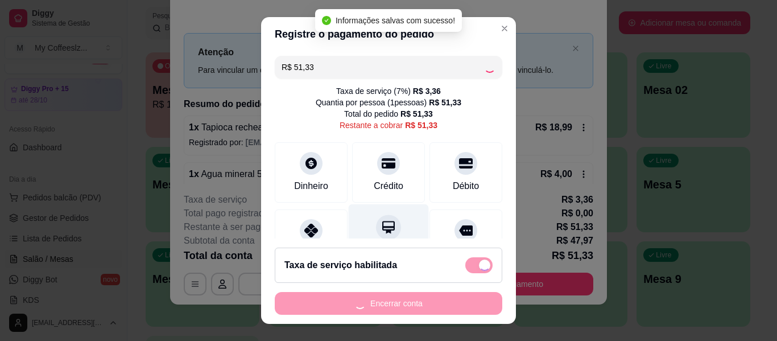
type input "R$ 0,00"
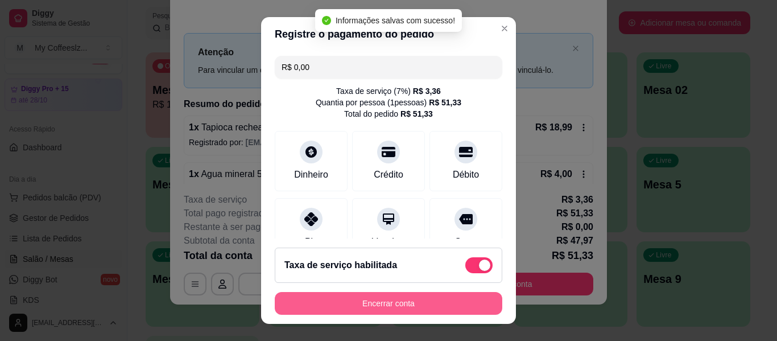
click at [345, 306] on button "Encerrar conta" at bounding box center [389, 303] width 228 height 23
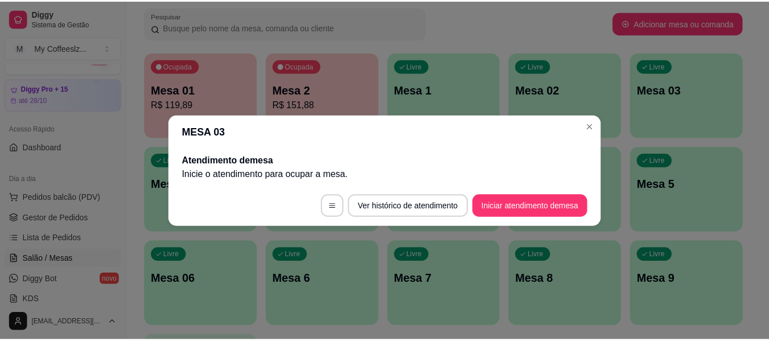
scroll to position [0, 0]
